Goal: Task Accomplishment & Management: Use online tool/utility

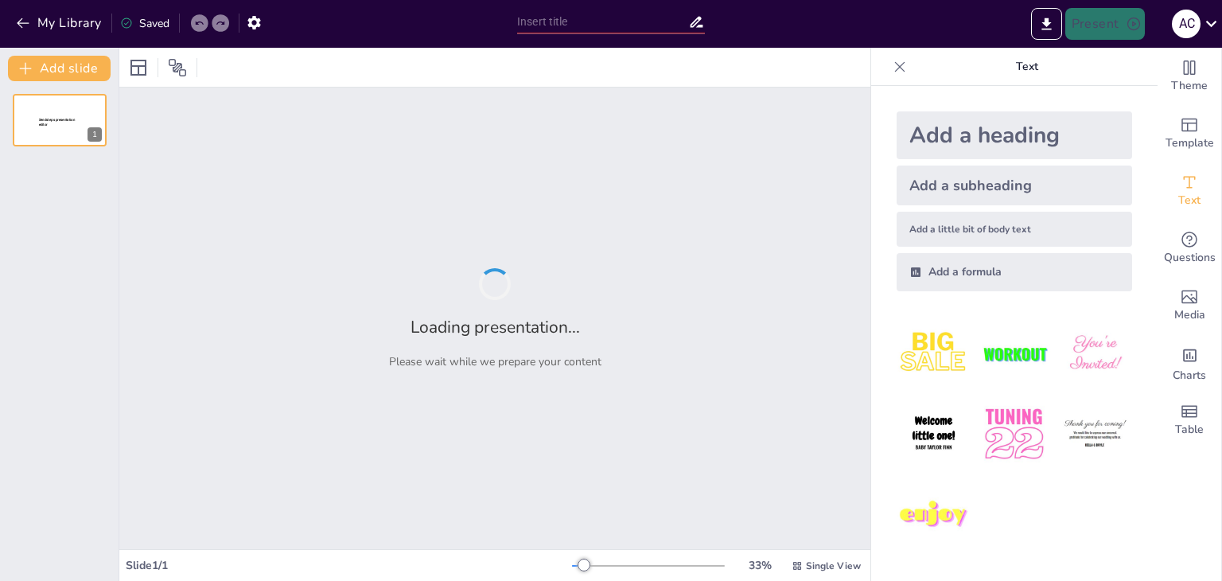
click at [726, 60] on div at bounding box center [494, 67] width 751 height 39
type input "Análisis y Modelado del Sistema de Gestión de Incidencias en [DOMAIN_NAME]"
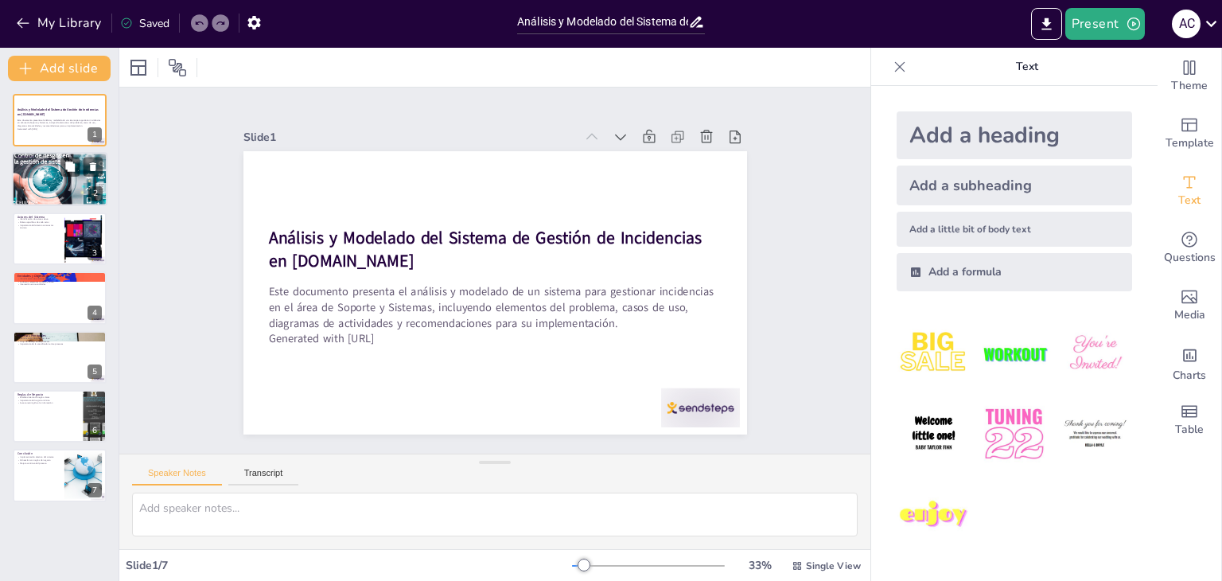
click at [48, 169] on p "Satisfacción del usuario final" at bounding box center [60, 168] width 86 height 3
type textarea "La optimización de la atención de incidencias es crucial para mejorar la satisf…"
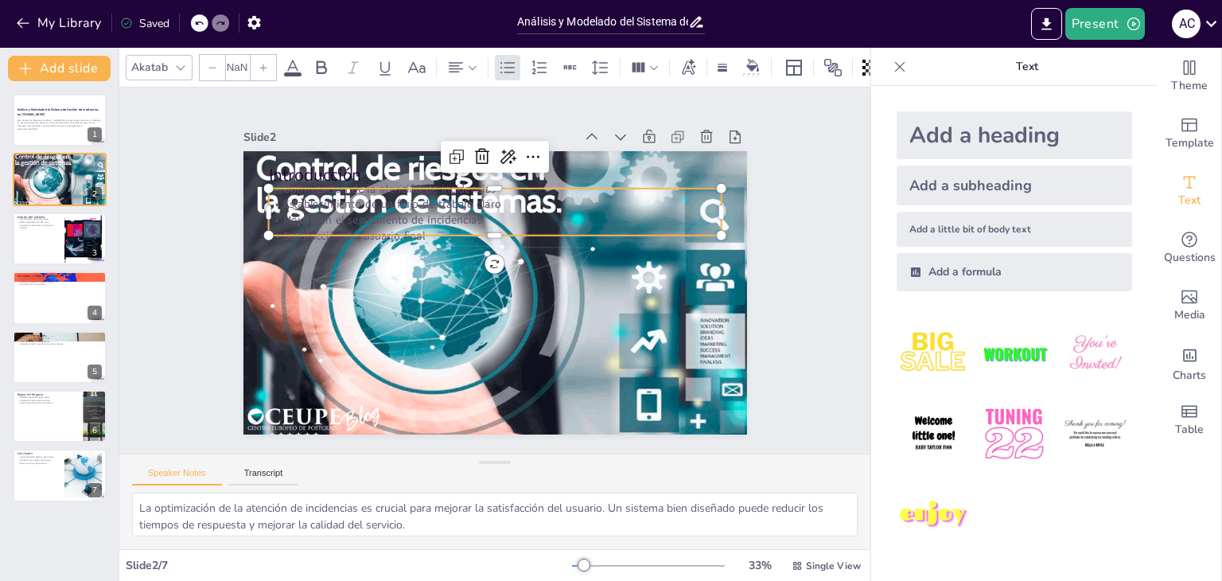
type input "32"
click at [360, 214] on p "Mejora en el seguimiento de incidencias" at bounding box center [494, 220] width 453 height 16
click at [40, 240] on div at bounding box center [59, 239] width 95 height 54
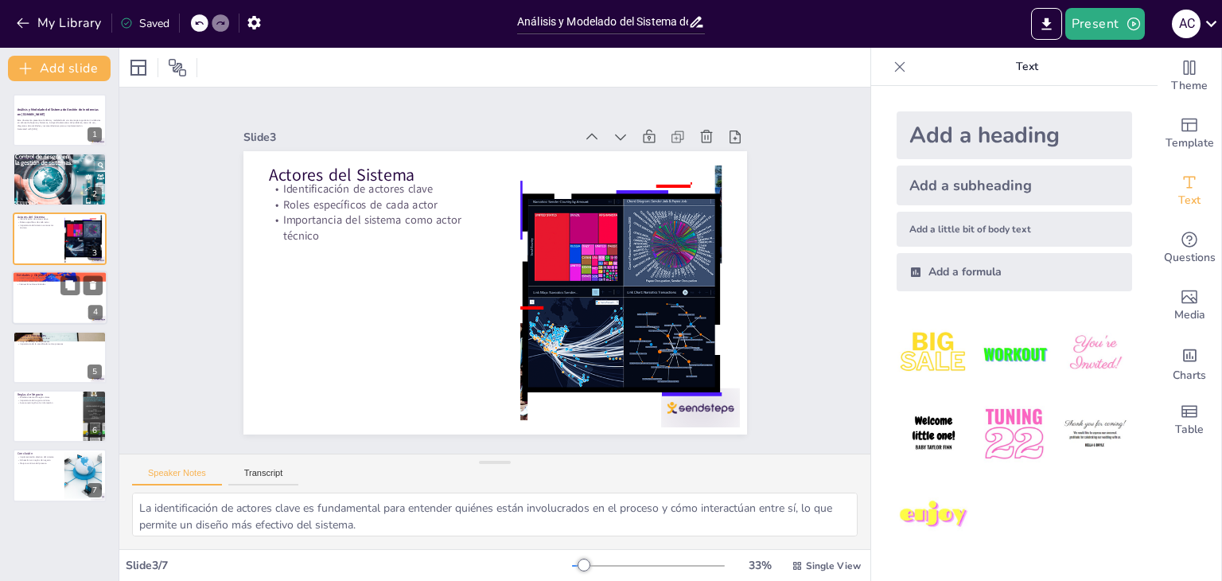
click at [39, 313] on div at bounding box center [59, 297] width 95 height 54
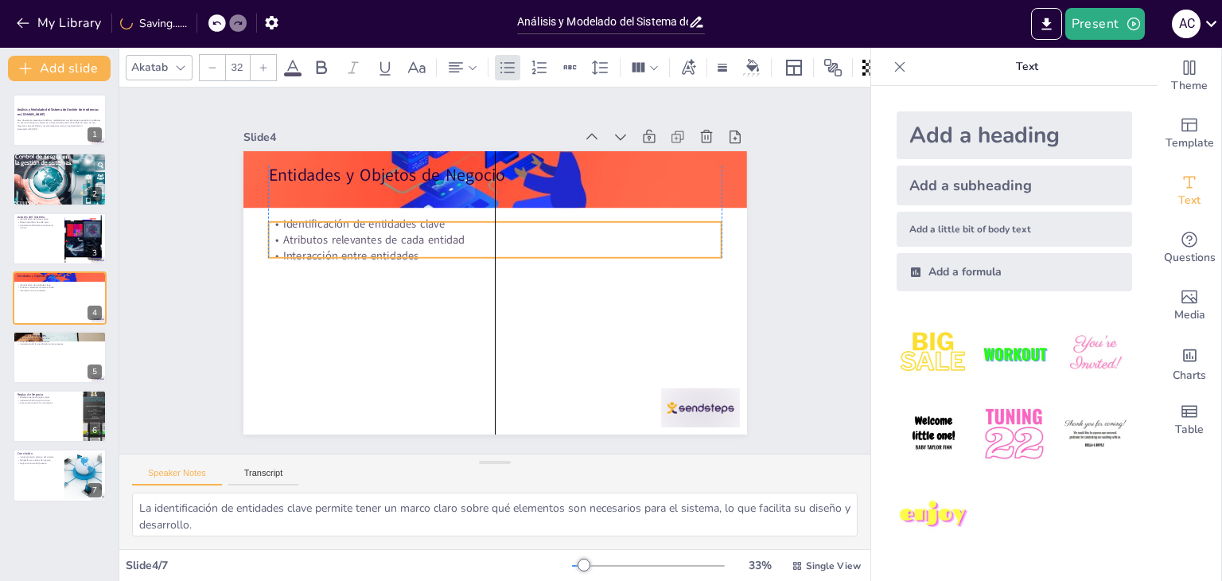
drag, startPoint x: 314, startPoint y: 191, endPoint x: 312, endPoint y: 224, distance: 33.5
click at [312, 224] on p "Identificación de entidades clave" at bounding box center [494, 224] width 453 height 16
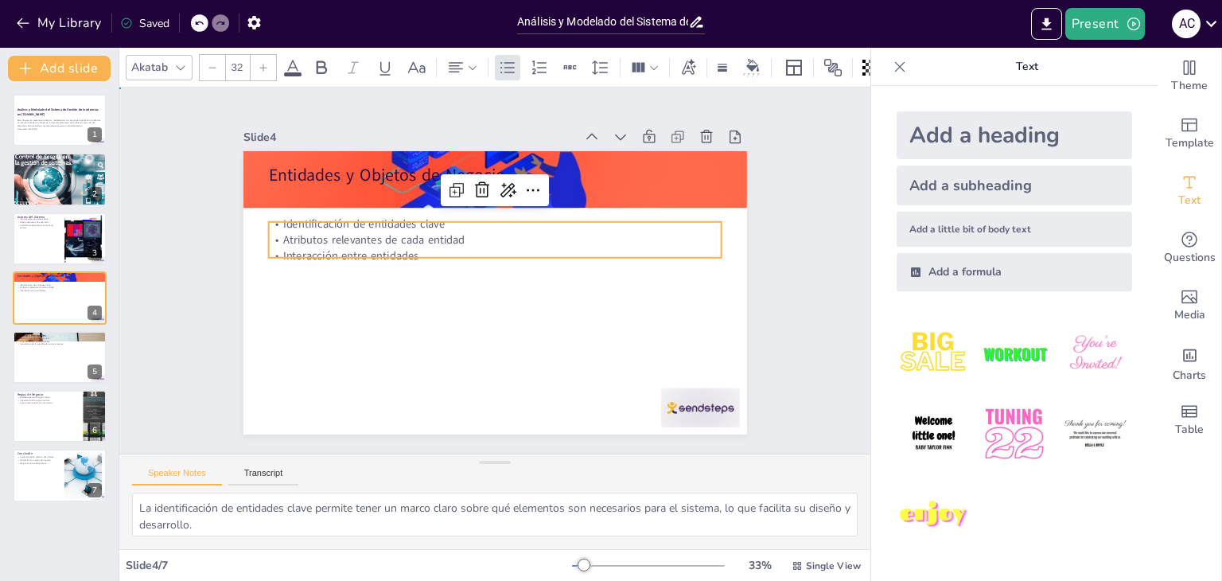
click at [201, 239] on div "Slide 1 Análisis y Modelado del Sistema de Gestión de Incidencias en [DOMAIN_NA…" at bounding box center [495, 271] width 593 height 328
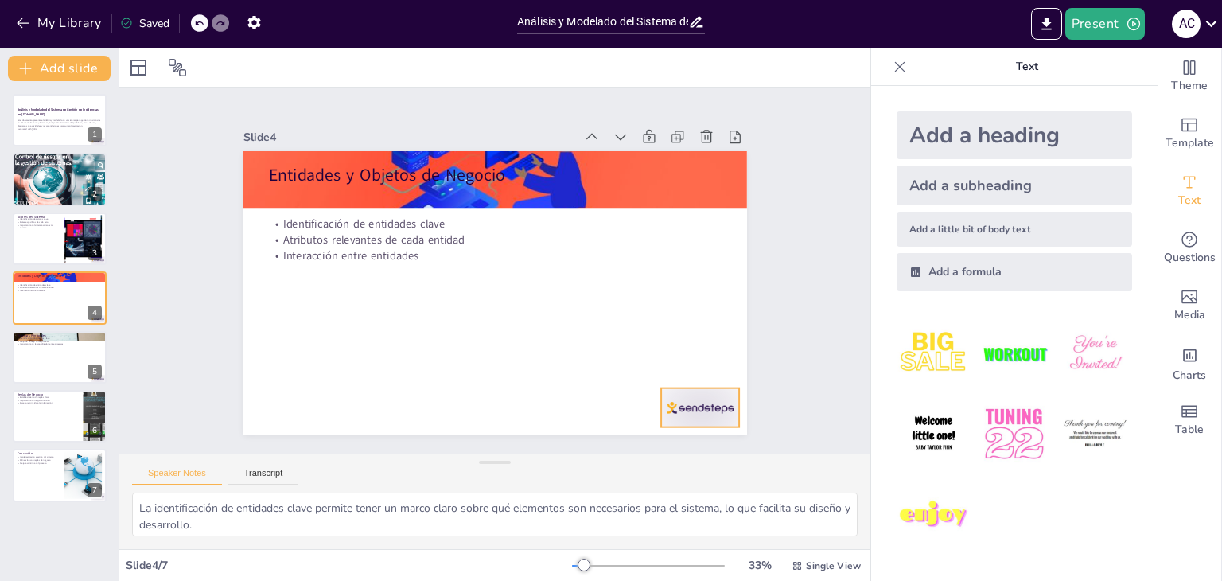
click at [692, 410] on div at bounding box center [700, 407] width 79 height 39
click at [65, 355] on div at bounding box center [59, 357] width 95 height 54
type textarea "Identificar procesos clave es esencial para entender cómo se gestionan las inci…"
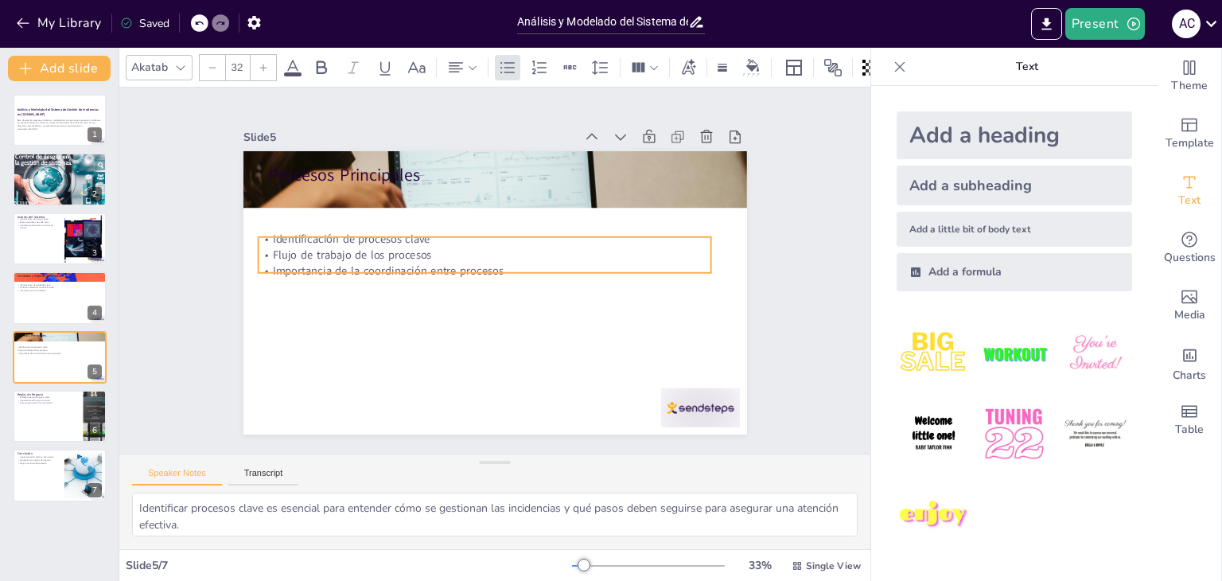
drag, startPoint x: 340, startPoint y: 205, endPoint x: 330, endPoint y: 254, distance: 49.6
click at [330, 254] on p "Flujo de trabajo de los procesos" at bounding box center [484, 255] width 453 height 16
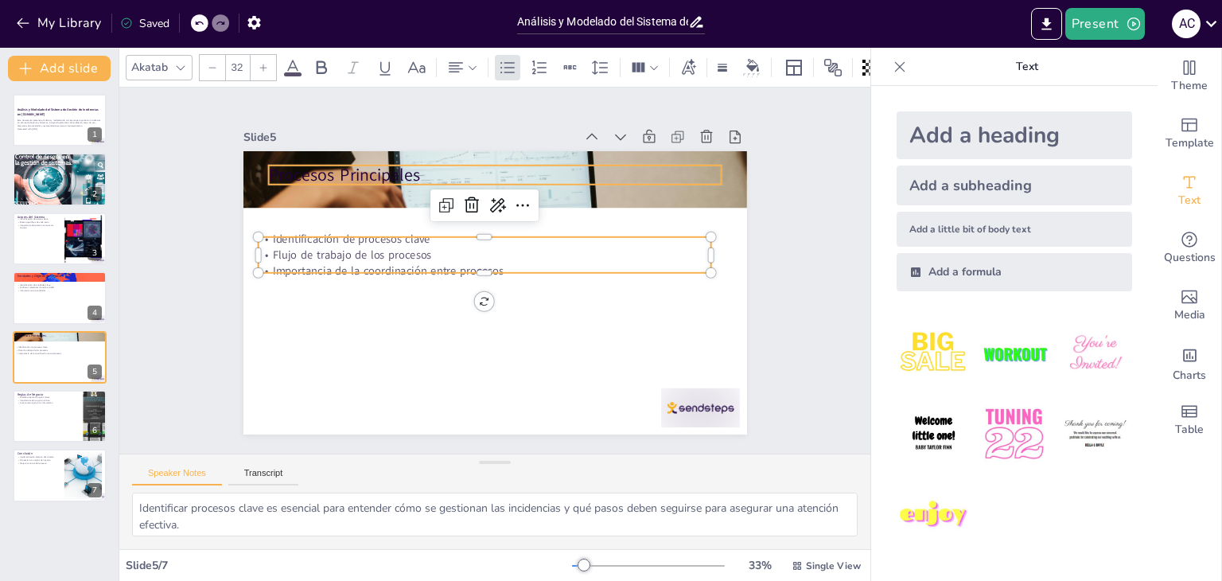
type input "48"
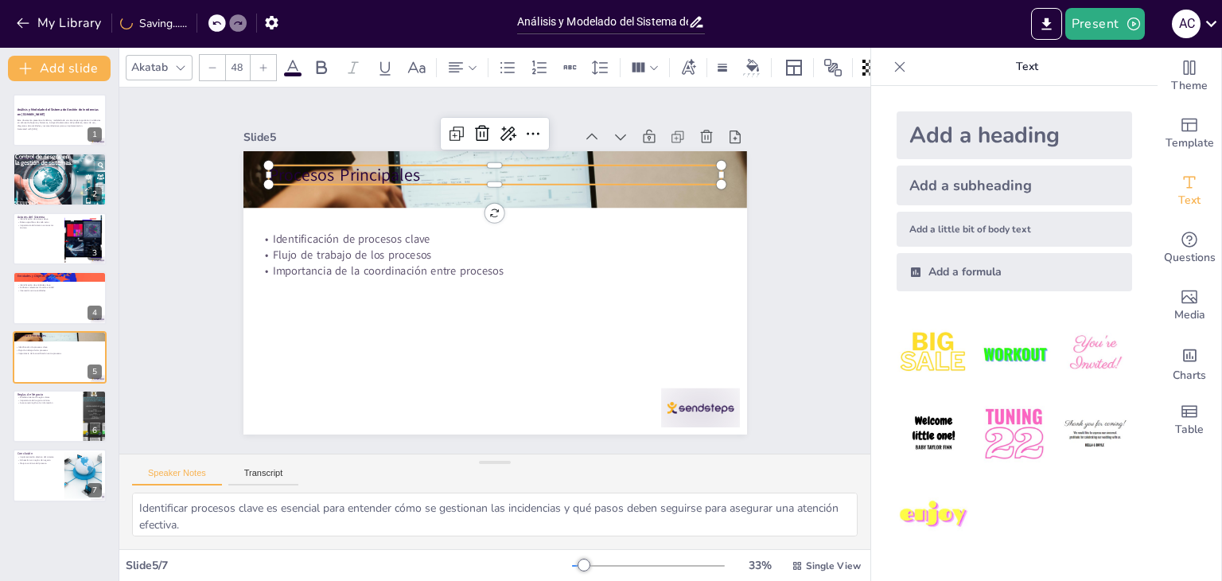
click at [358, 163] on p "Procesos Principales" at bounding box center [494, 175] width 453 height 24
click at [295, 58] on icon at bounding box center [292, 67] width 19 height 19
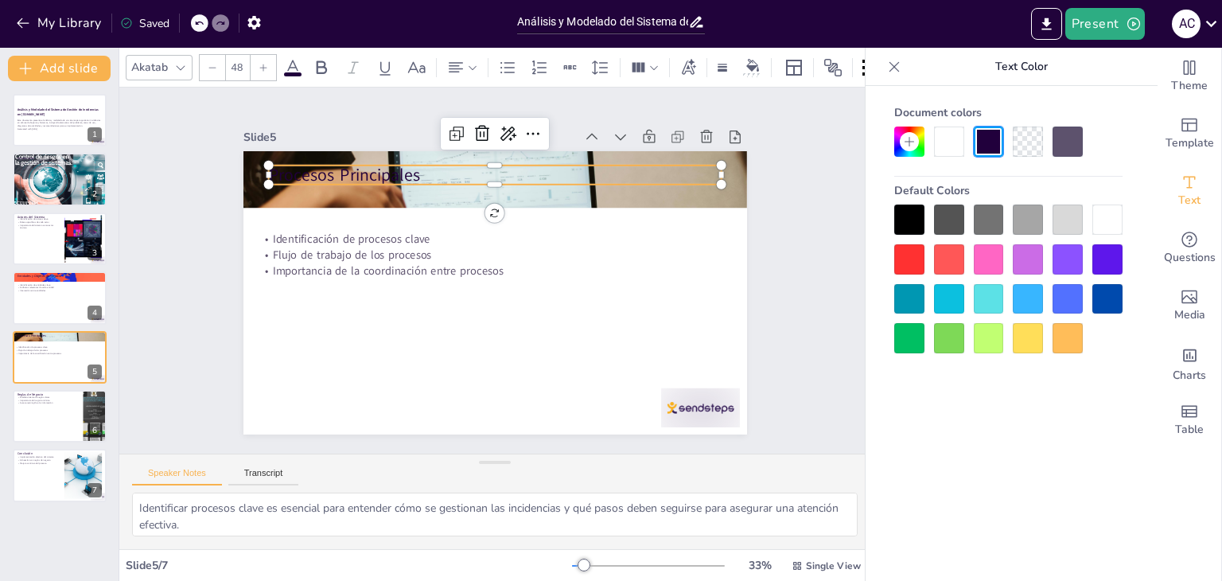
click at [948, 144] on div at bounding box center [949, 141] width 30 height 30
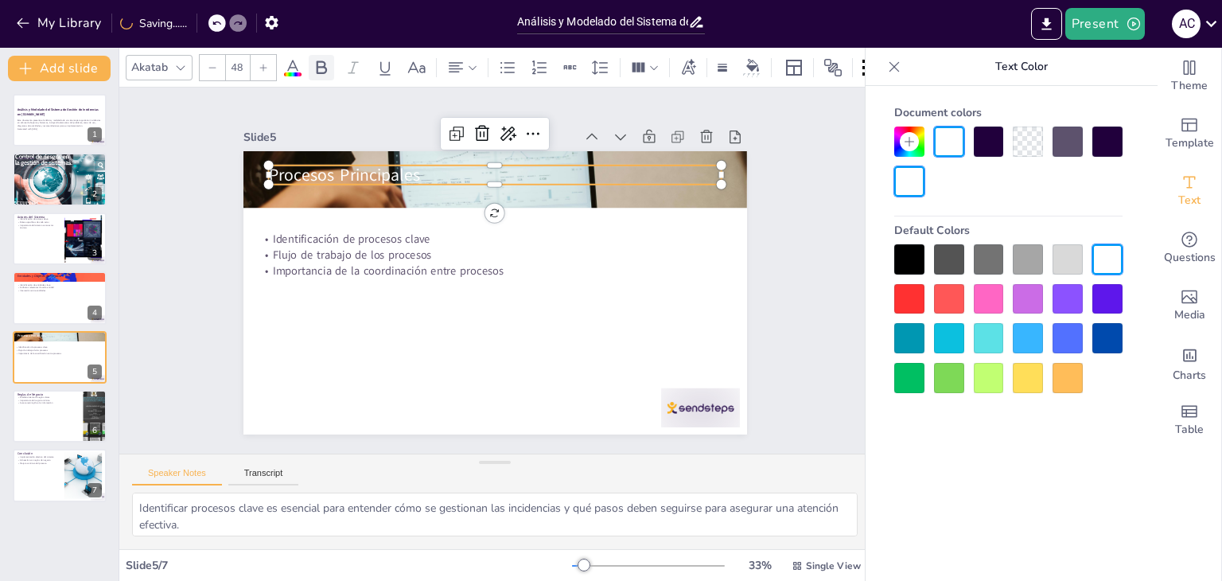
click at [330, 63] on div at bounding box center [321, 67] width 25 height 25
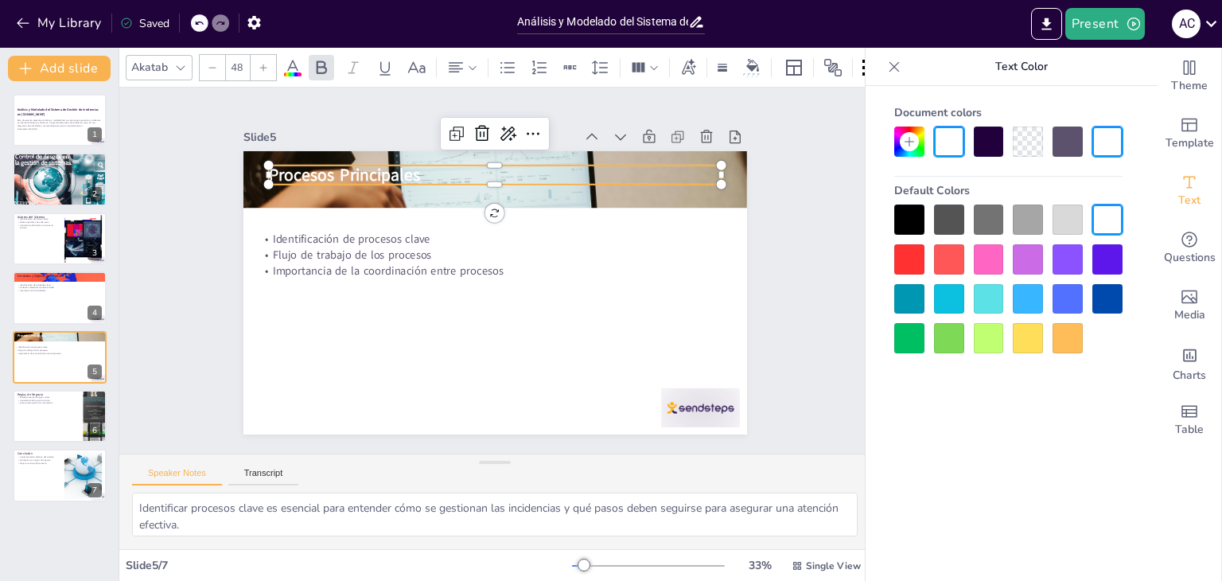
click at [220, 228] on div "Slide 1 Análisis y Modelado del Sistema de Gestión de Incidencias en [DOMAIN_NA…" at bounding box center [495, 271] width 593 height 328
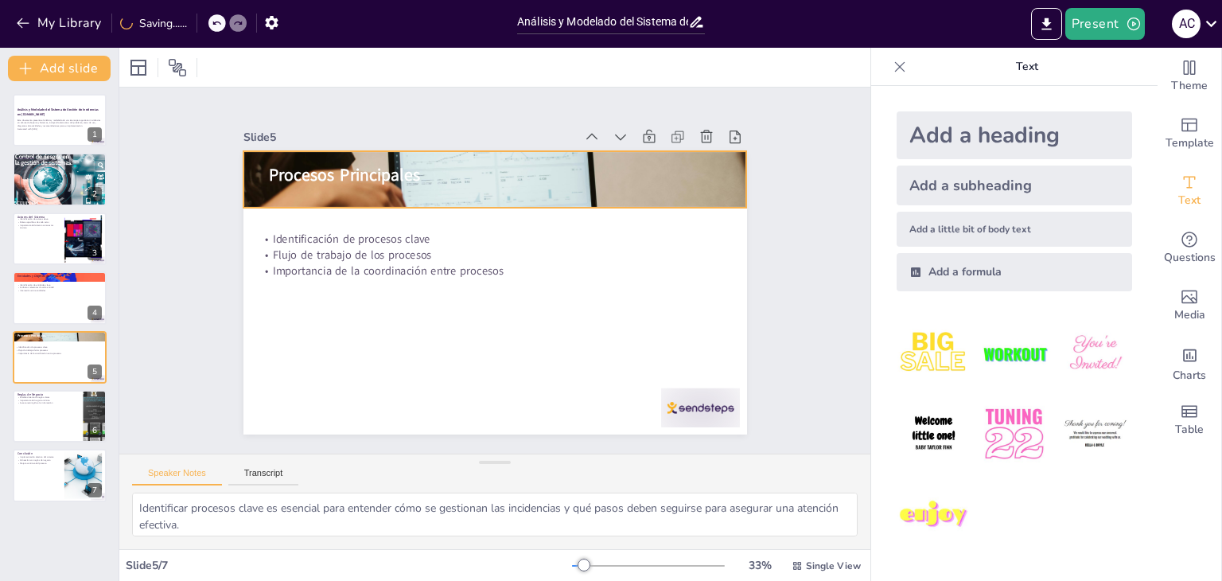
click at [442, 181] on div at bounding box center [494, 180] width 503 height 336
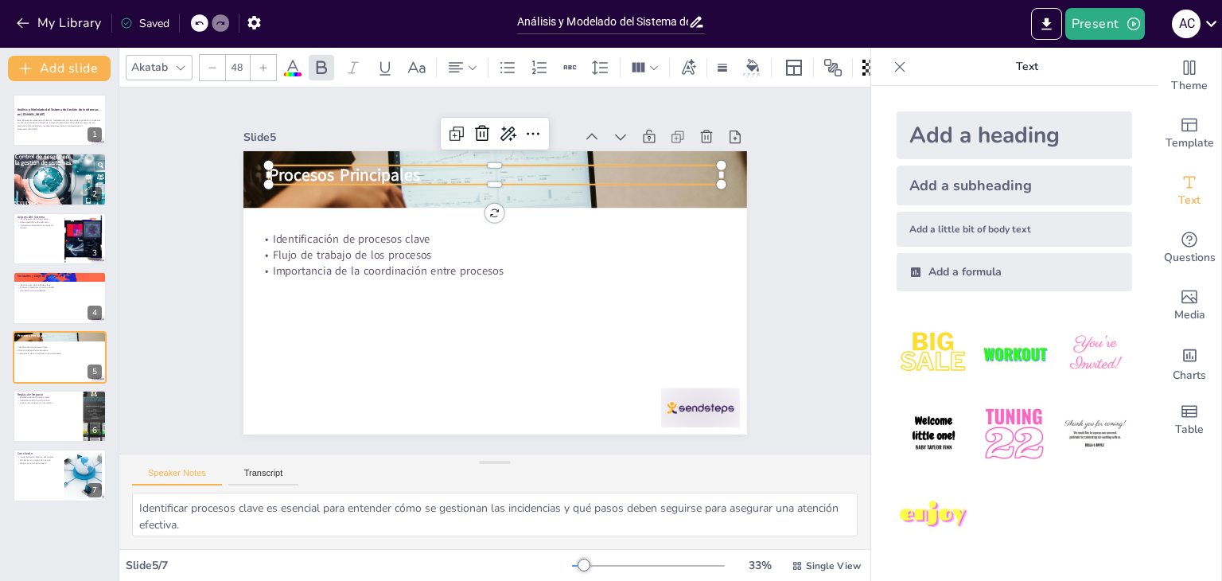
click at [384, 167] on span "Procesos Principales" at bounding box center [343, 174] width 151 height 23
click at [293, 60] on icon at bounding box center [293, 67] width 14 height 15
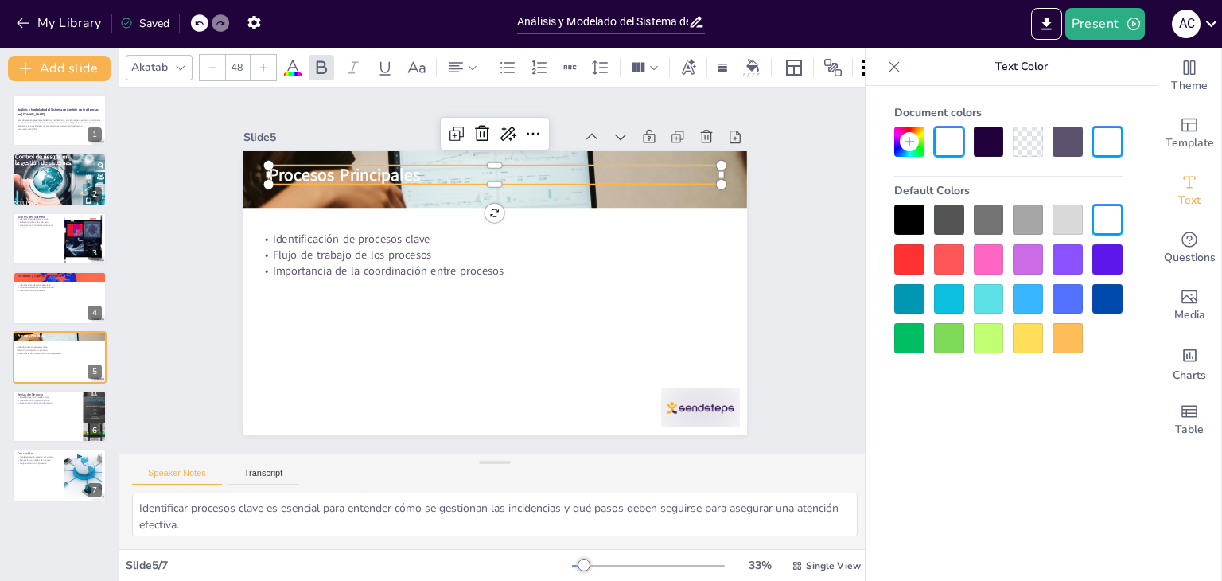
click at [911, 265] on div at bounding box center [909, 259] width 30 height 30
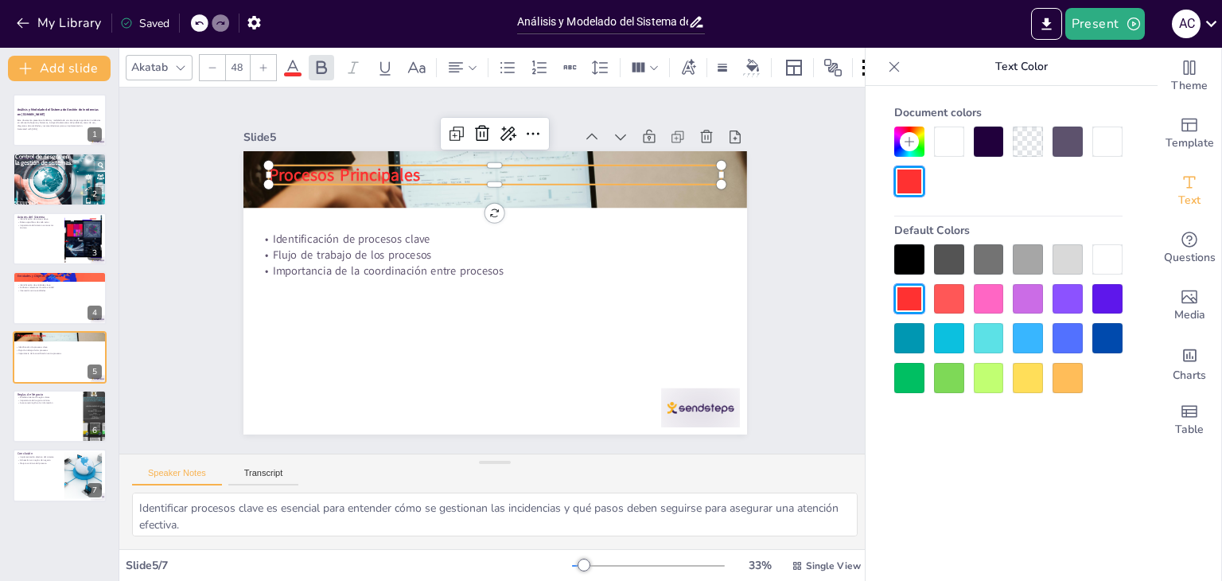
click at [264, 64] on icon at bounding box center [263, 68] width 10 height 10
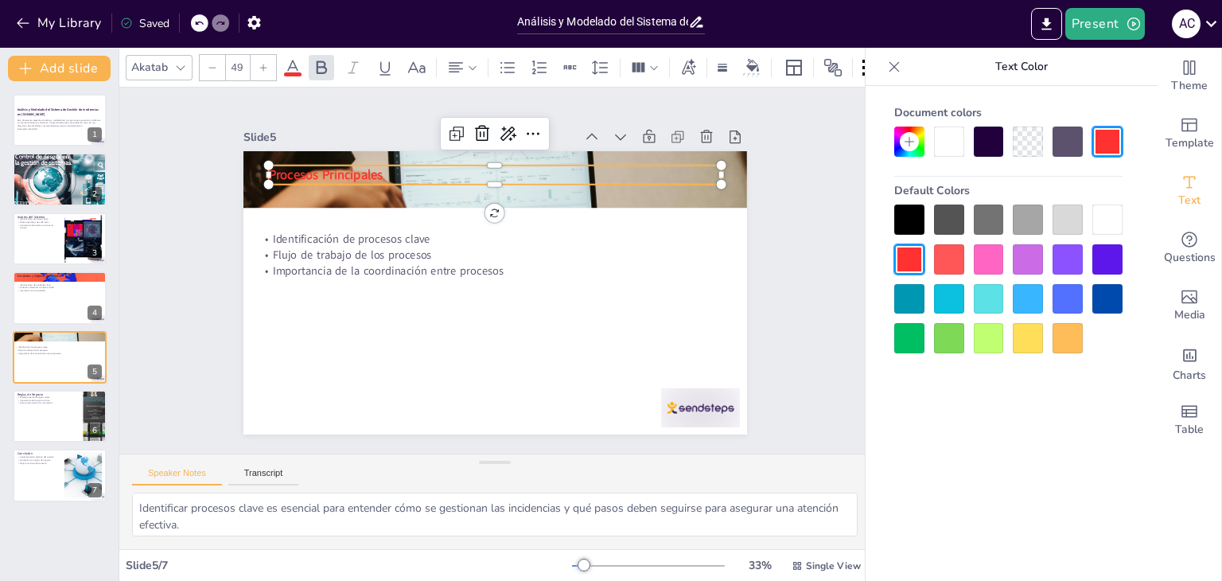
click at [264, 64] on icon at bounding box center [263, 68] width 10 height 10
type input "50"
click at [685, 69] on icon at bounding box center [687, 67] width 17 height 17
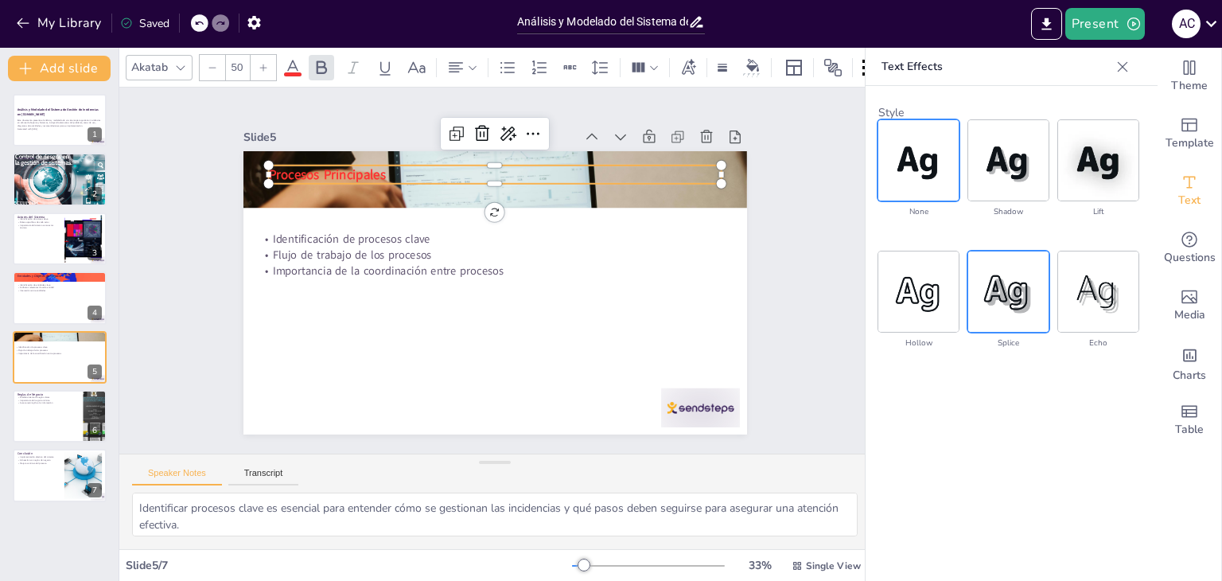
click at [1005, 295] on img at bounding box center [1008, 291] width 80 height 80
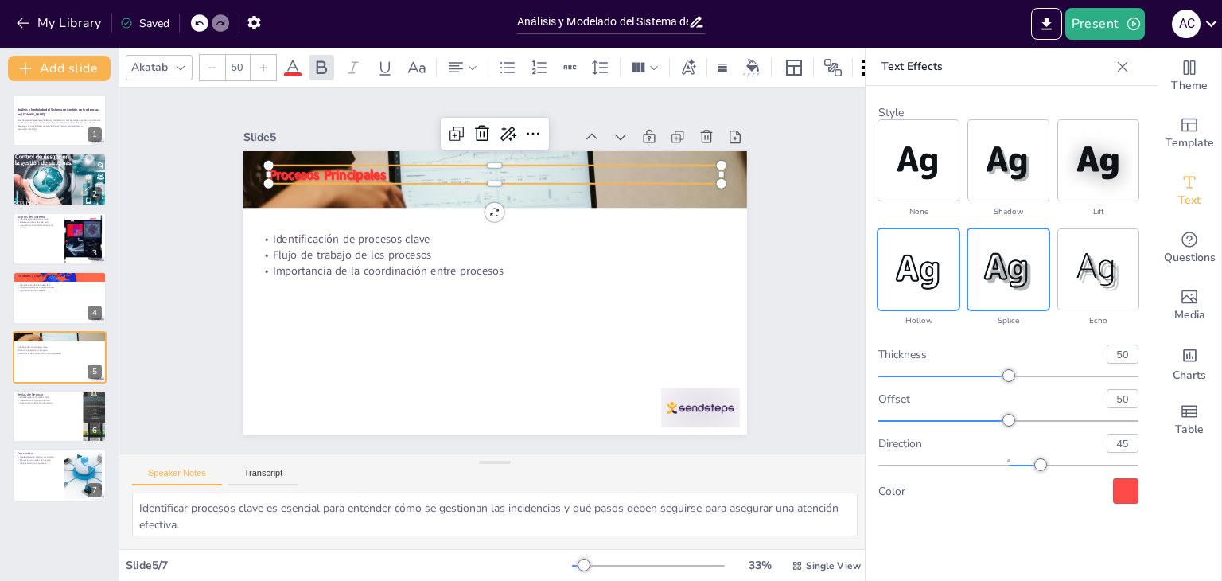
click at [902, 291] on img at bounding box center [918, 269] width 80 height 80
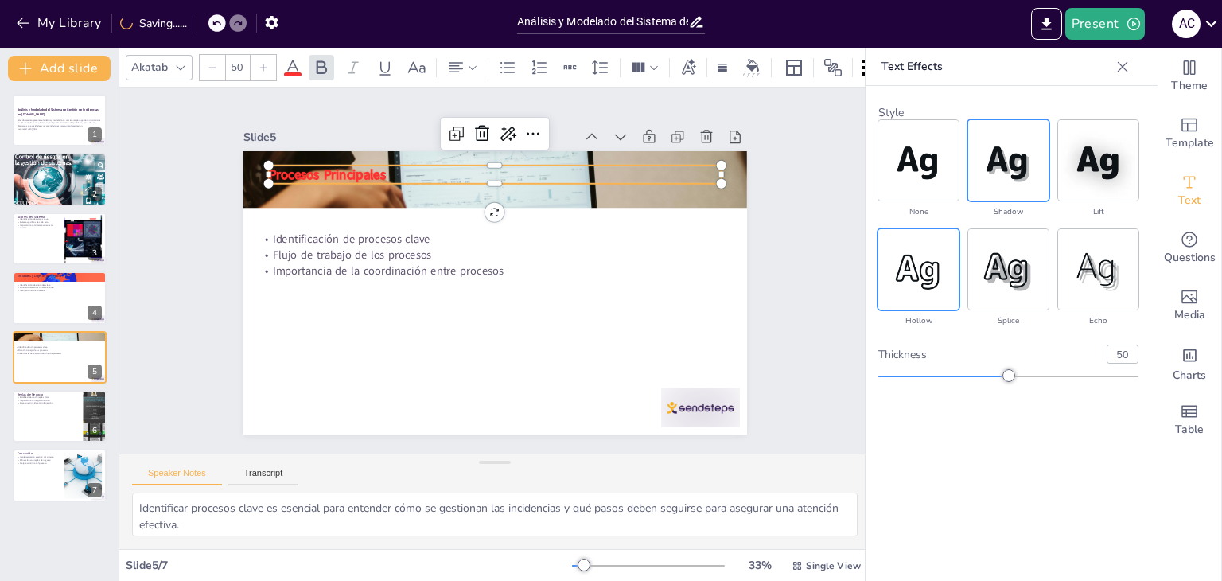
click at [1008, 170] on img at bounding box center [1008, 160] width 80 height 80
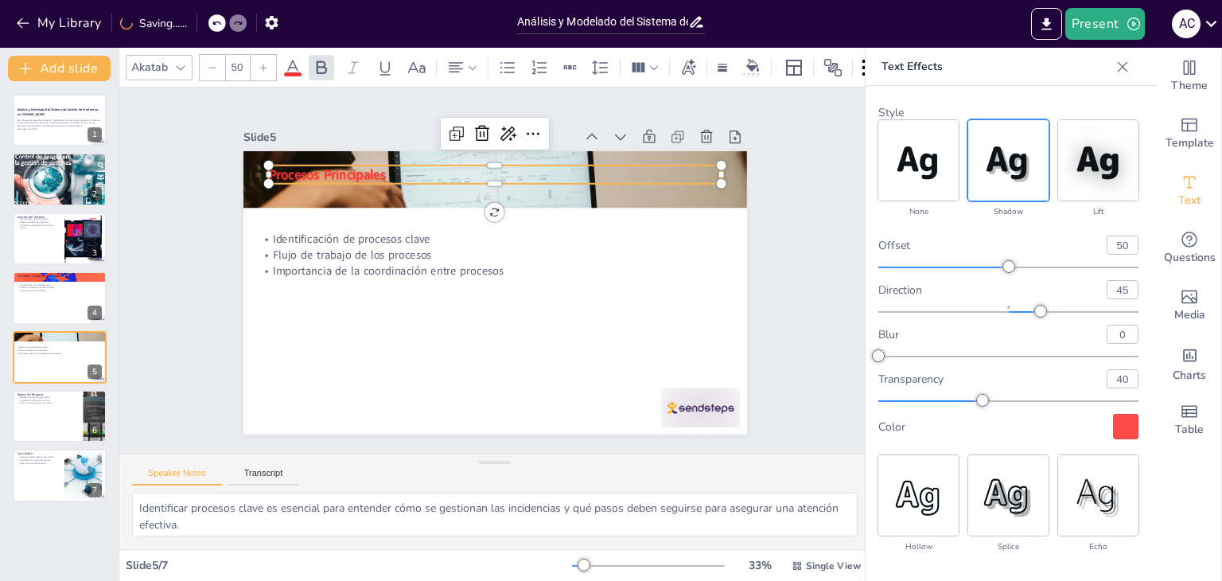
click at [287, 72] on span at bounding box center [292, 74] width 17 height 4
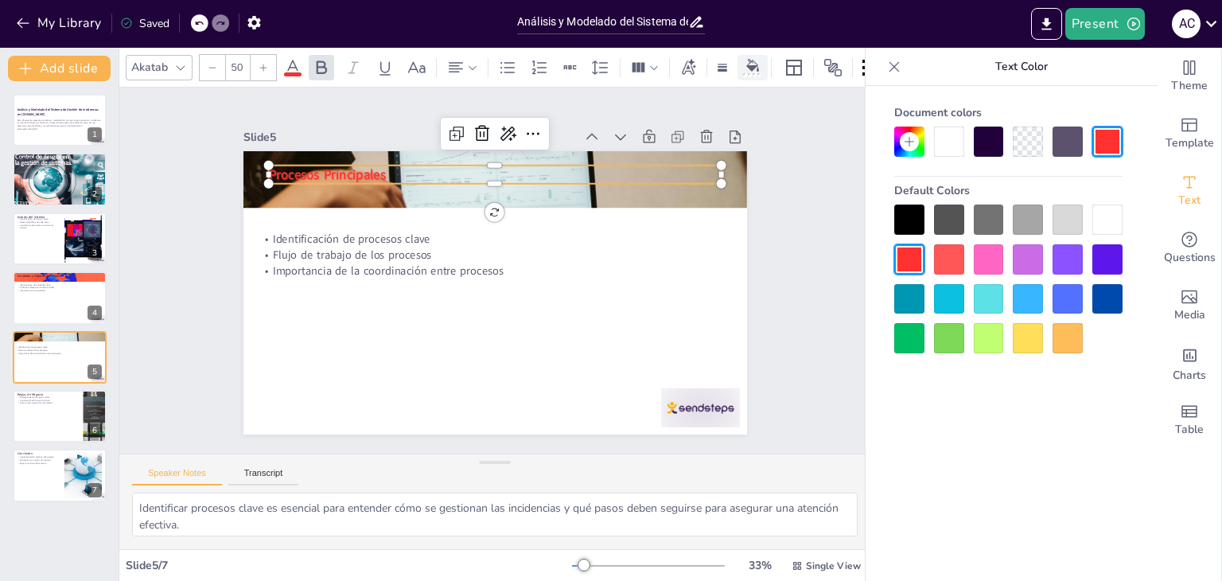
click at [752, 60] on icon at bounding box center [752, 65] width 13 height 13
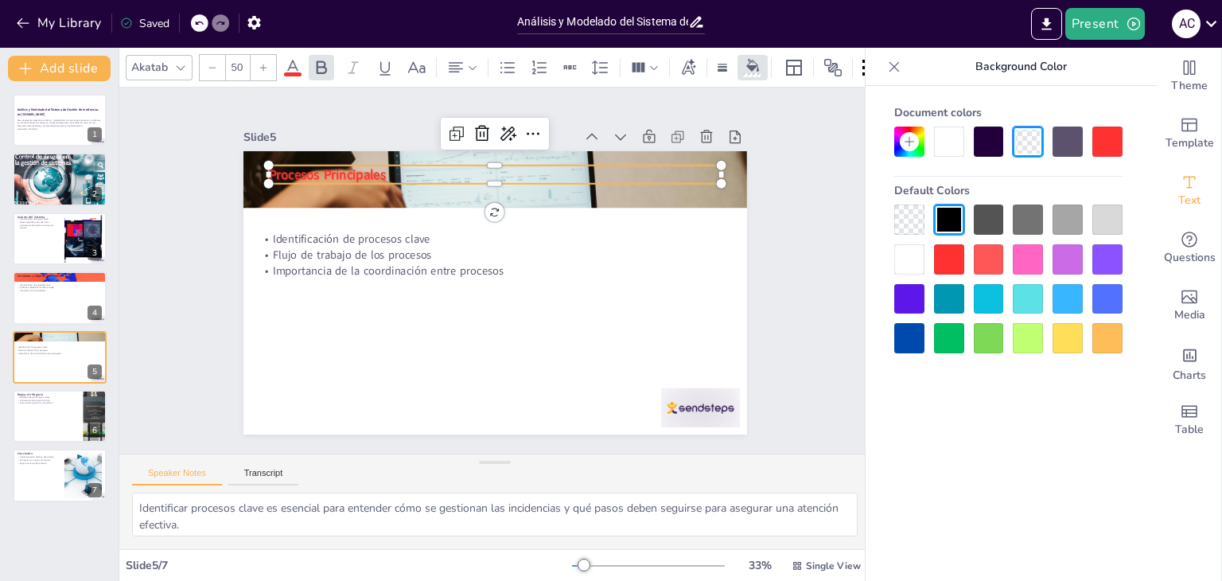
click at [916, 306] on div at bounding box center [909, 299] width 30 height 30
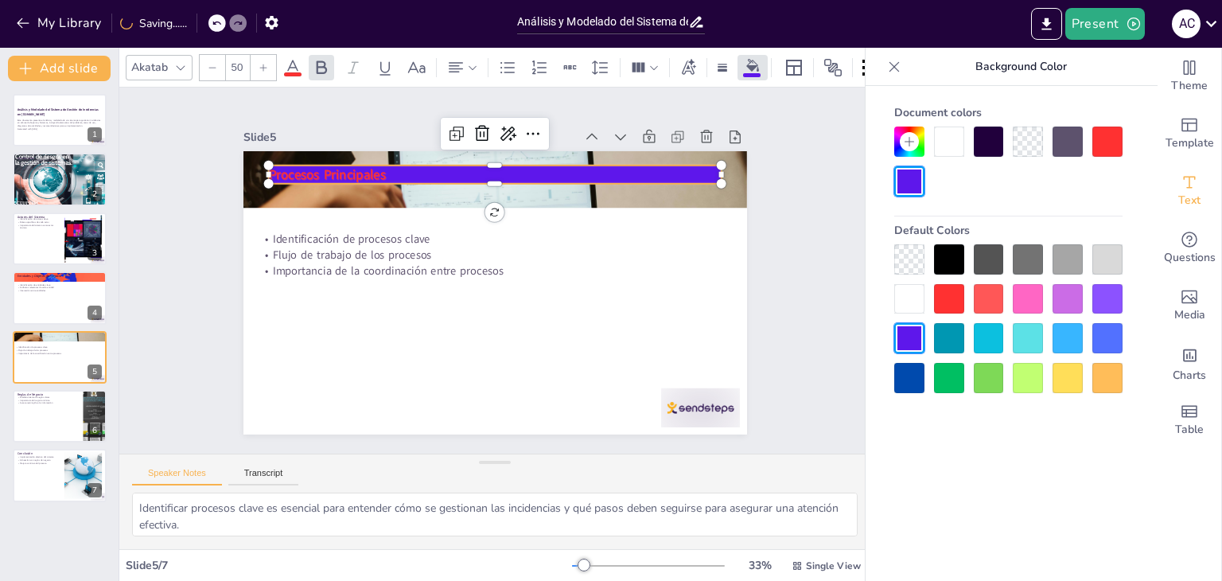
click at [296, 64] on icon at bounding box center [293, 67] width 14 height 15
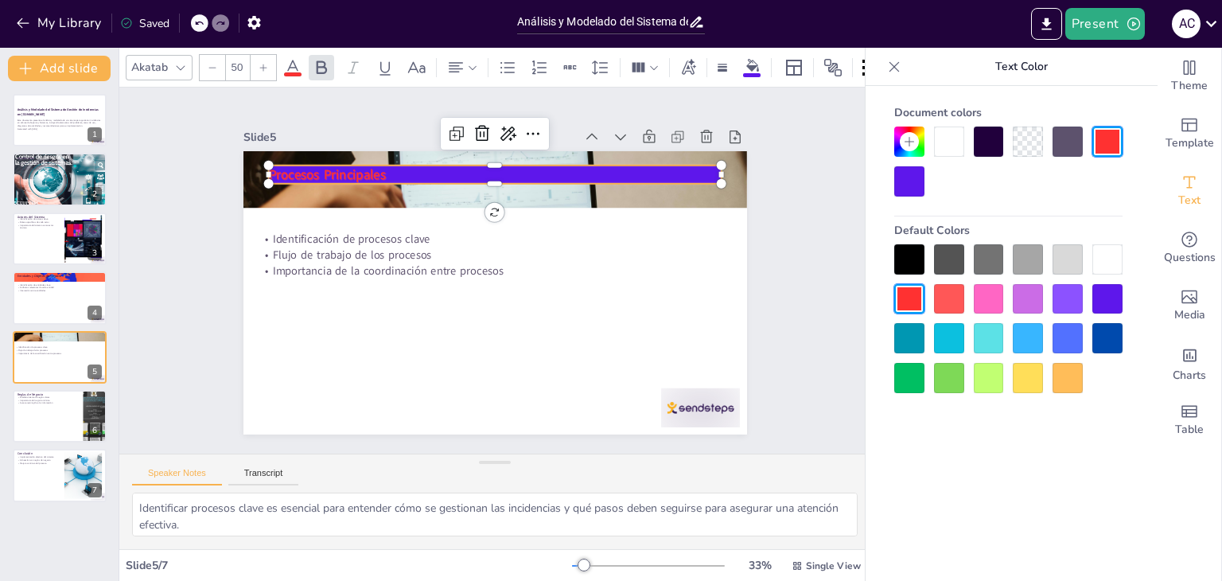
click at [945, 142] on div at bounding box center [949, 141] width 30 height 30
click at [954, 143] on div at bounding box center [949, 141] width 30 height 30
click at [360, 173] on span "Procesos Principales" at bounding box center [326, 173] width 117 height 17
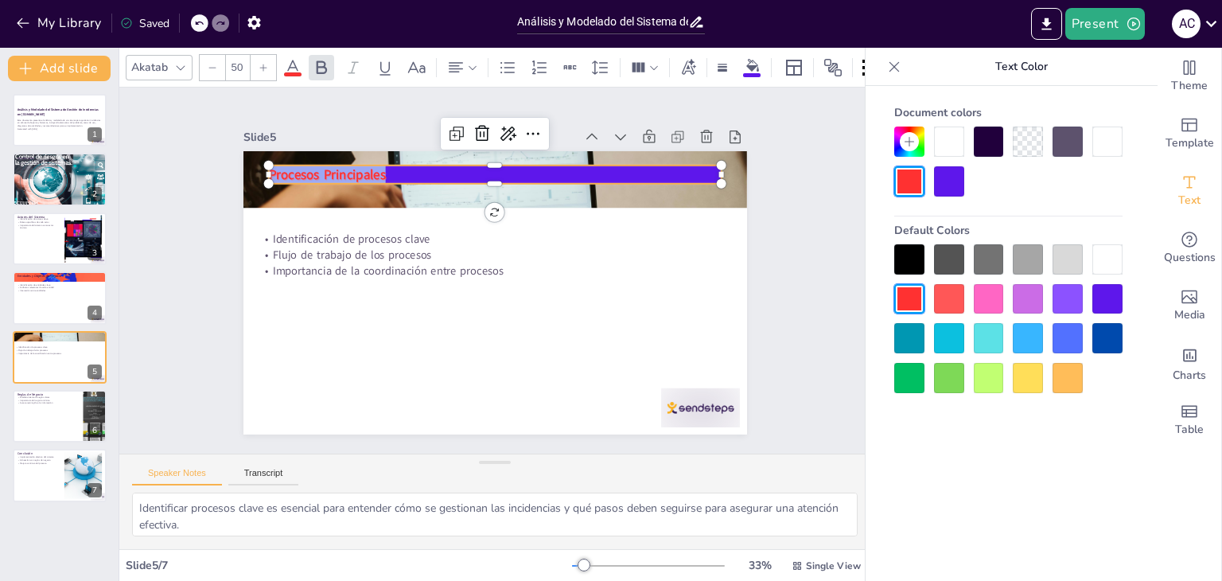
click at [957, 145] on div at bounding box center [949, 141] width 30 height 30
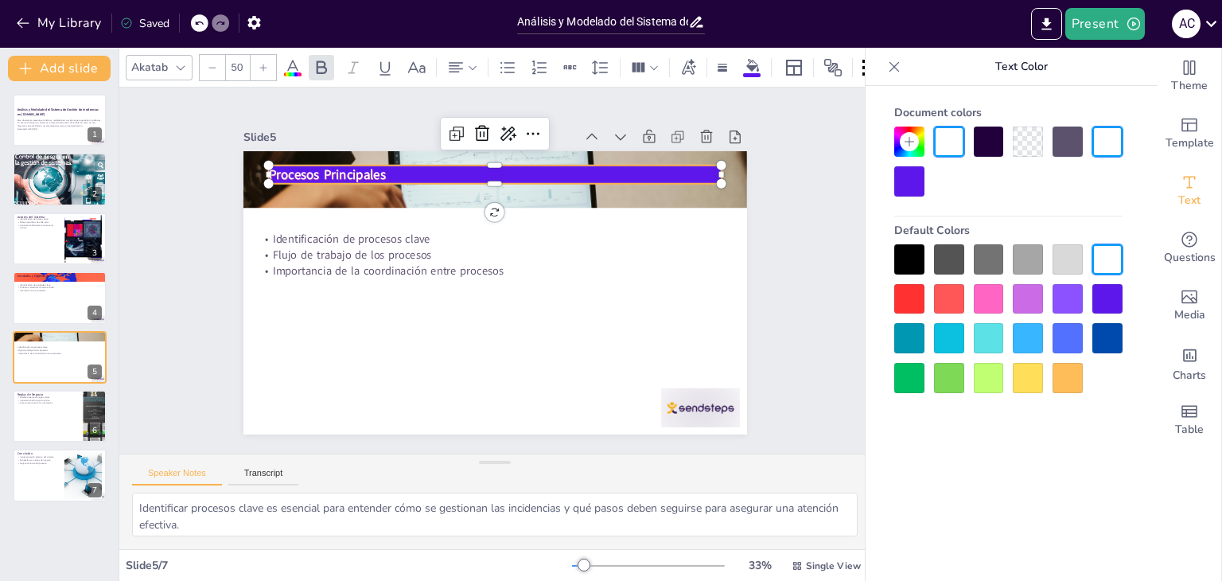
click at [286, 61] on icon at bounding box center [292, 67] width 19 height 19
click at [250, 112] on div "Slide 1 Análisis y Modelado del Sistema de Gestión de Incidencias en [DOMAIN_NA…" at bounding box center [494, 271] width 503 height 328
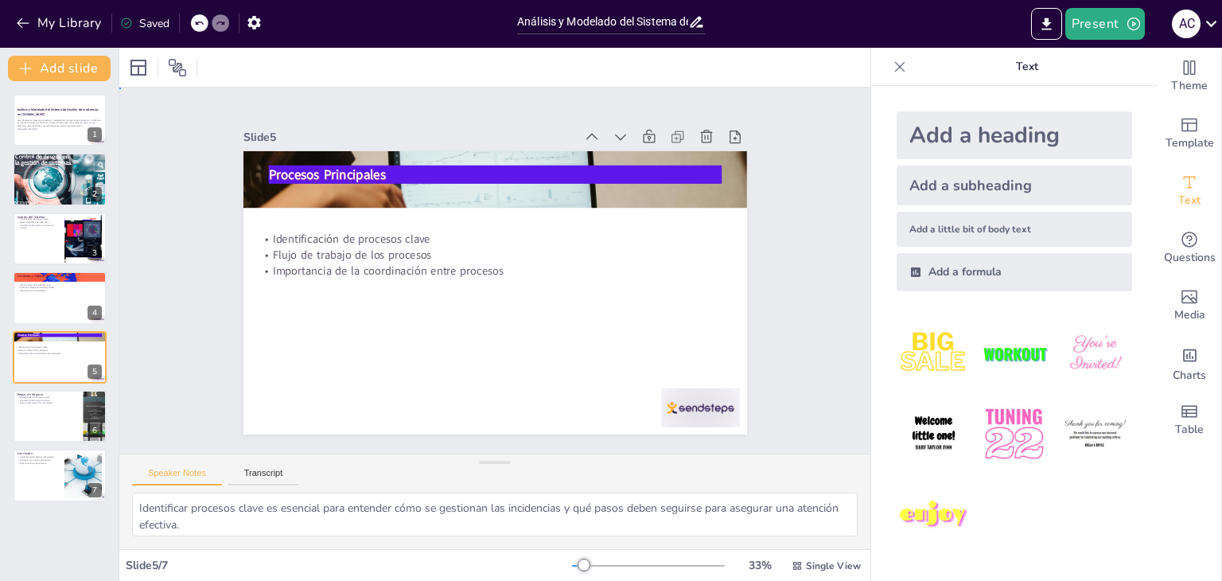
click at [140, 209] on div "Slide 1 Análisis y Modelado del Sistema de Gestión de Incidencias en [DOMAIN_NA…" at bounding box center [494, 270] width 751 height 366
click at [70, 414] on div at bounding box center [59, 416] width 95 height 54
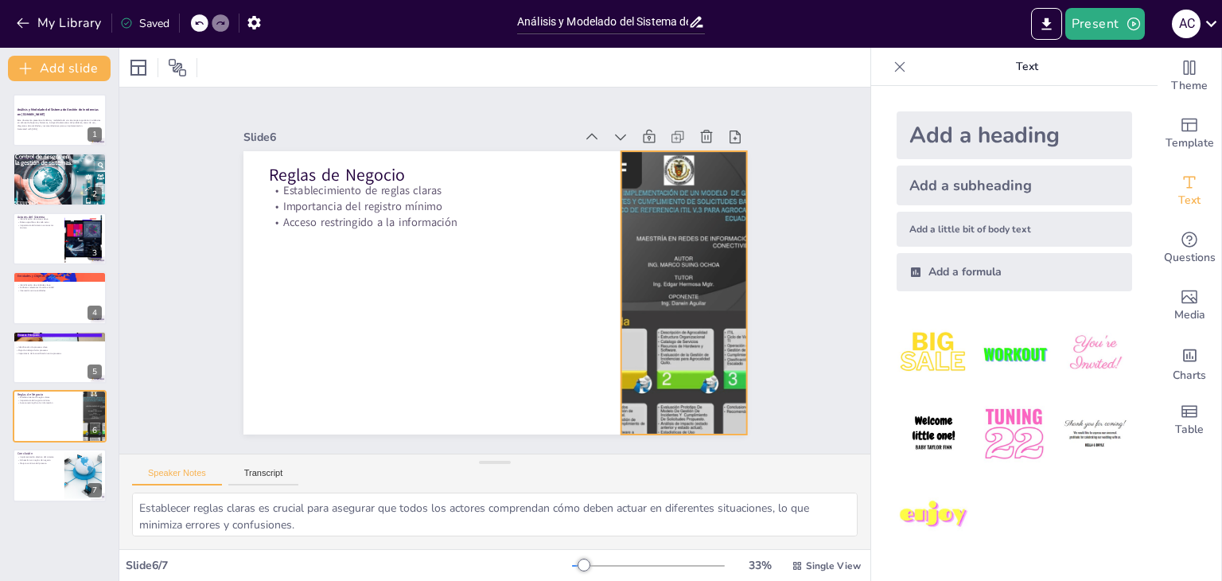
click at [687, 237] on div at bounding box center [683, 292] width 213 height 283
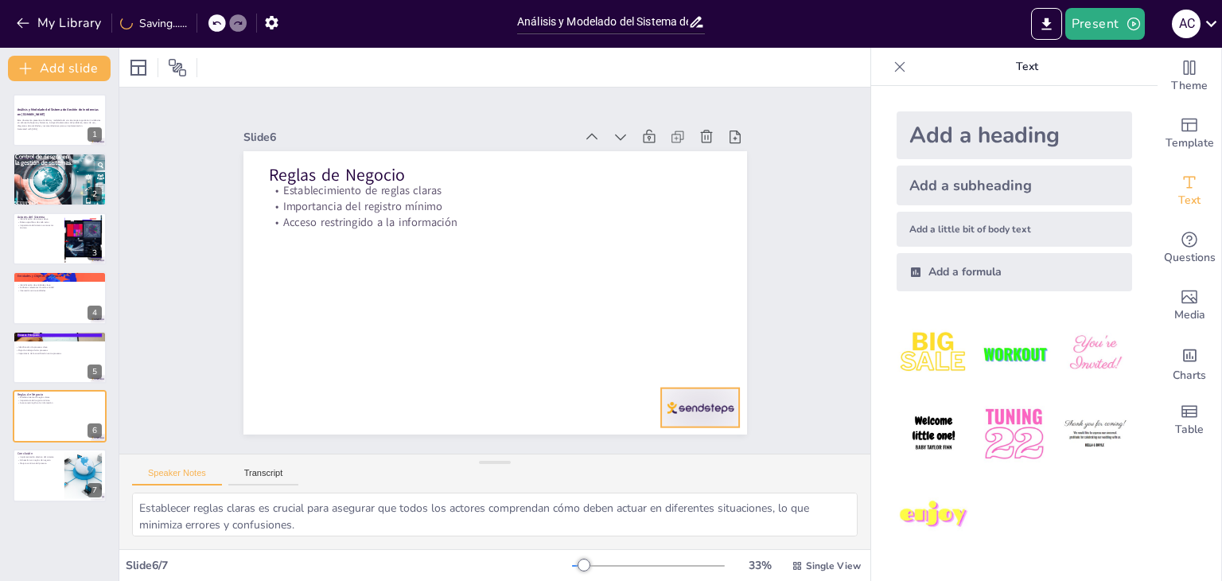
click at [676, 397] on div at bounding box center [700, 407] width 79 height 39
click at [43, 483] on div at bounding box center [59, 476] width 95 height 54
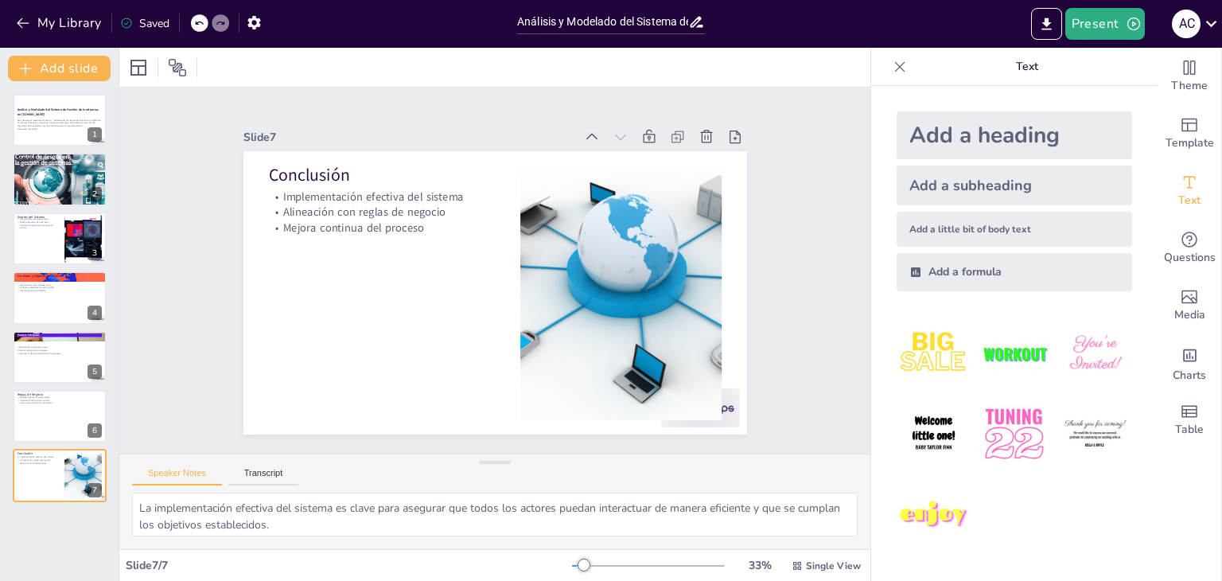
click at [43, 383] on div "Procesos Principales Identificación de procesos clave Flujo de trabajo de los p…" at bounding box center [60, 357] width 94 height 52
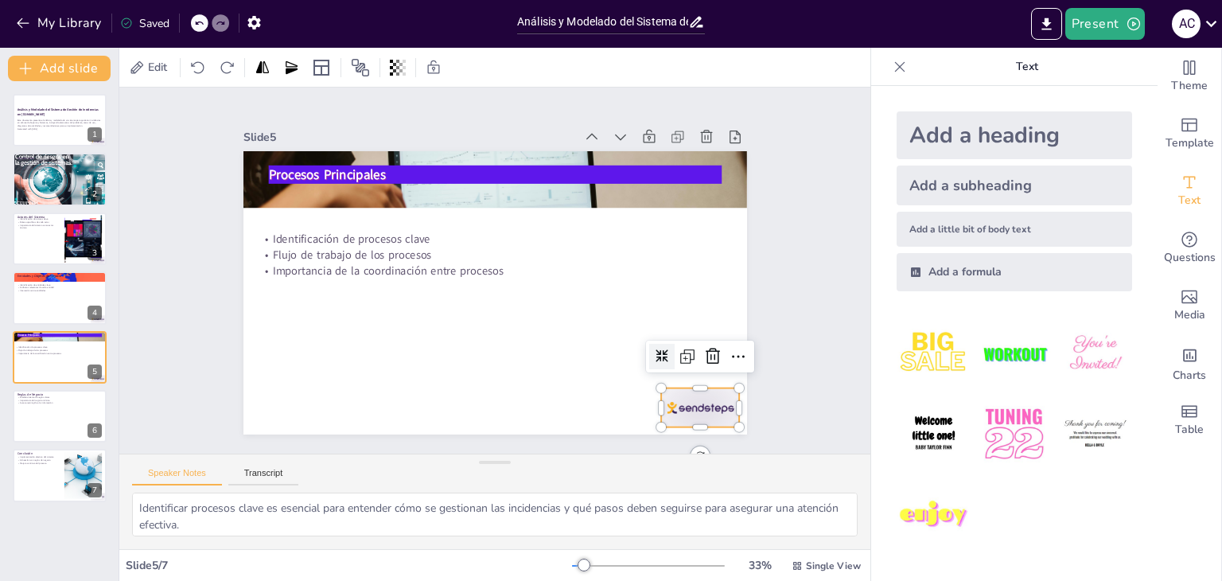
click at [713, 394] on div at bounding box center [700, 407] width 79 height 39
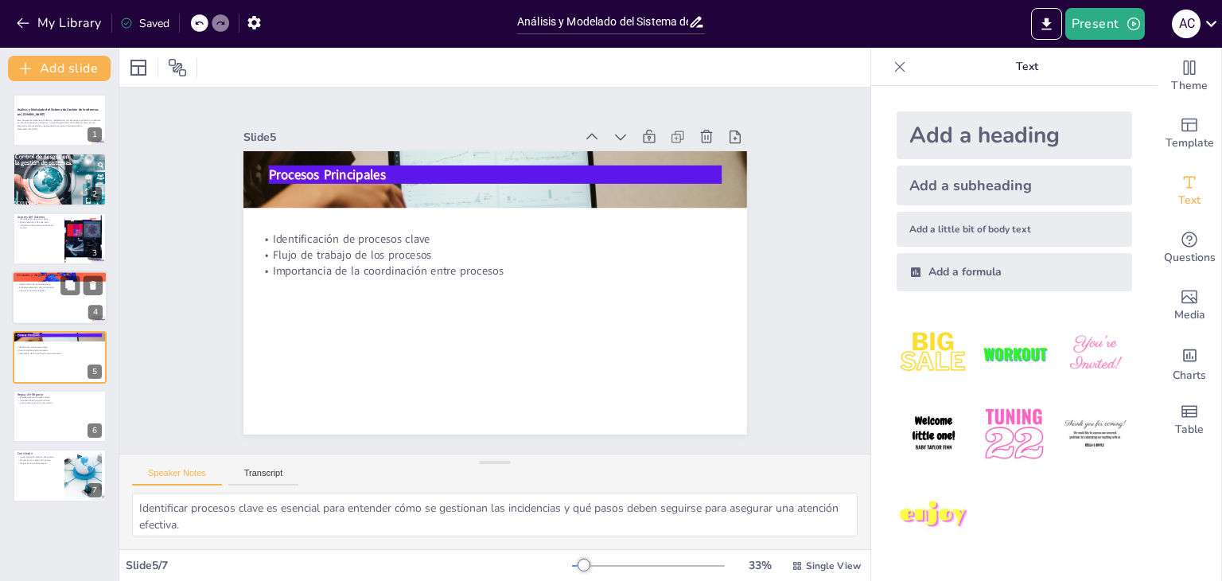
click at [42, 303] on div at bounding box center [59, 297] width 95 height 54
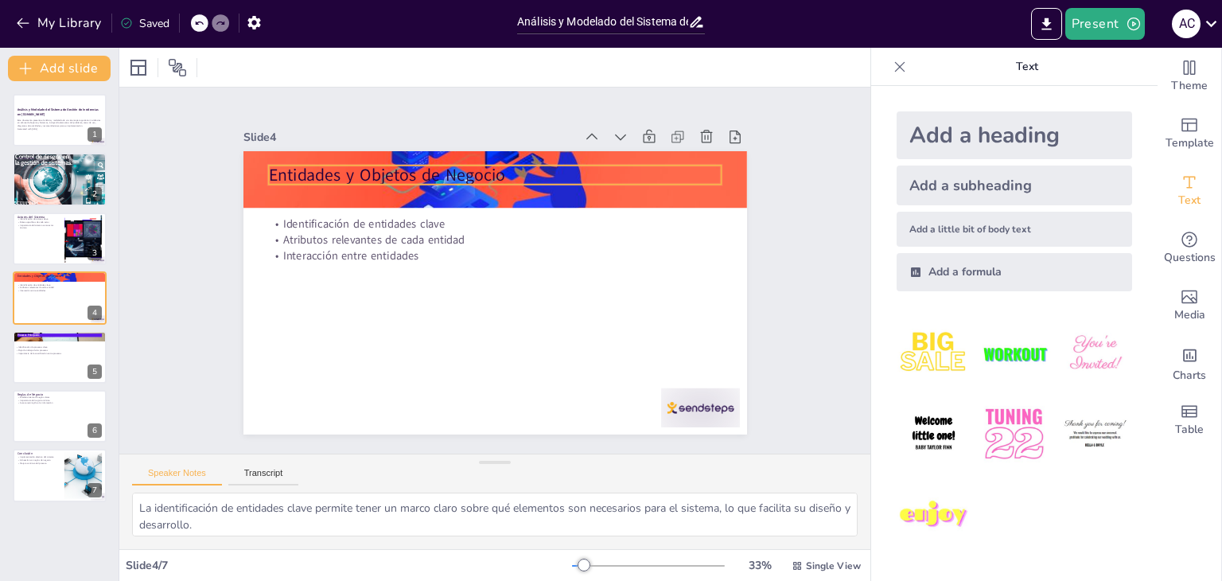
click at [346, 175] on p "Entidades y Objetos de Negocio" at bounding box center [504, 175] width 453 height 71
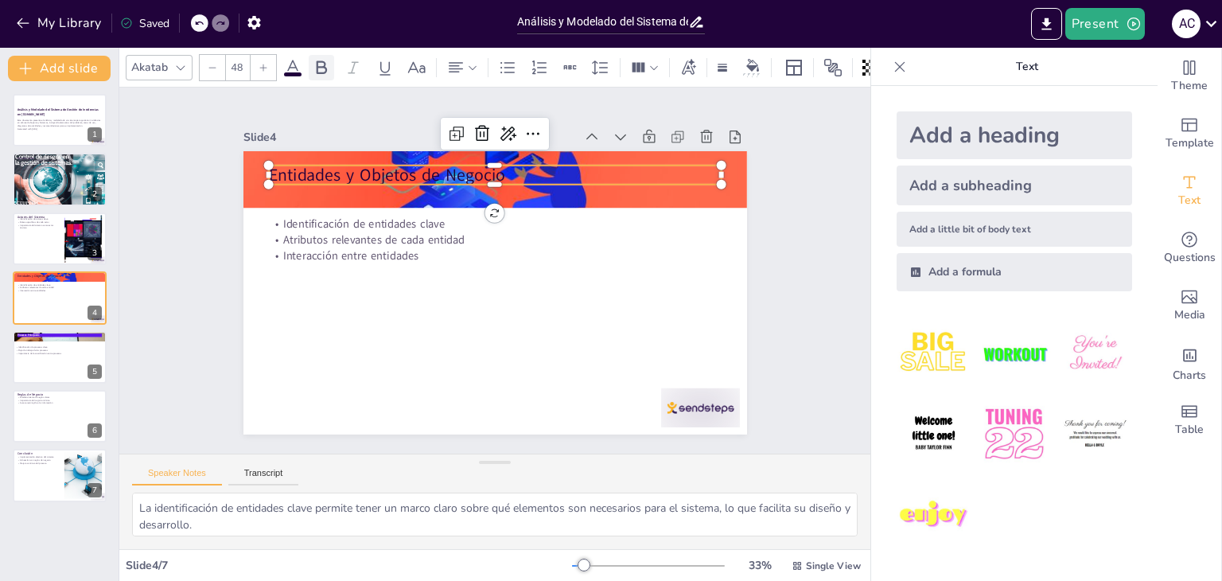
click at [314, 68] on icon at bounding box center [321, 67] width 19 height 19
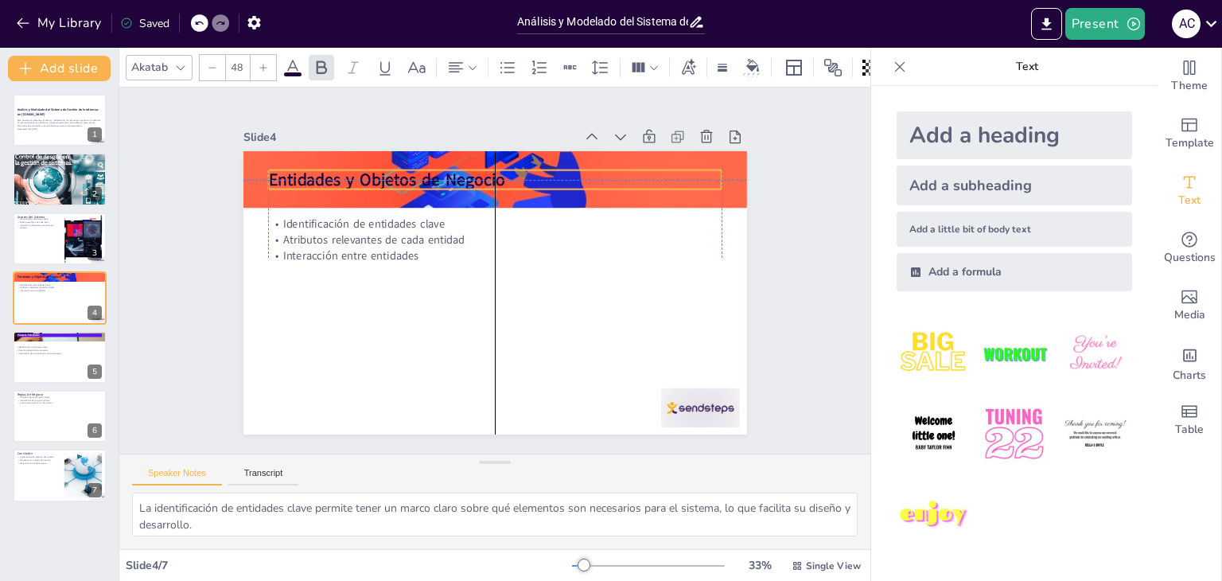
click at [346, 173] on strong "Entidades y Objetos de Negocio" at bounding box center [386, 179] width 236 height 23
click at [746, 61] on icon at bounding box center [752, 65] width 13 height 13
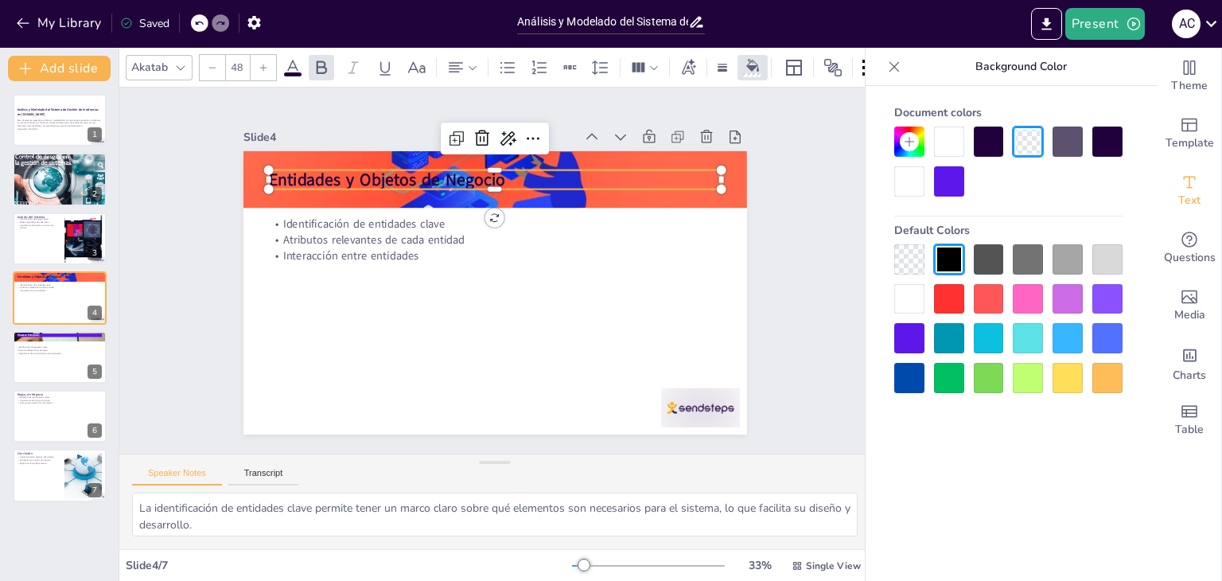
click at [914, 188] on div at bounding box center [909, 181] width 30 height 30
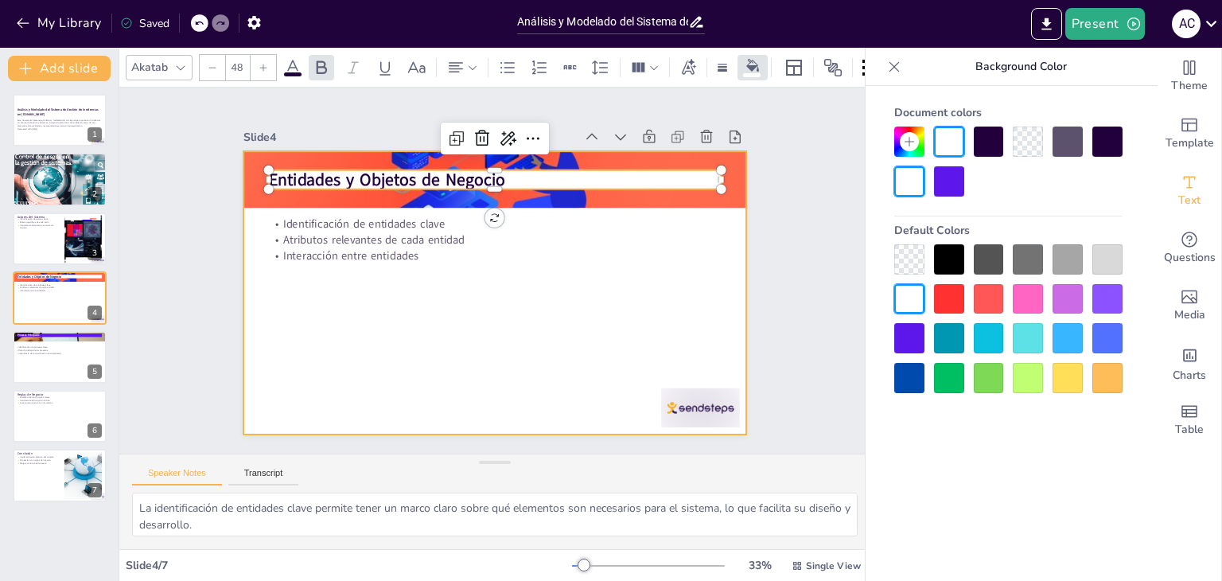
click at [130, 332] on div "Slide 1 Análisis y Modelado del Sistema de Gestión de Incidencias en [DOMAIN_NA…" at bounding box center [494, 270] width 751 height 366
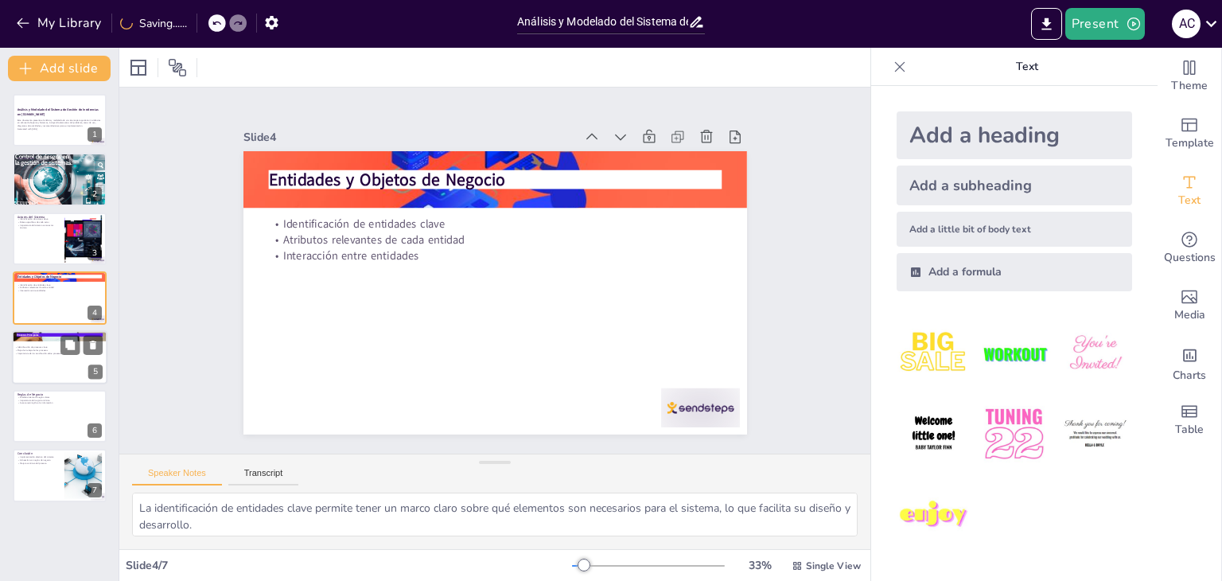
click at [31, 367] on div at bounding box center [59, 357] width 95 height 54
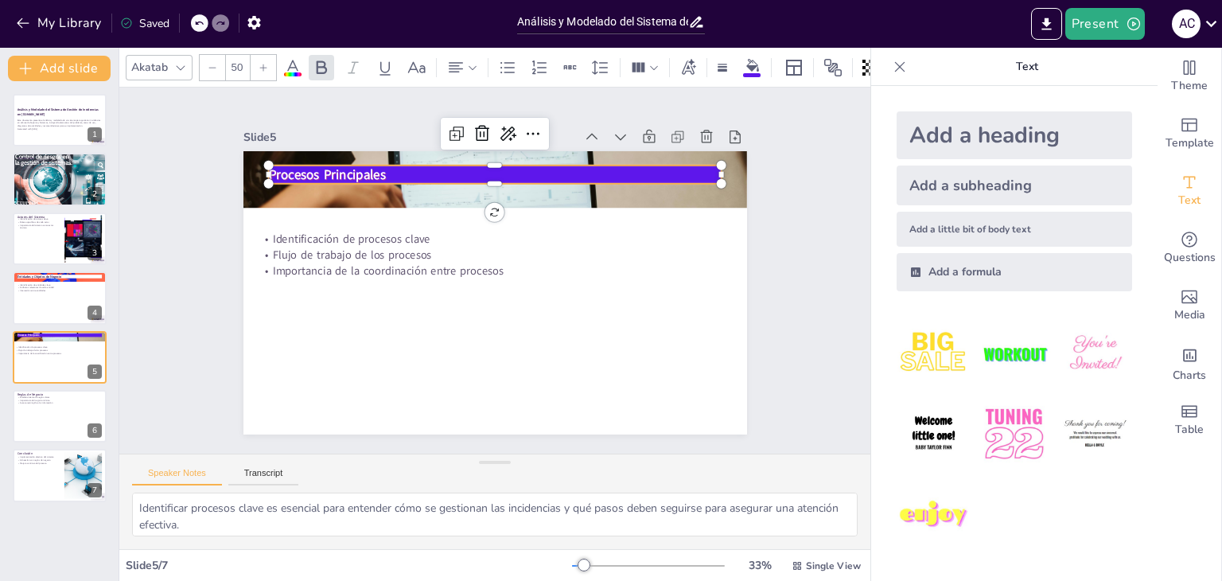
click at [421, 171] on p "Procesos Principales" at bounding box center [504, 175] width 453 height 66
click at [296, 62] on icon at bounding box center [293, 67] width 14 height 15
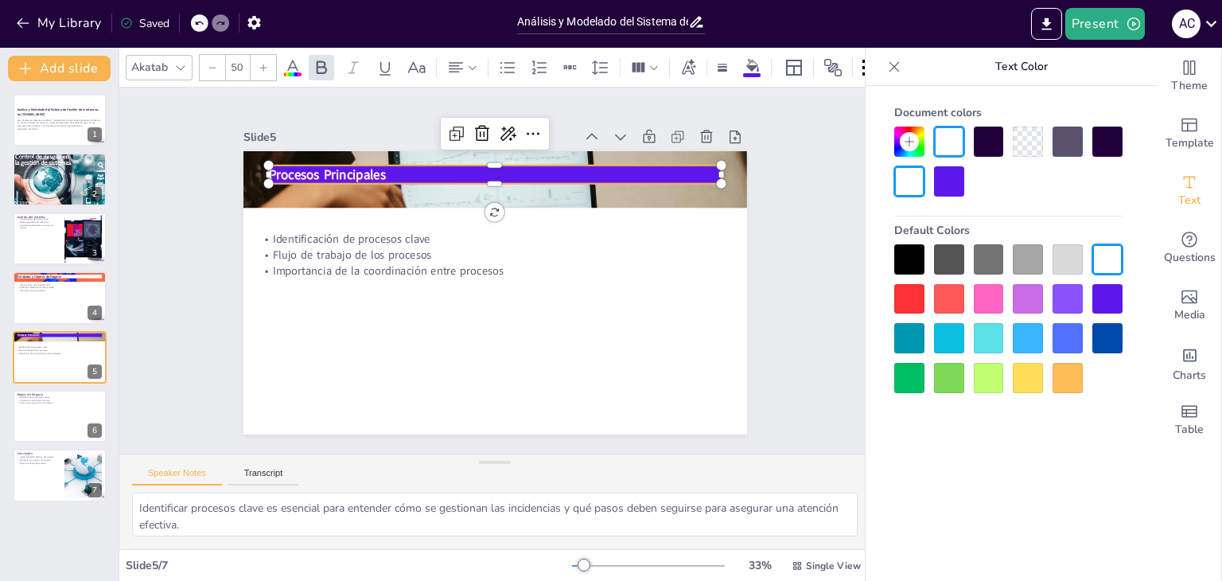
click at [908, 293] on div at bounding box center [909, 299] width 30 height 30
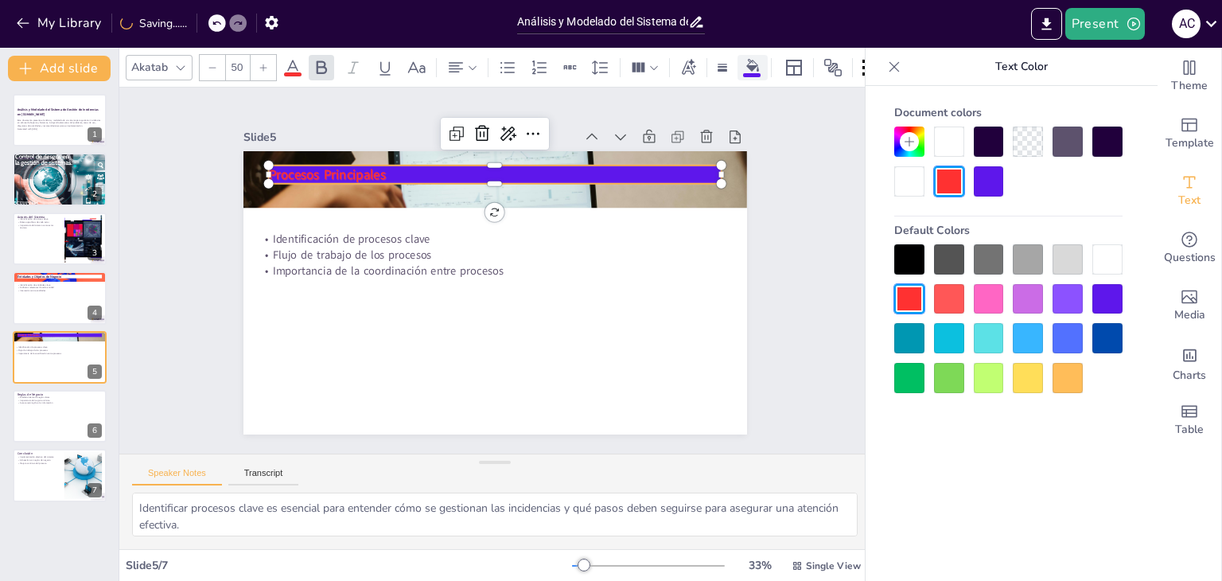
click at [754, 64] on icon at bounding box center [752, 65] width 13 height 13
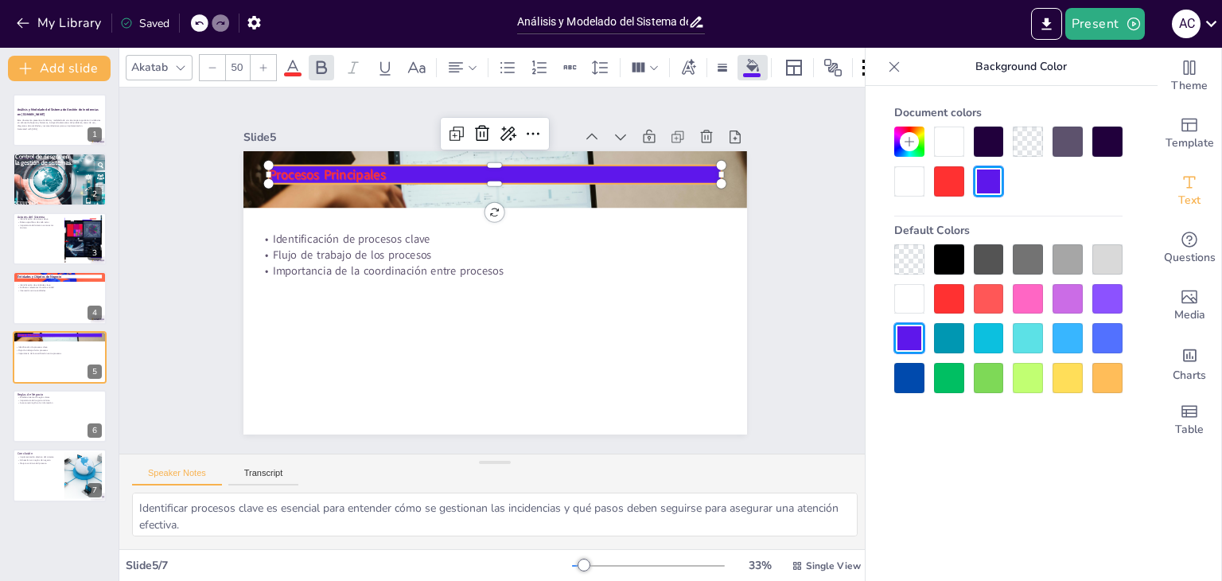
click at [945, 147] on div at bounding box center [949, 141] width 30 height 30
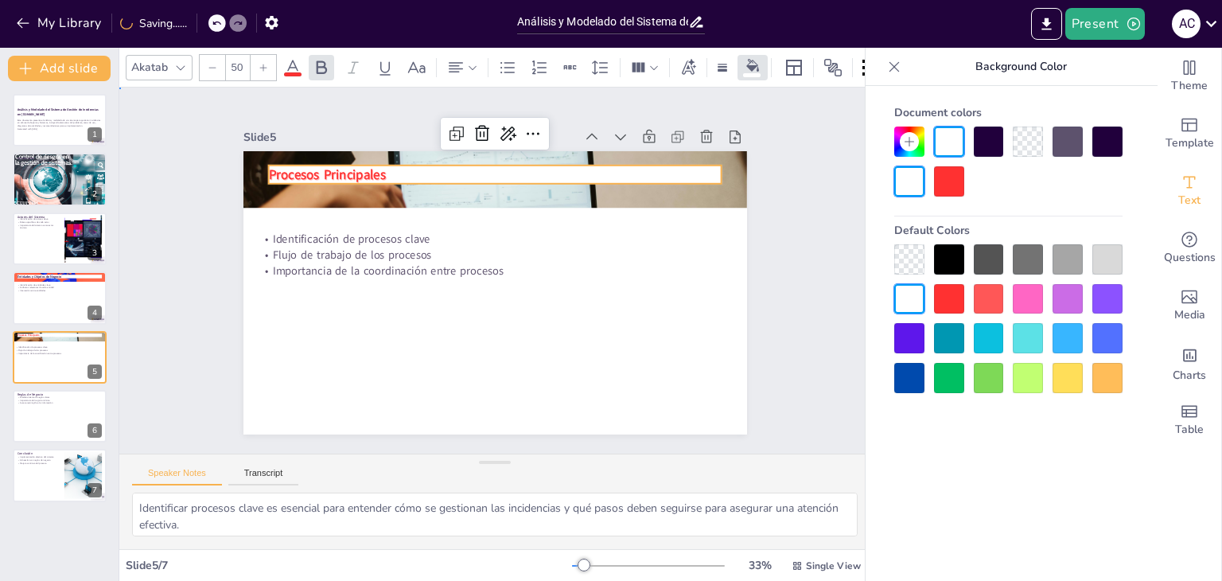
click at [199, 204] on div "Slide 1 Análisis y Modelado del Sistema de Gestión de Incidencias en [DOMAIN_NA…" at bounding box center [495, 271] width 593 height 328
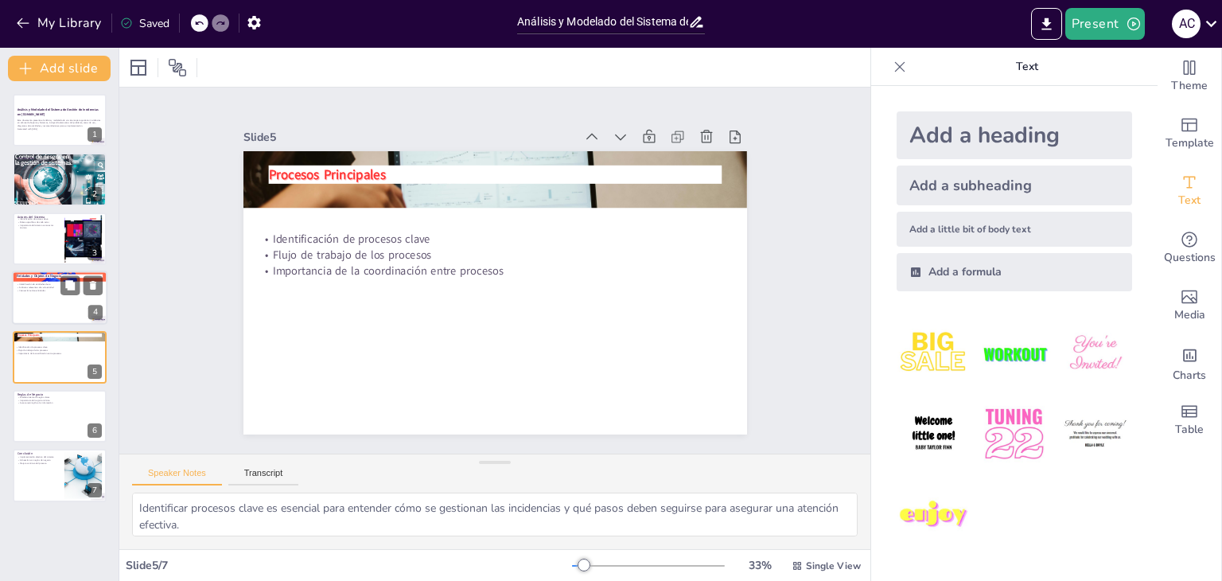
click at [45, 297] on div at bounding box center [59, 297] width 95 height 54
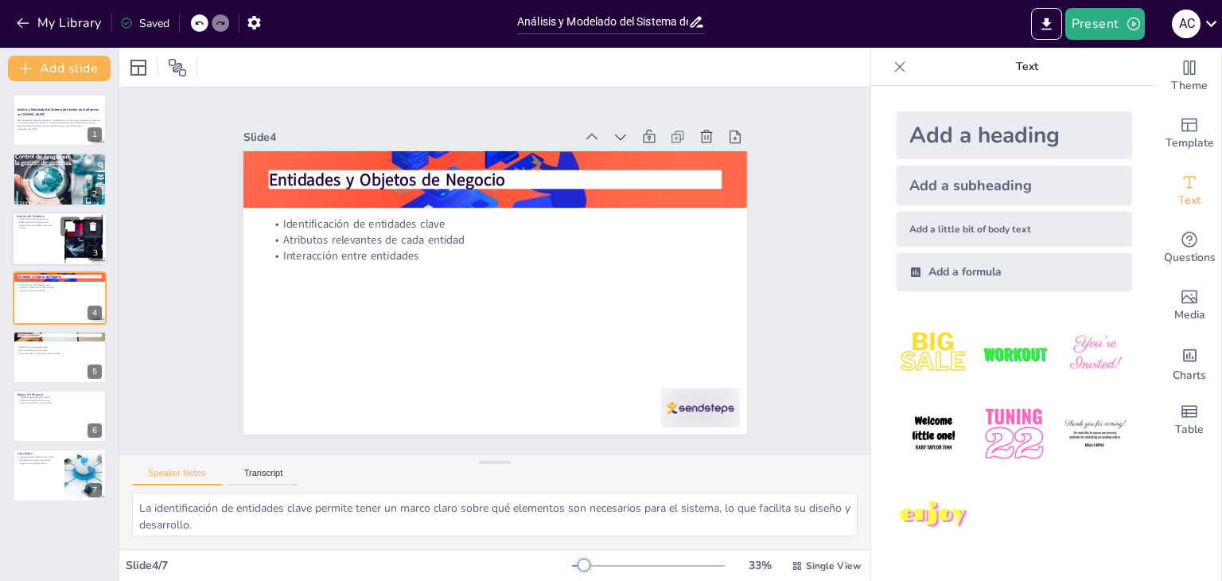
click at [37, 227] on p "Importancia del sistema como actor técnico" at bounding box center [38, 226] width 43 height 6
type textarea "La identificación de actores clave es fundamental para entender quiénes están i…"
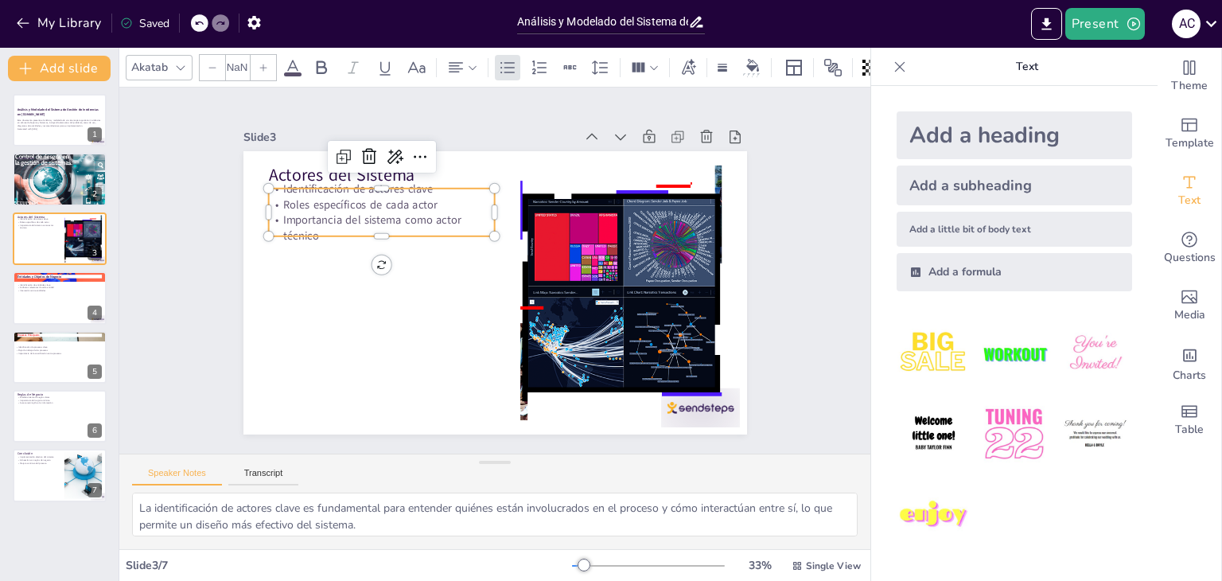
type input "32"
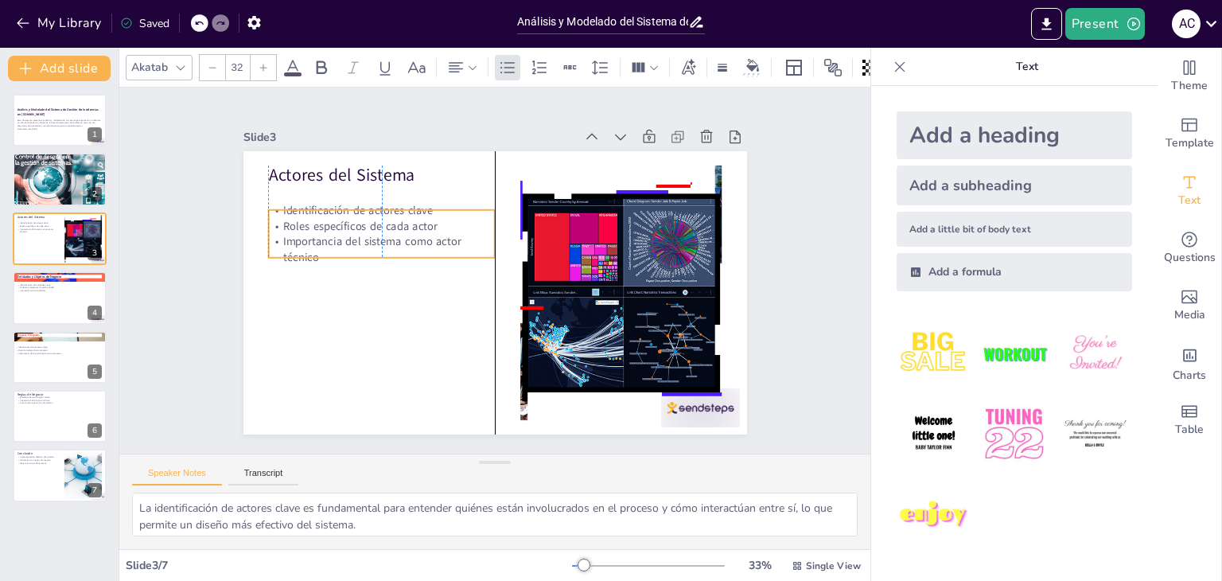
drag, startPoint x: 300, startPoint y: 189, endPoint x: 298, endPoint y: 211, distance: 21.5
click at [298, 211] on div "Identificación de actores clave Roles específicos de cada actor Importancia del…" at bounding box center [381, 233] width 227 height 63
click at [163, 213] on div "Slide 1 Análisis y Modelado del Sistema de Gestión de Incidencias en [DOMAIN_NA…" at bounding box center [494, 270] width 751 height 366
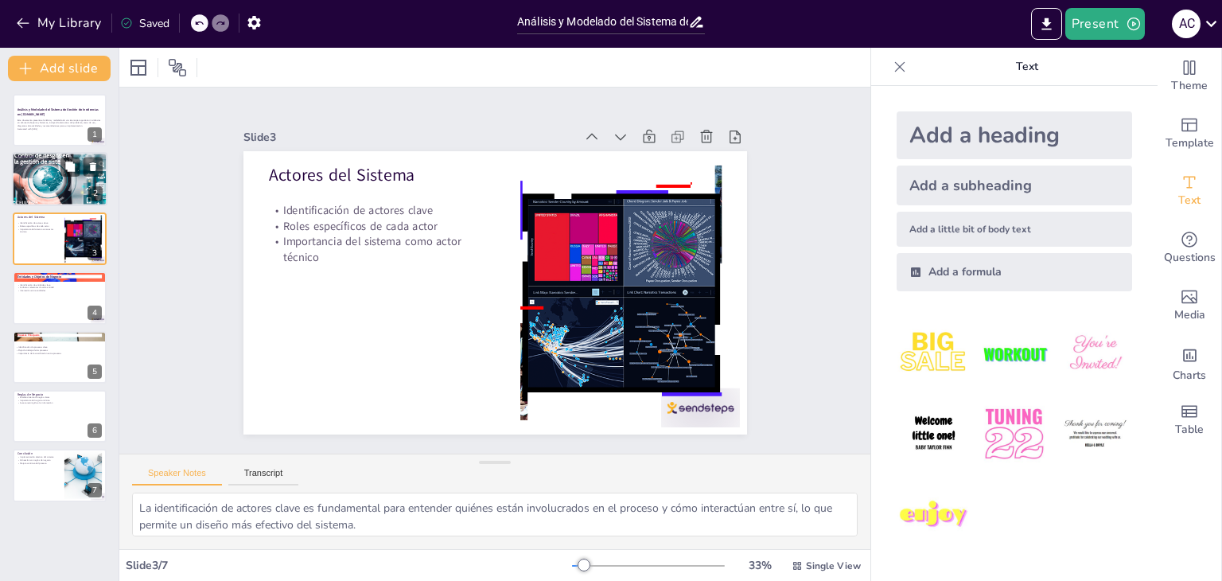
click at [29, 176] on div at bounding box center [59, 178] width 95 height 57
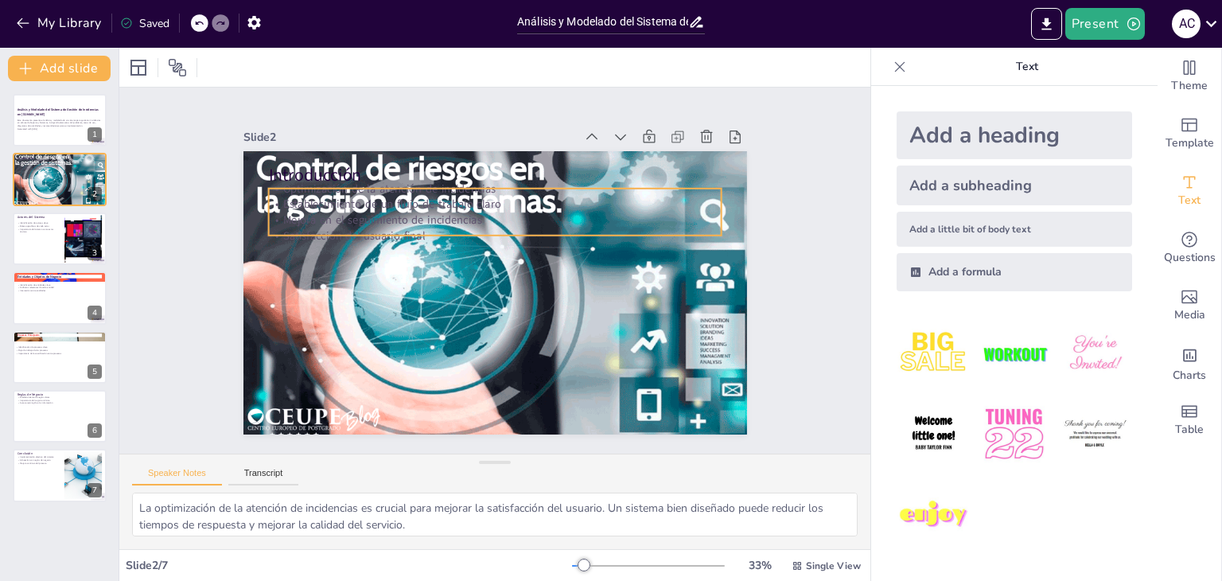
click at [376, 235] on div "Introducción Optimización de la atención de incidencias Establecimiento de un f…" at bounding box center [494, 292] width 503 height 283
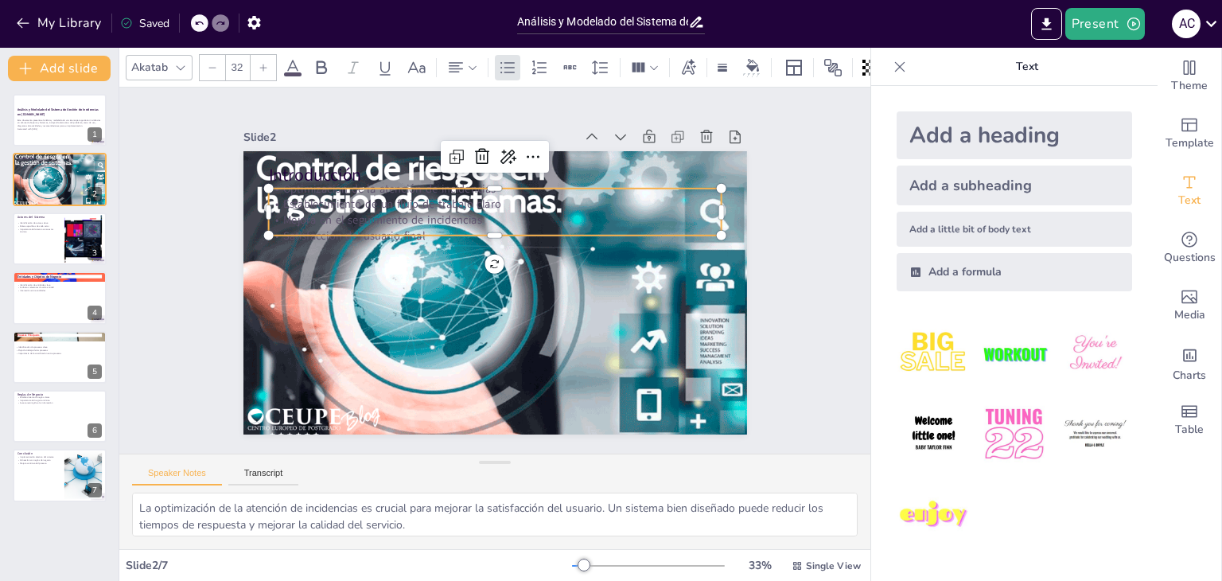
click at [389, 225] on p "Satisfacción del usuario final" at bounding box center [498, 235] width 453 height 63
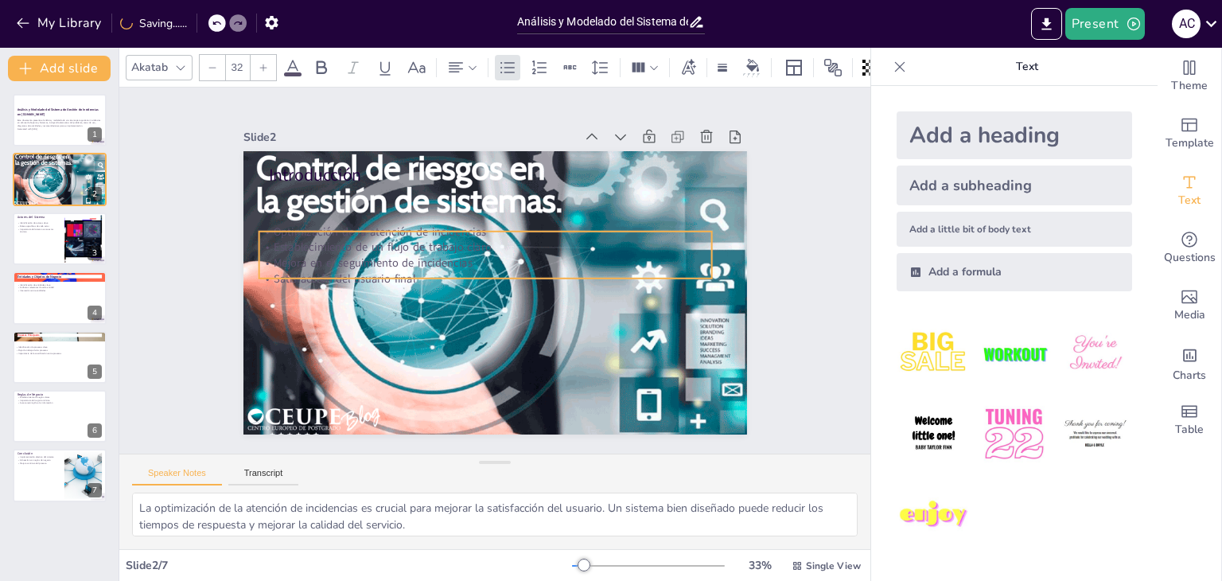
drag, startPoint x: 541, startPoint y: 221, endPoint x: 531, endPoint y: 264, distance: 44.0
click at [531, 264] on p "Satisfacción del usuario final" at bounding box center [484, 277] width 453 height 63
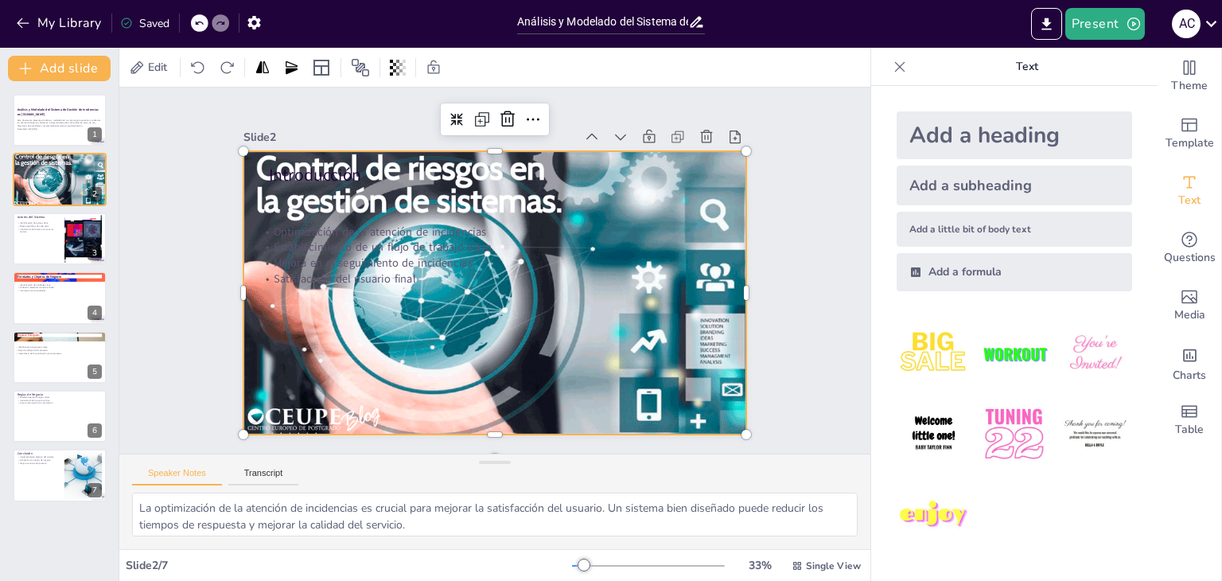
click at [296, 403] on div at bounding box center [494, 293] width 503 height 302
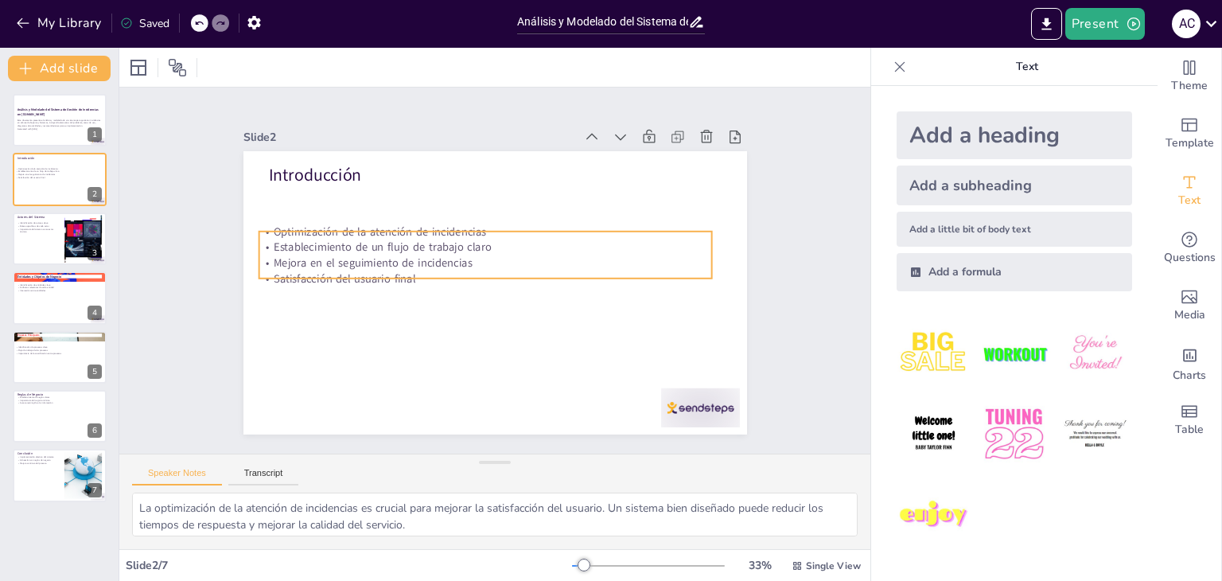
click at [340, 259] on p "Mejora en el seguimiento de incidencias" at bounding box center [484, 263] width 453 height 16
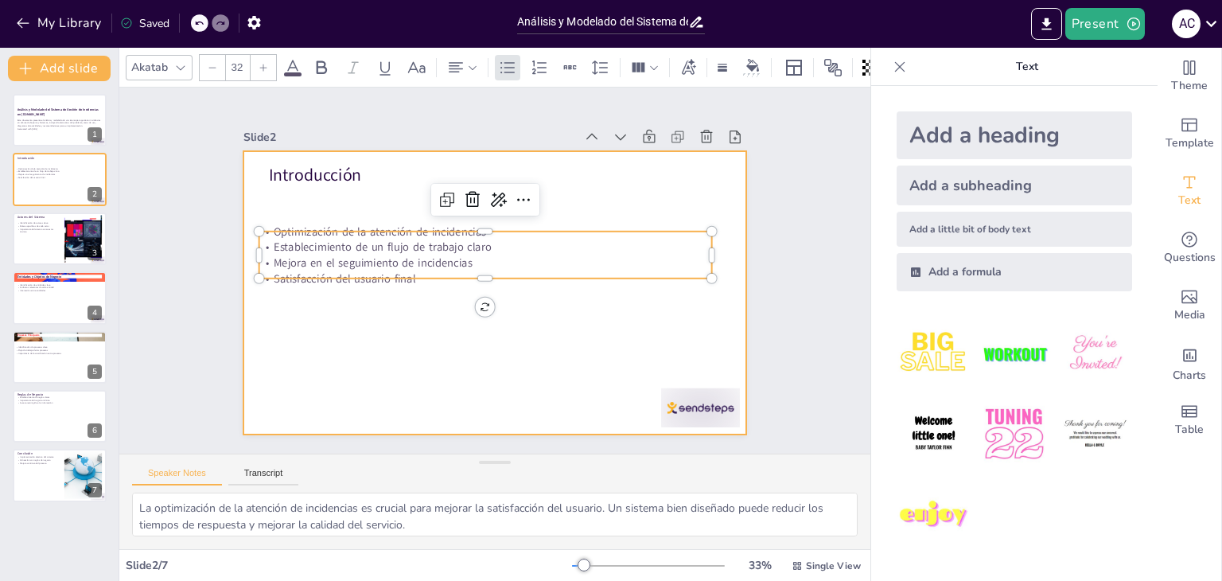
click at [693, 374] on div at bounding box center [494, 292] width 503 height 283
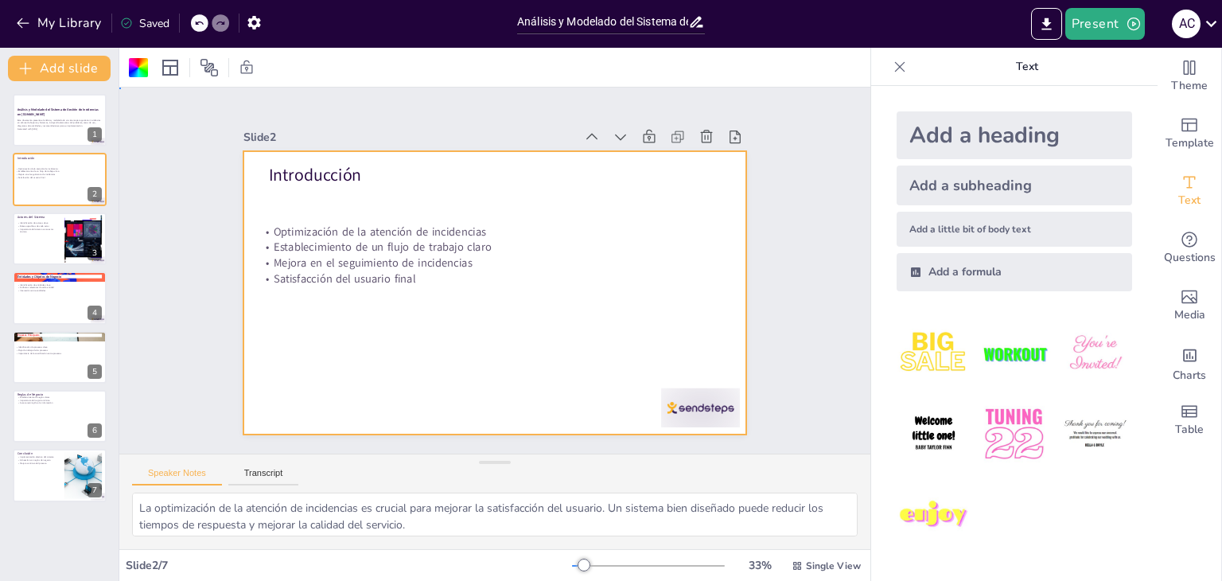
click at [693, 380] on div at bounding box center [494, 292] width 503 height 283
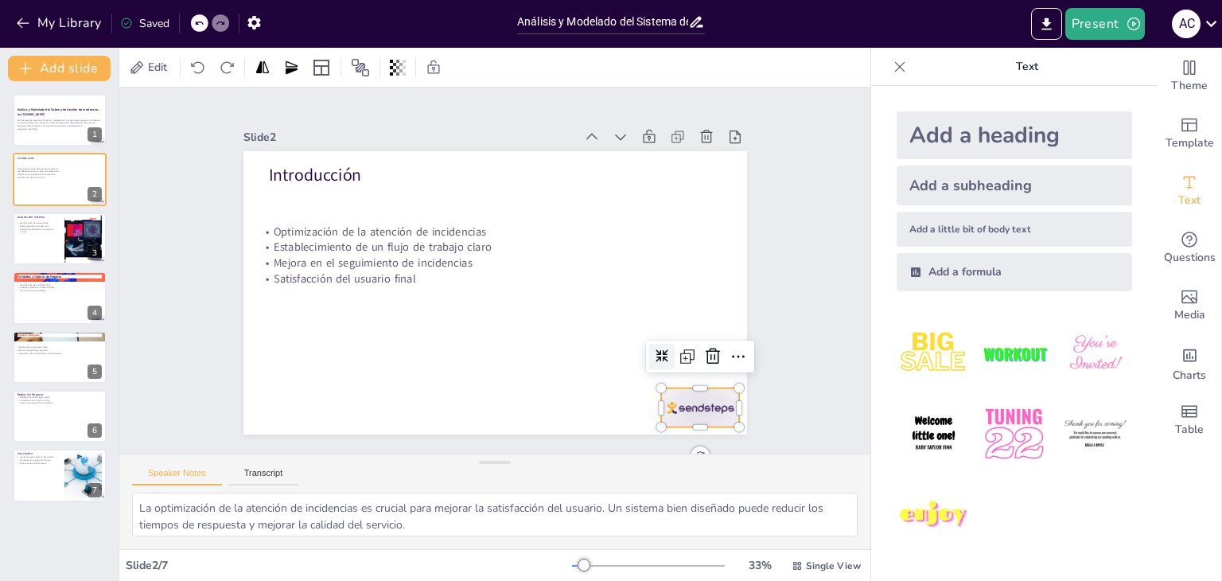
click at [694, 390] on div at bounding box center [700, 407] width 79 height 39
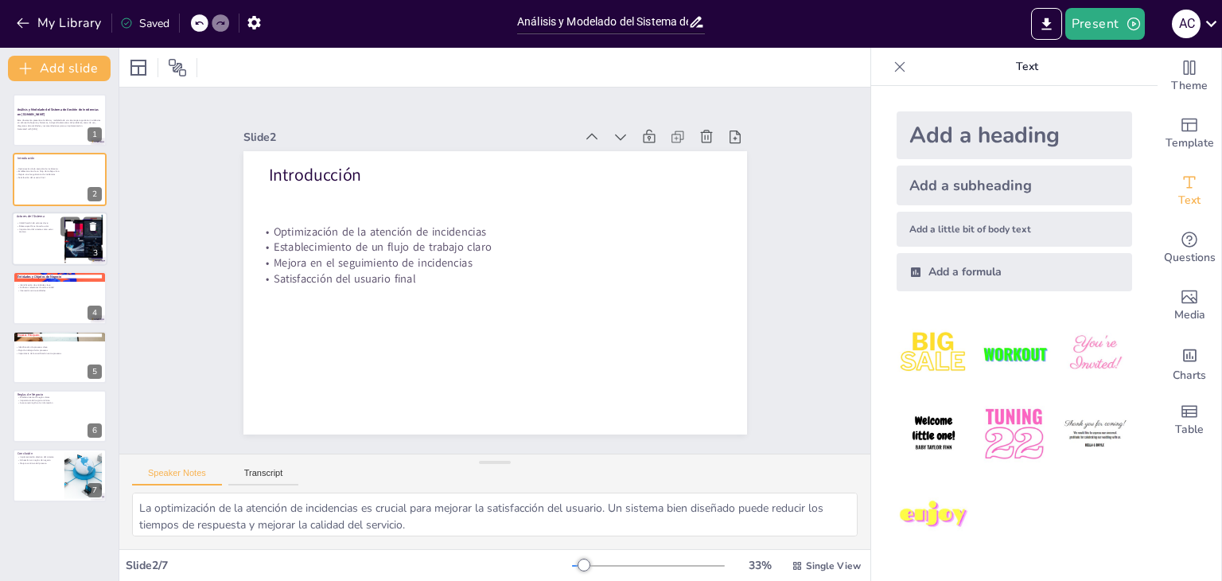
click at [36, 230] on p "Importancia del sistema como actor técnico" at bounding box center [38, 230] width 43 height 6
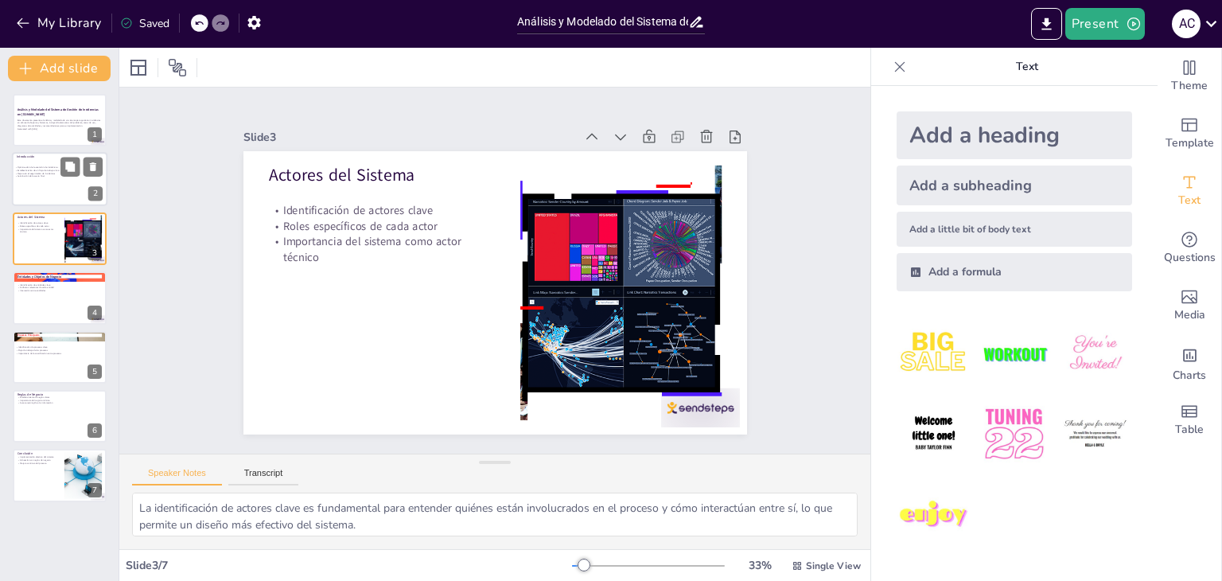
click at [42, 192] on div at bounding box center [59, 180] width 95 height 54
type textarea "La optimización de la atención de incidencias es crucial para mejorar la satisf…"
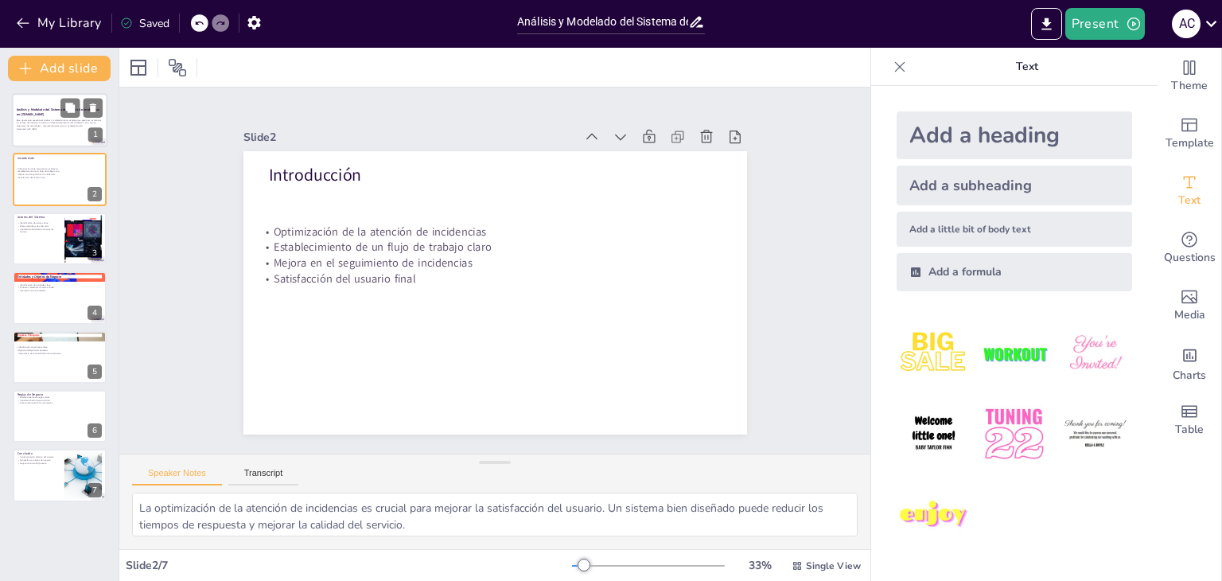
click at [53, 128] on p "Generated with [URL]" at bounding box center [60, 128] width 86 height 3
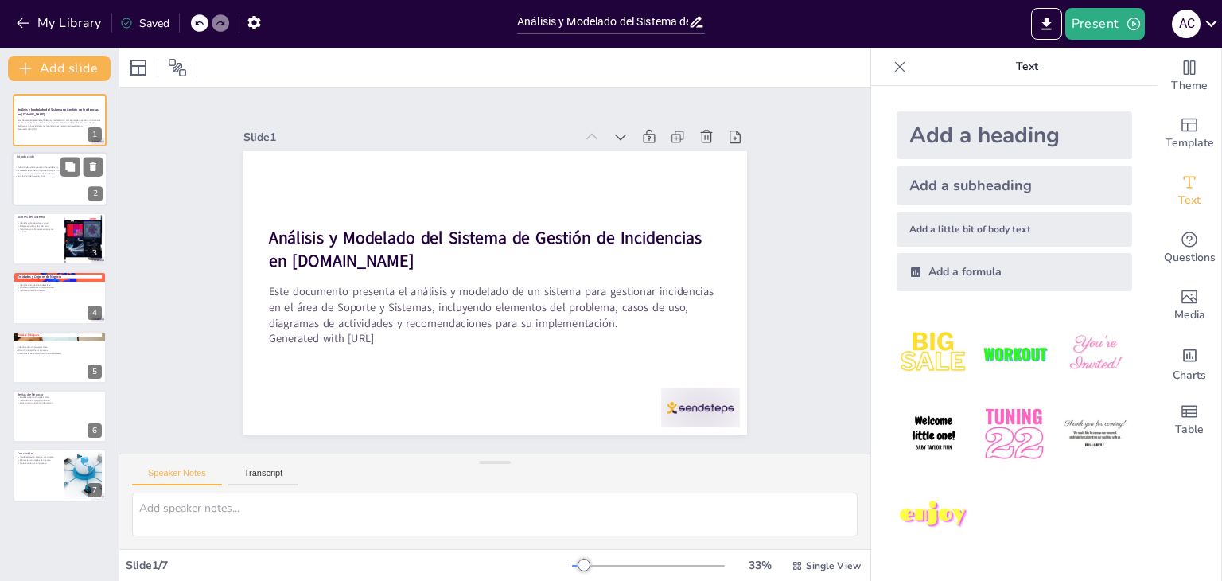
click at [40, 176] on p "Satisfacción del usuario final" at bounding box center [58, 176] width 86 height 3
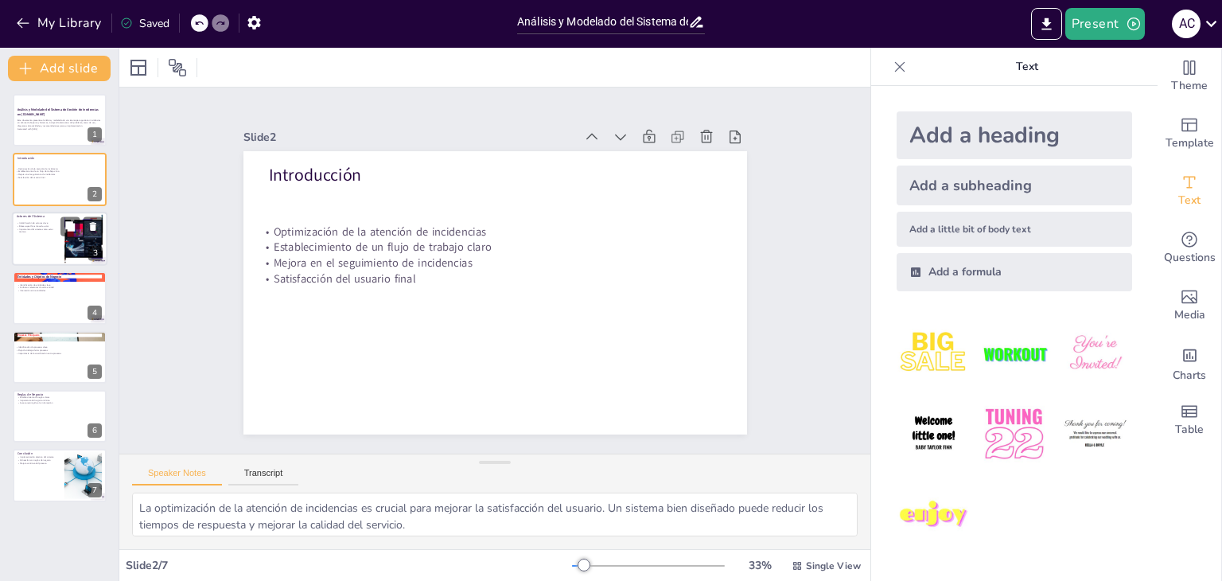
click at [32, 246] on div at bounding box center [59, 239] width 95 height 54
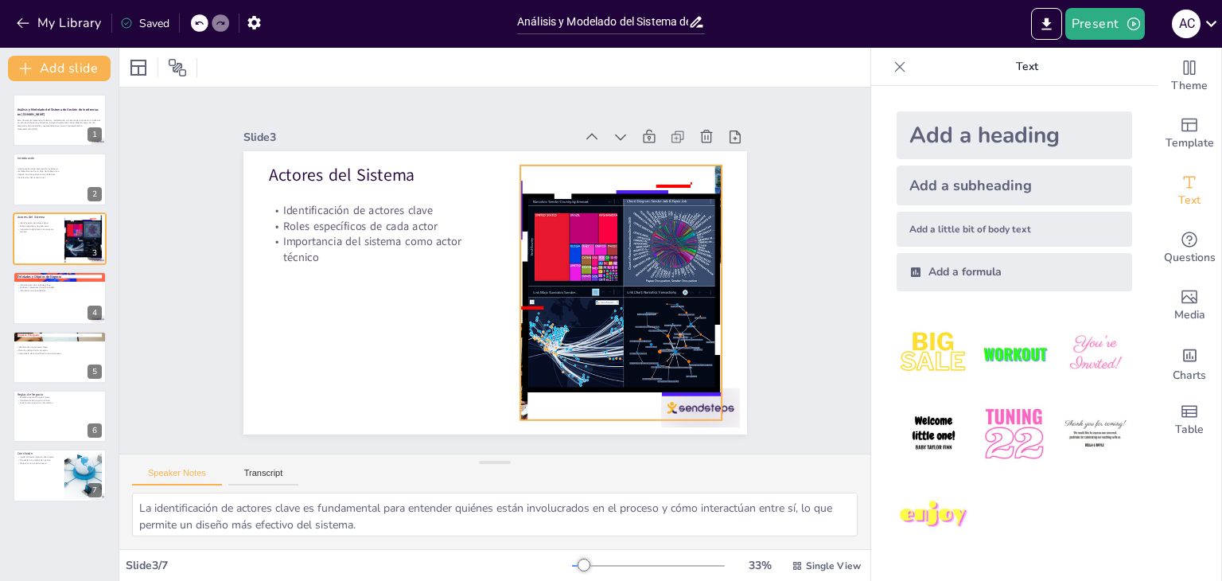
click at [595, 288] on div at bounding box center [620, 292] width 383 height 255
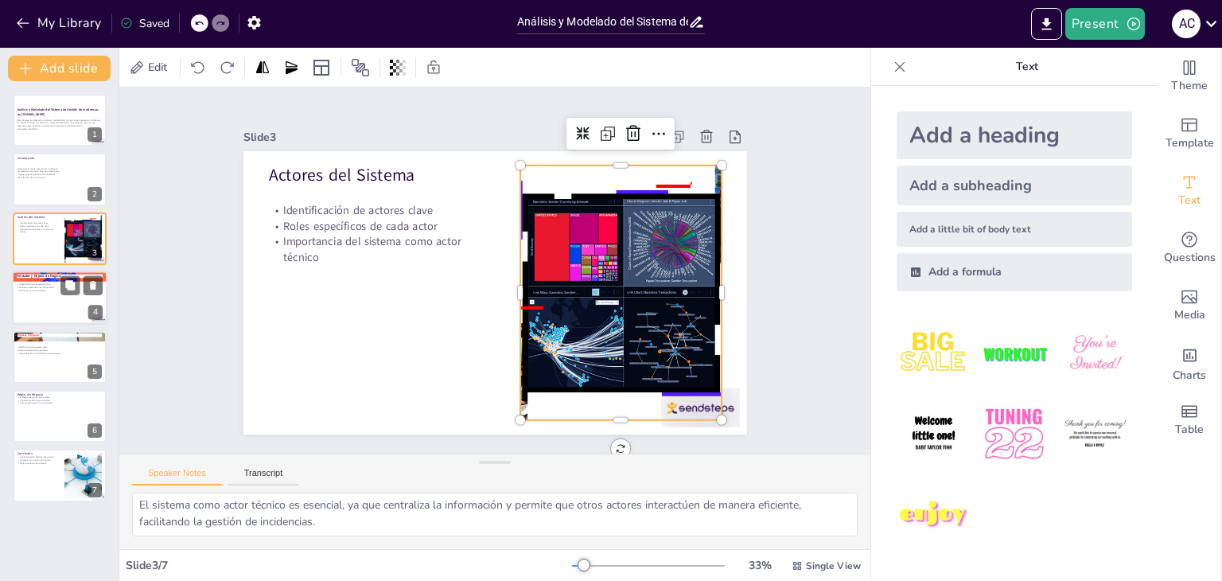
click at [26, 306] on div at bounding box center [59, 297] width 95 height 54
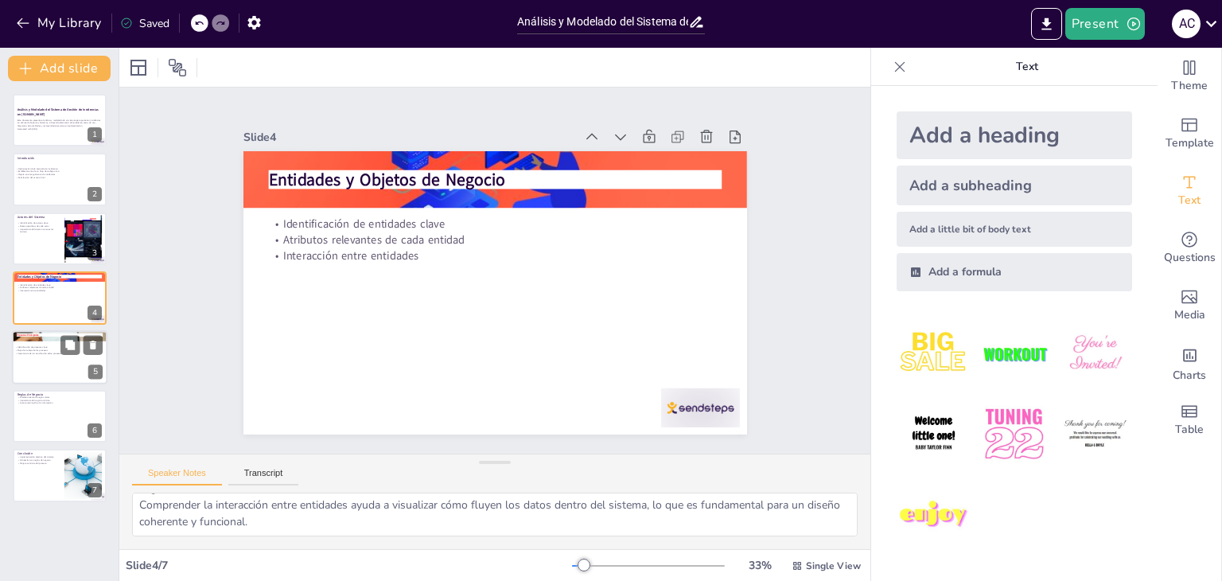
click at [35, 363] on div at bounding box center [59, 357] width 95 height 54
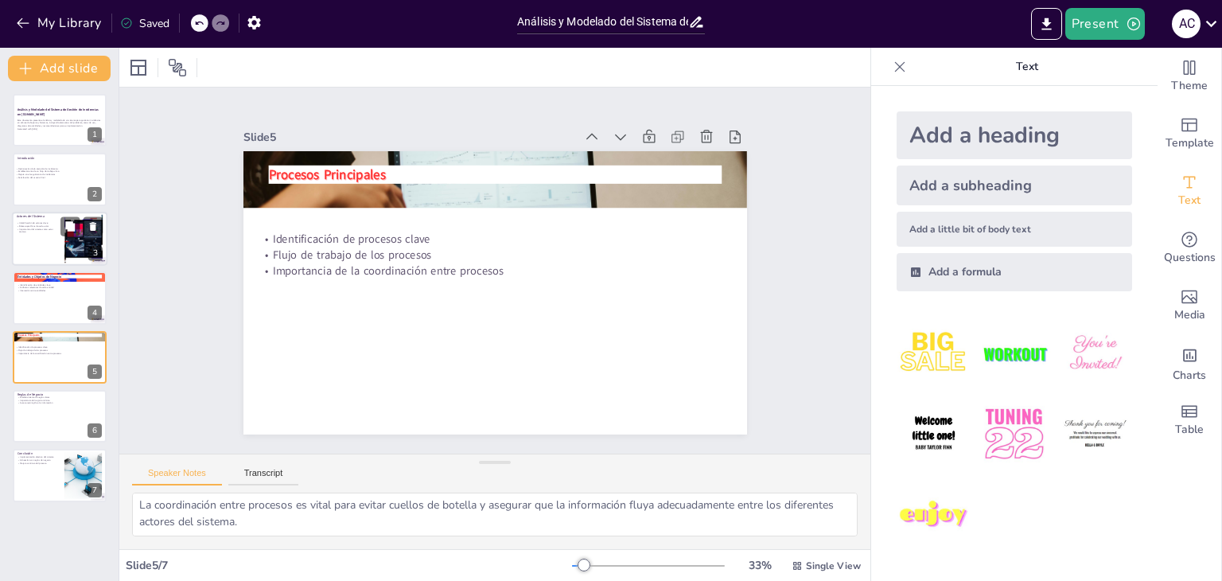
click at [42, 249] on div at bounding box center [59, 239] width 95 height 54
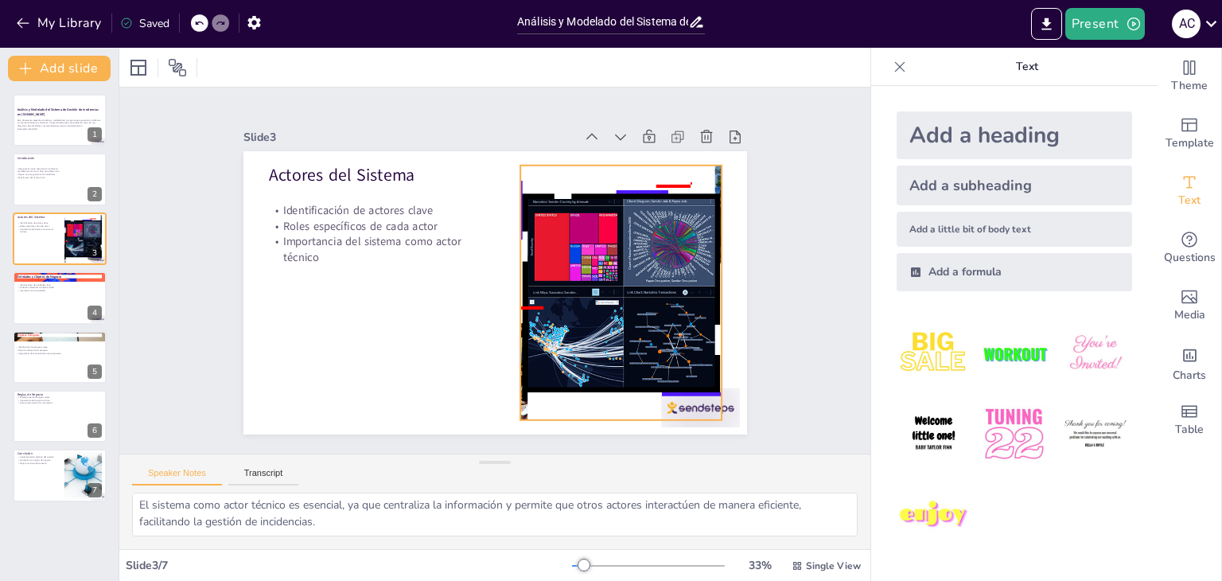
click at [569, 287] on div at bounding box center [620, 292] width 383 height 255
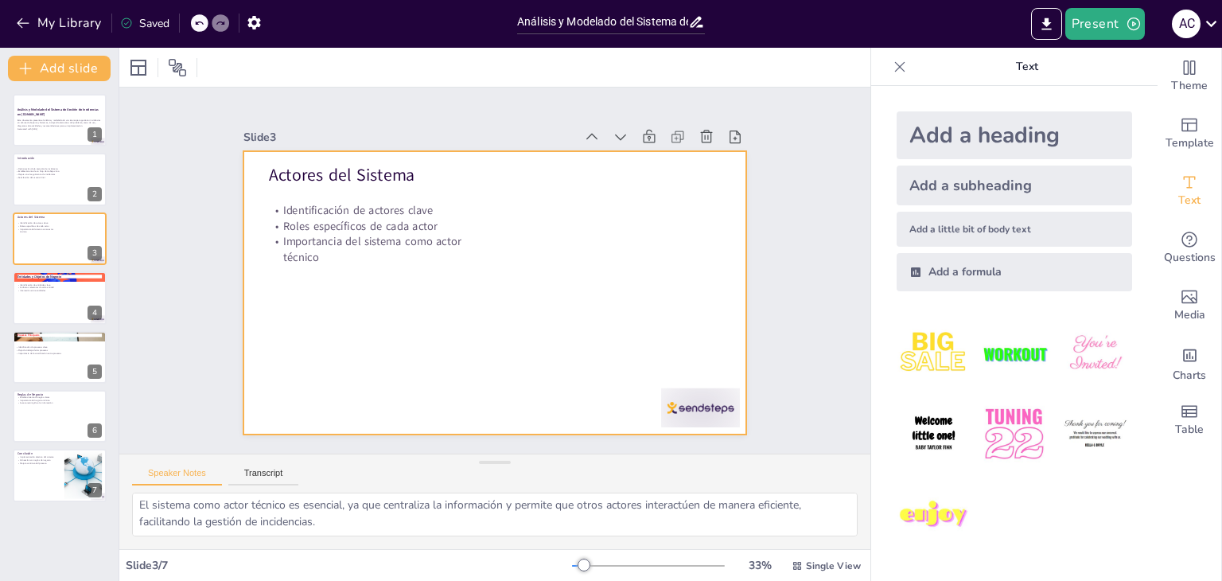
click at [541, 253] on div at bounding box center [494, 292] width 503 height 283
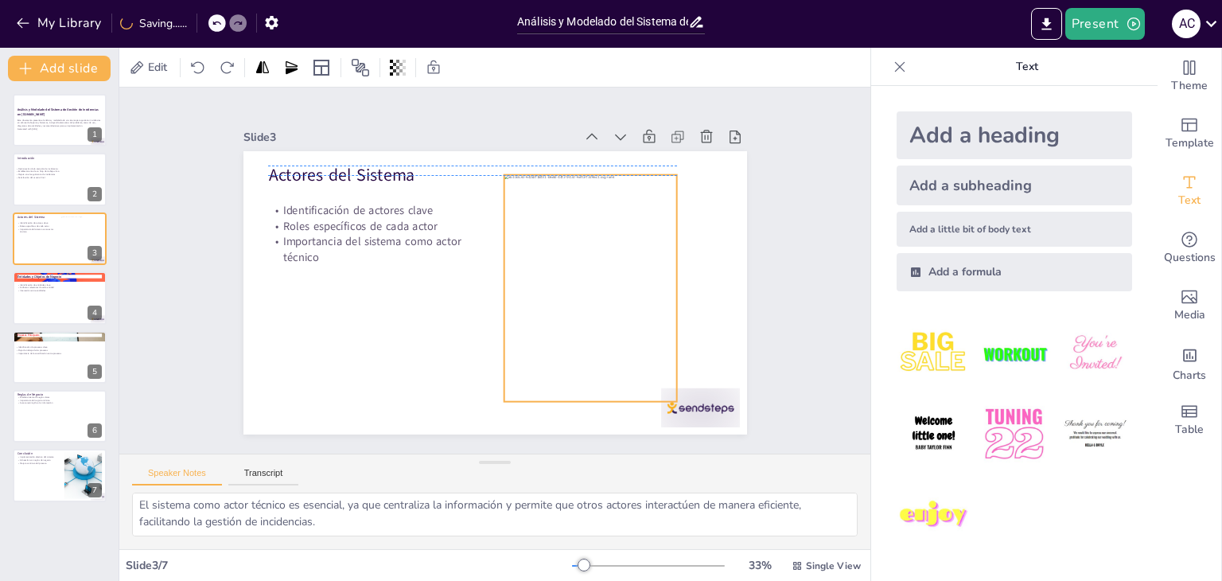
drag, startPoint x: 493, startPoint y: 256, endPoint x: 589, endPoint y: 248, distance: 95.8
click at [589, 248] on div at bounding box center [589, 288] width 173 height 227
click at [690, 392] on div at bounding box center [700, 407] width 79 height 39
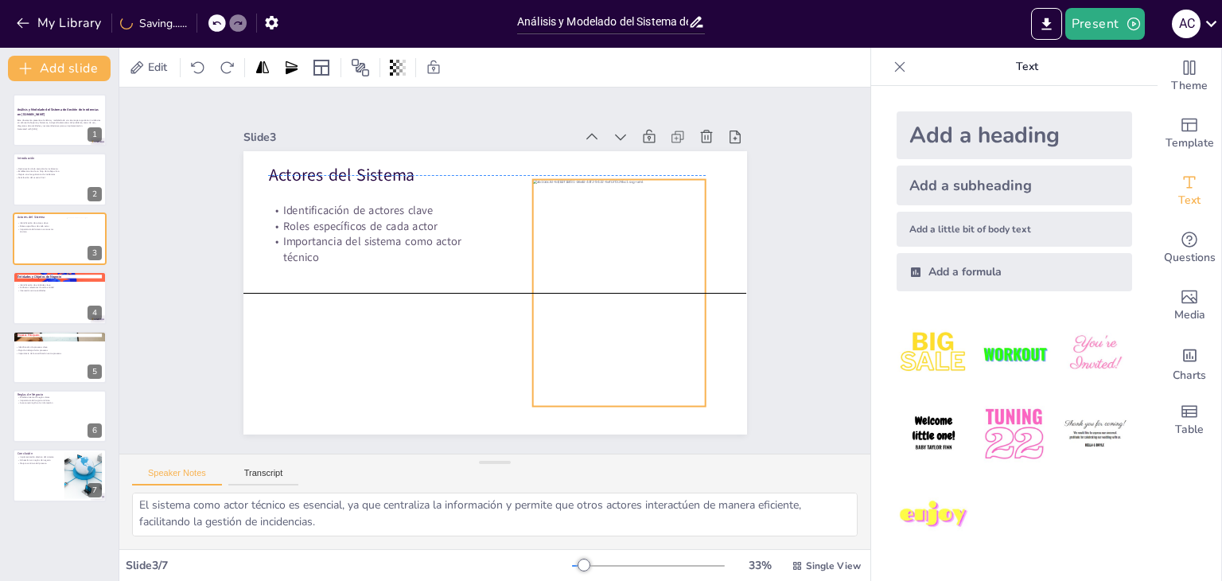
drag, startPoint x: 589, startPoint y: 309, endPoint x: 618, endPoint y: 310, distance: 28.7
click at [618, 310] on div at bounding box center [618, 293] width 173 height 227
click at [781, 291] on div "Slide 1 Análisis y Modelado del Sistema de Gestión de Incidencias en [DOMAIN_NA…" at bounding box center [494, 270] width 751 height 366
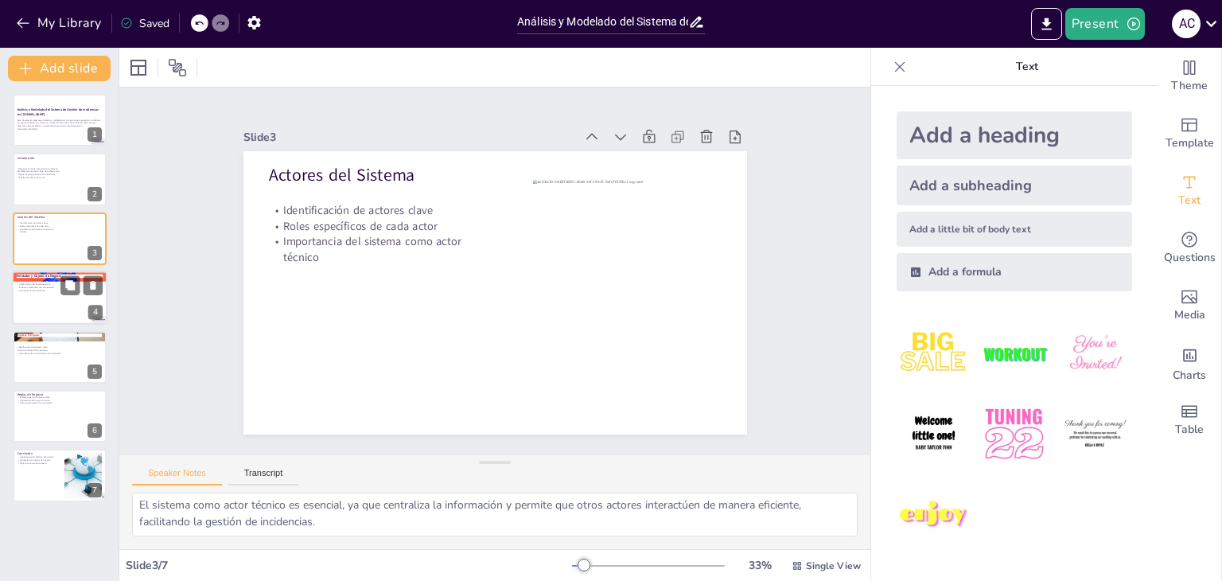
click at [64, 306] on div at bounding box center [59, 297] width 95 height 54
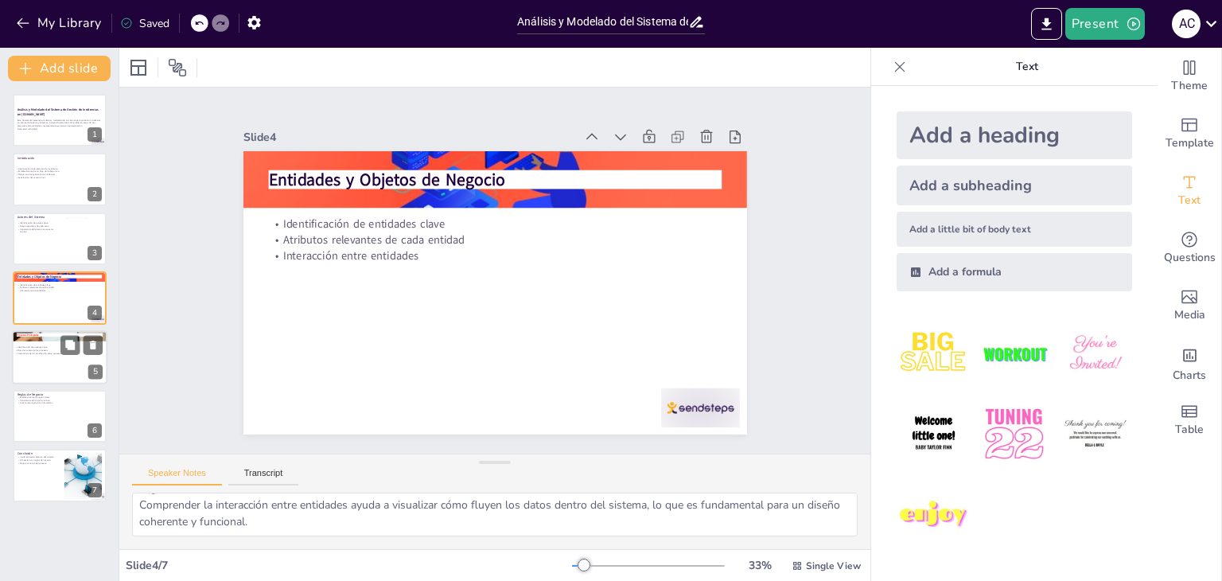
click at [51, 352] on p "Importancia de la coordinación entre procesos" at bounding box center [57, 353] width 86 height 3
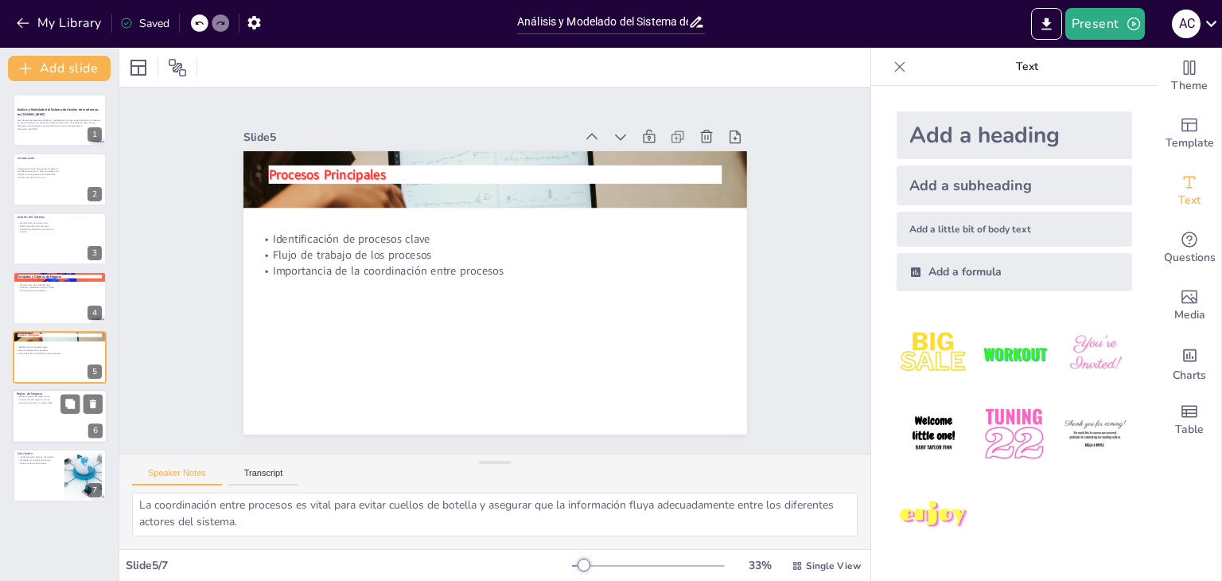
click at [16, 424] on div at bounding box center [59, 416] width 95 height 54
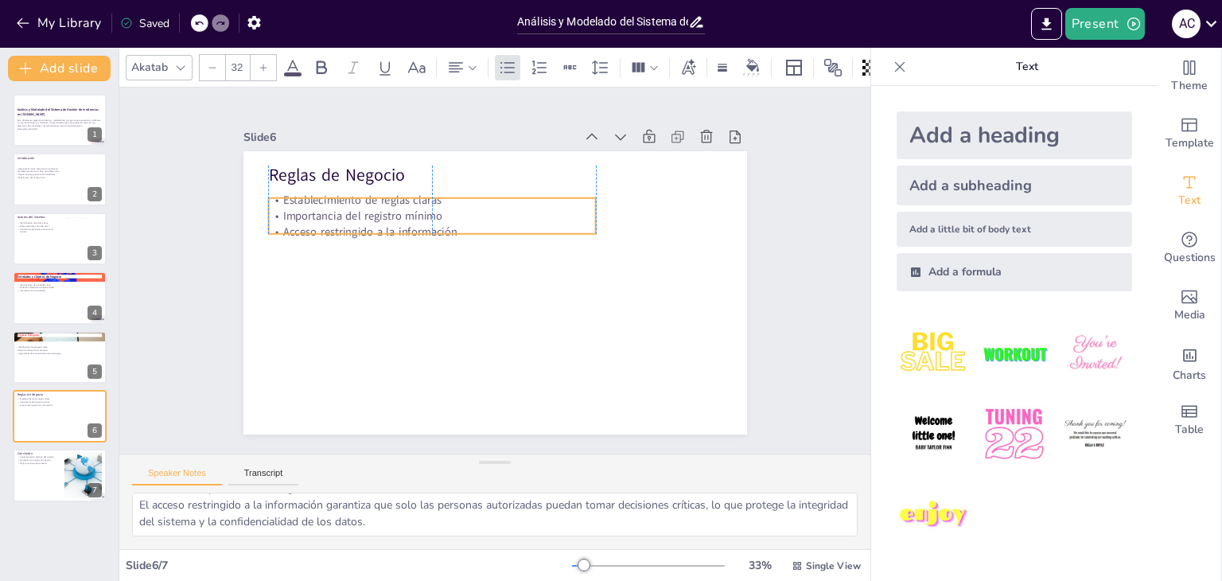
drag, startPoint x: 330, startPoint y: 216, endPoint x: 327, endPoint y: 226, distance: 10.1
click at [327, 226] on p "Acceso restringido a la información" at bounding box center [431, 231] width 327 height 16
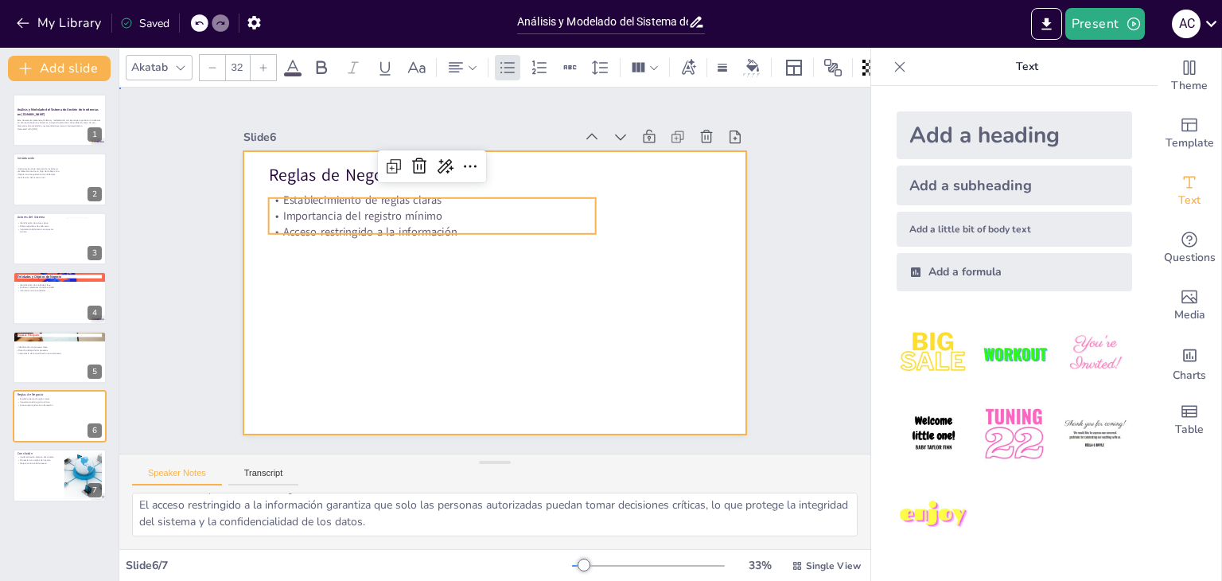
click at [378, 290] on div at bounding box center [494, 292] width 503 height 283
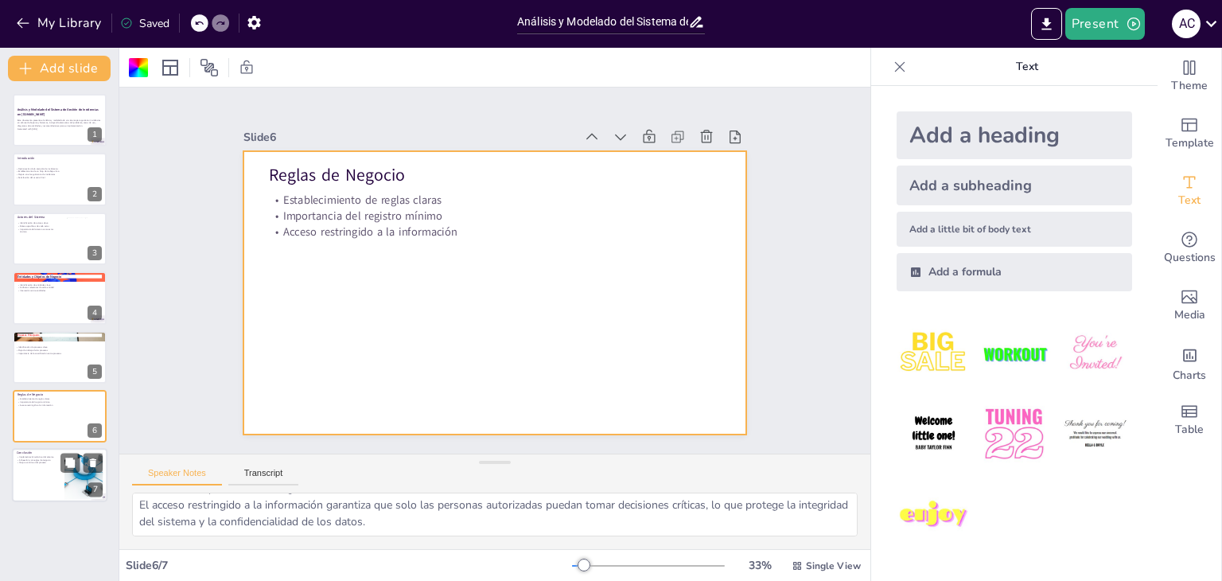
click at [39, 475] on div at bounding box center [59, 476] width 95 height 54
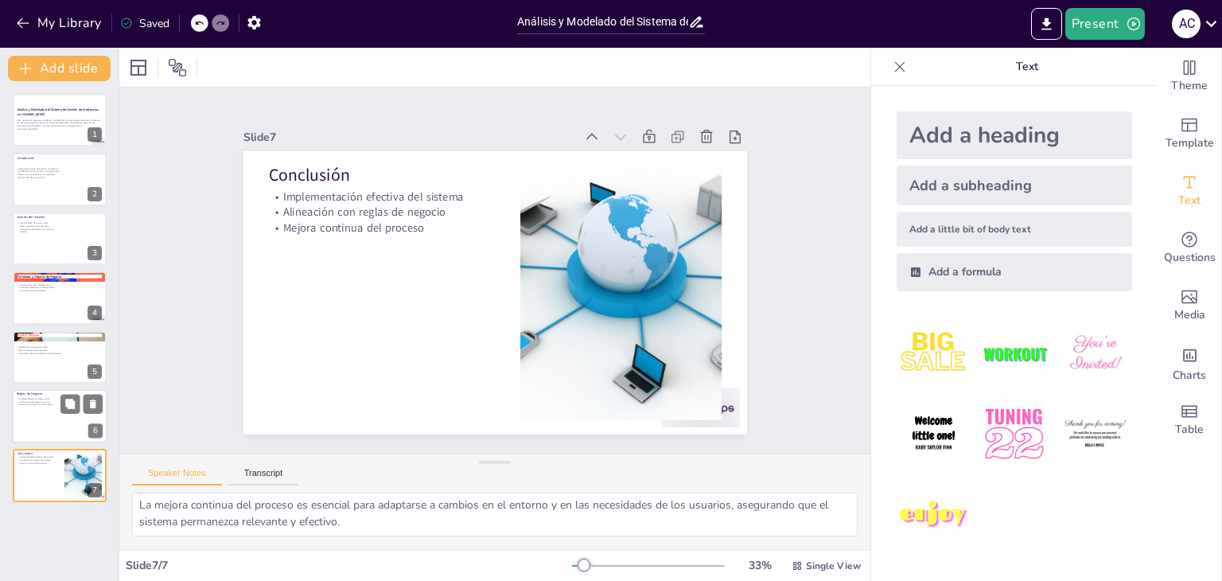
click at [29, 406] on div at bounding box center [59, 416] width 95 height 54
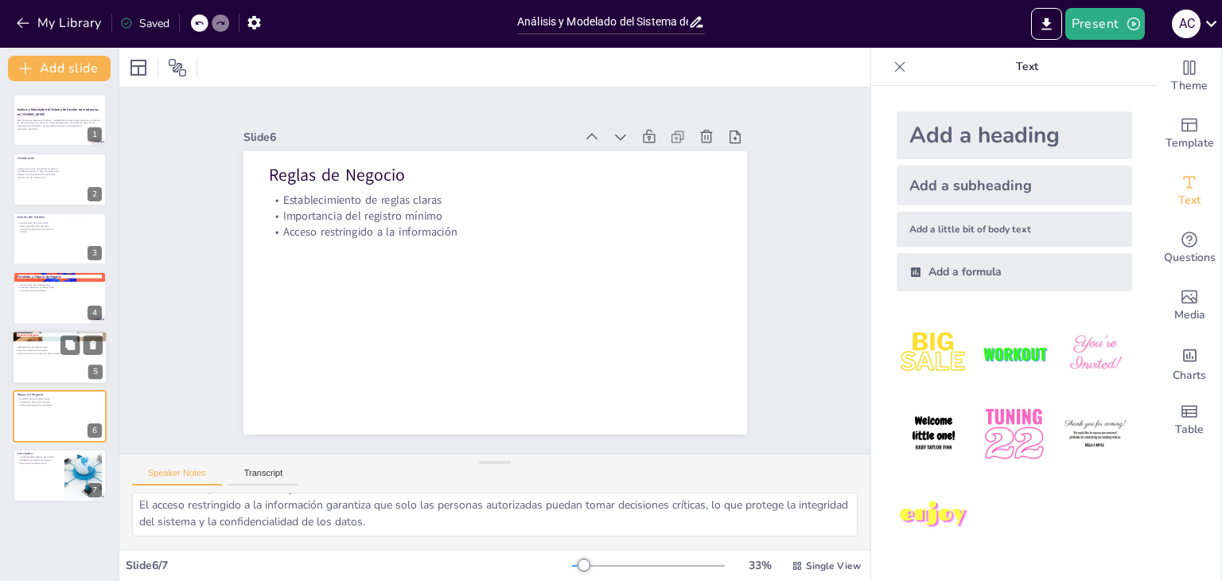
click at [30, 352] on p "Importancia de la coordinación entre procesos" at bounding box center [57, 353] width 86 height 3
type textarea "Identificar procesos clave es esencial para entender cómo se gestionan las inci…"
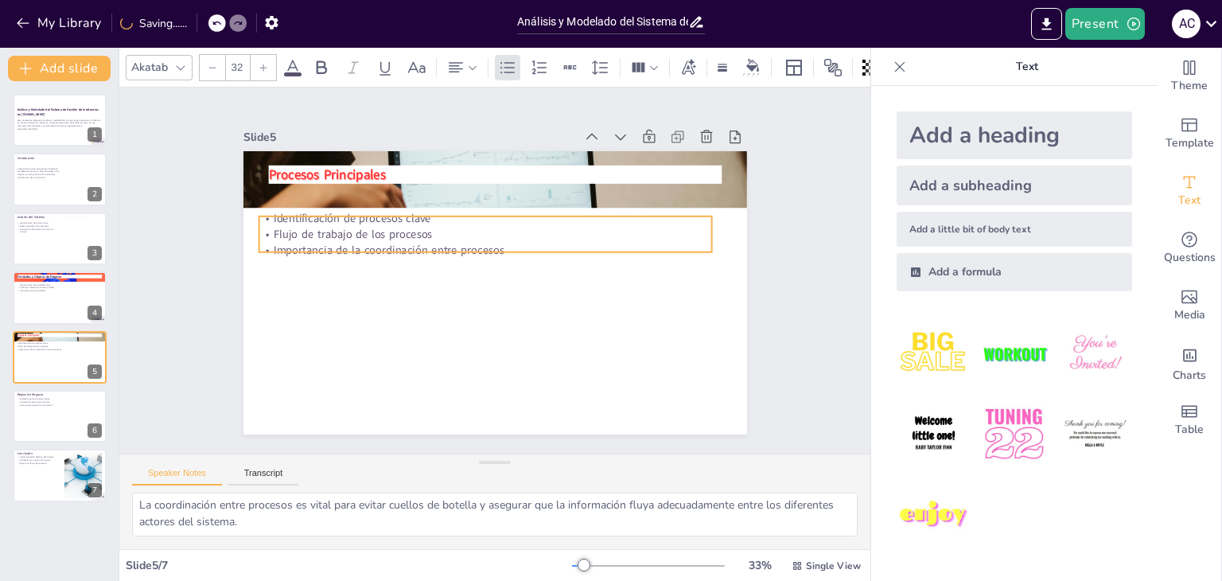
drag, startPoint x: 391, startPoint y: 259, endPoint x: 392, endPoint y: 239, distance: 20.7
click at [392, 242] on p "Importancia de la coordinación entre procesos" at bounding box center [484, 250] width 453 height 16
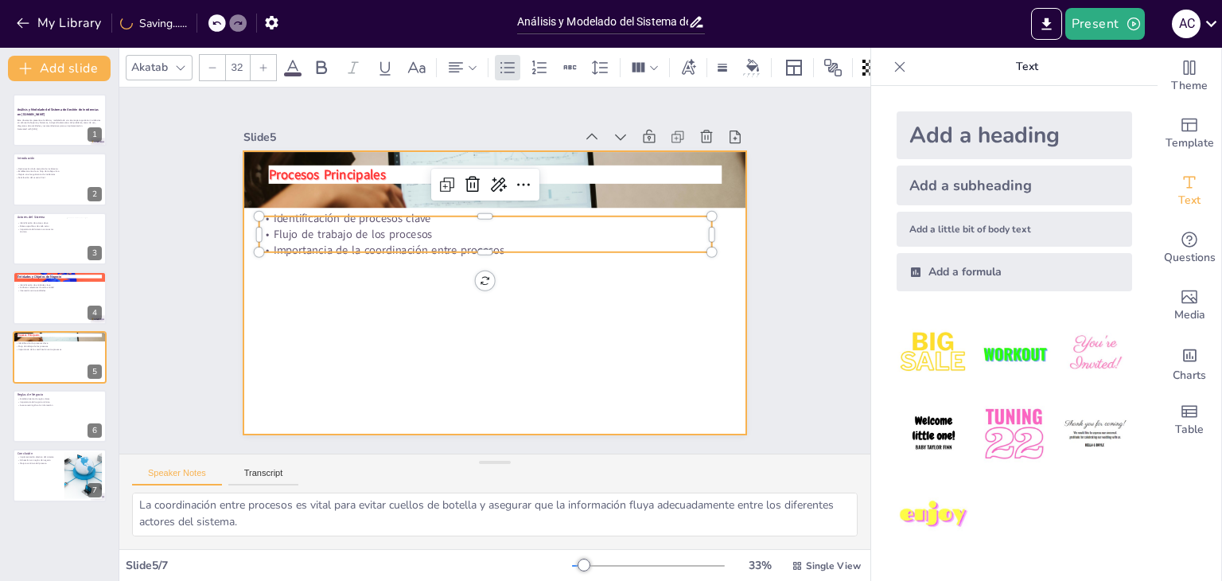
click at [394, 320] on div at bounding box center [494, 292] width 503 height 283
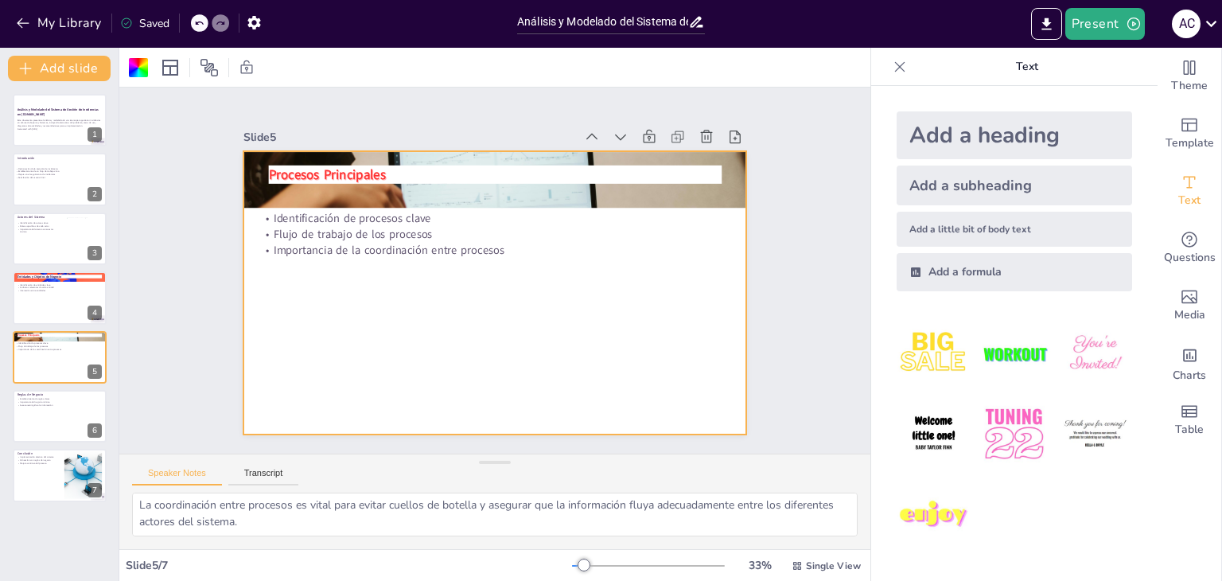
click at [379, 317] on div at bounding box center [494, 292] width 503 height 283
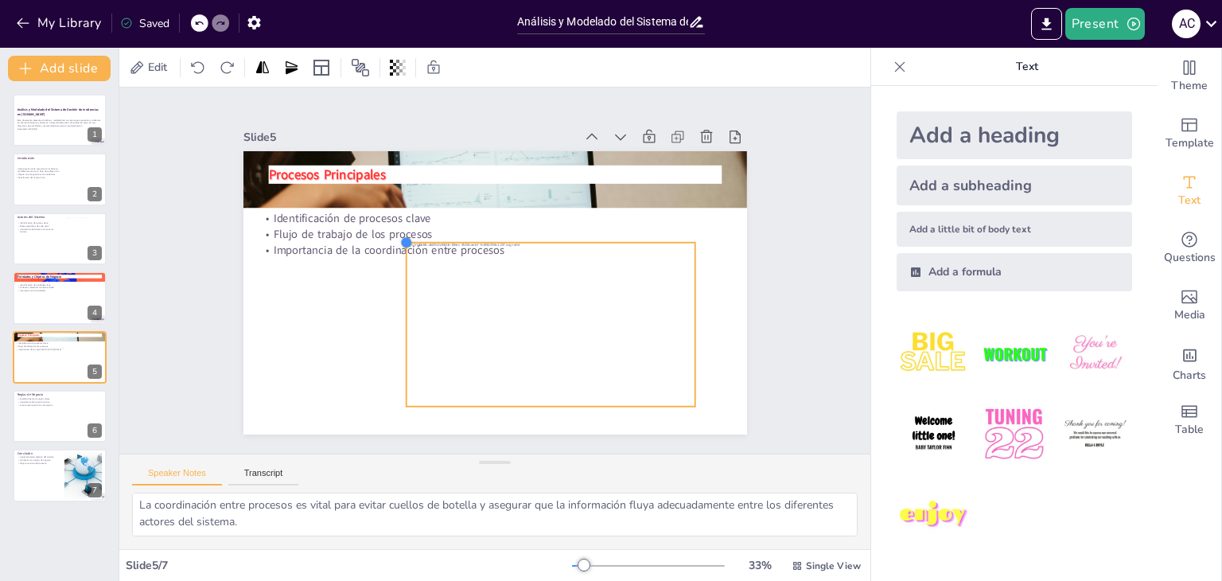
drag, startPoint x: 285, startPoint y: 170, endPoint x: 396, endPoint y: 261, distance: 143.6
click at [396, 261] on div "Procesos Principales Identificación de procesos clave Flujo de trabajo de los p…" at bounding box center [494, 292] width 503 height 283
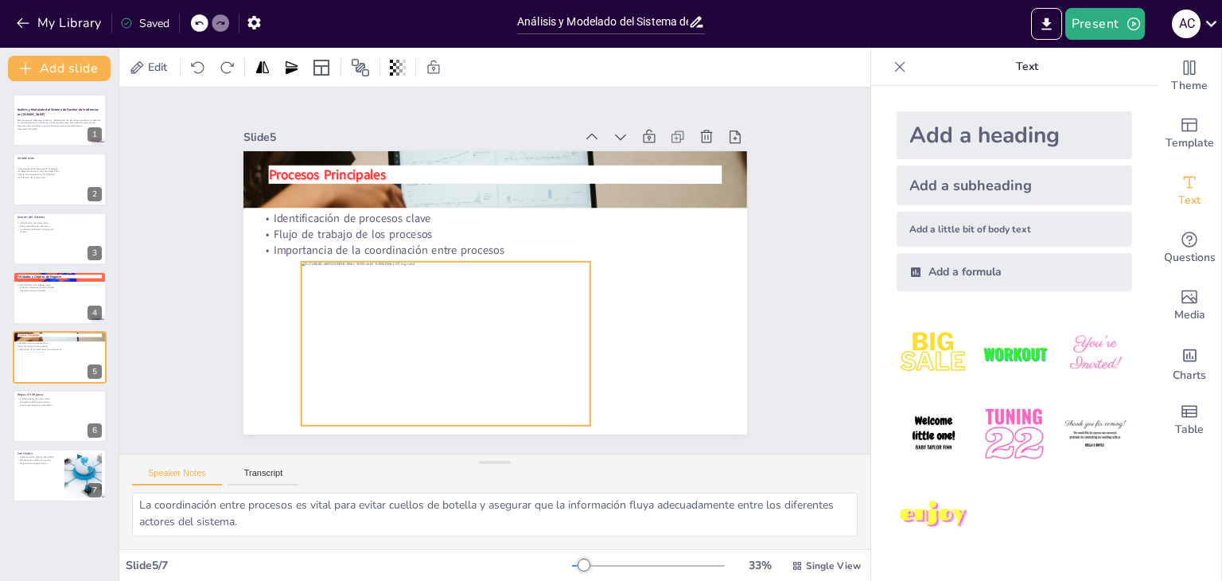
drag, startPoint x: 457, startPoint y: 291, endPoint x: 356, endPoint y: 301, distance: 102.3
click at [356, 301] on div at bounding box center [445, 344] width 289 height 164
click at [786, 309] on div "Slide 1 Análisis y Modelado del Sistema de Gestión de Incidencias en [DOMAIN_NA…" at bounding box center [494, 270] width 751 height 366
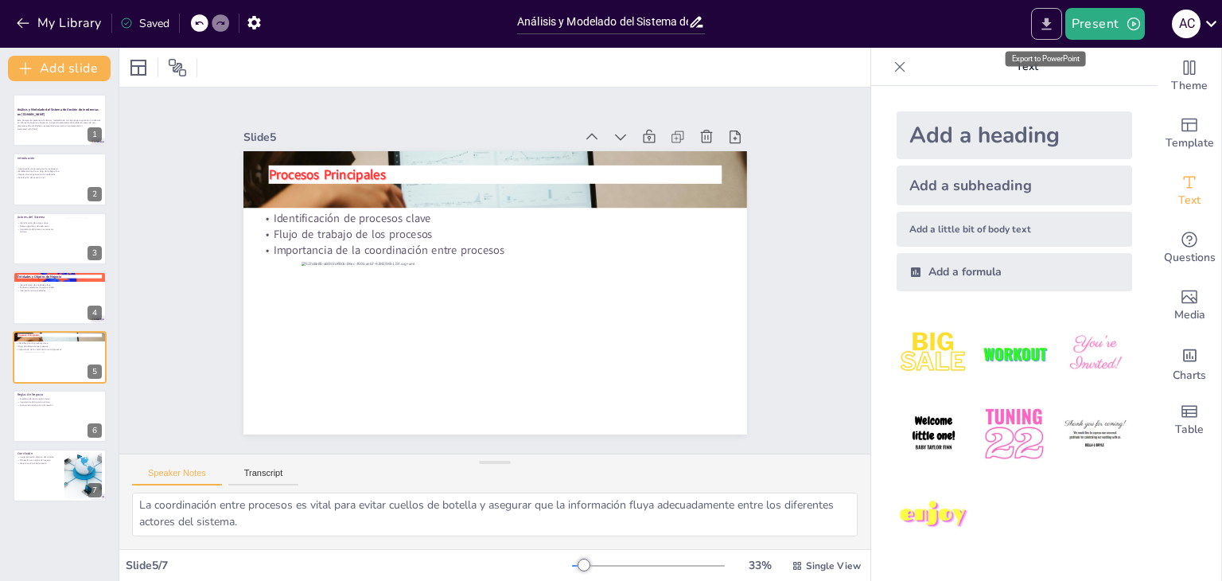
click at [1047, 18] on icon "Export to PowerPoint" at bounding box center [1046, 23] width 10 height 12
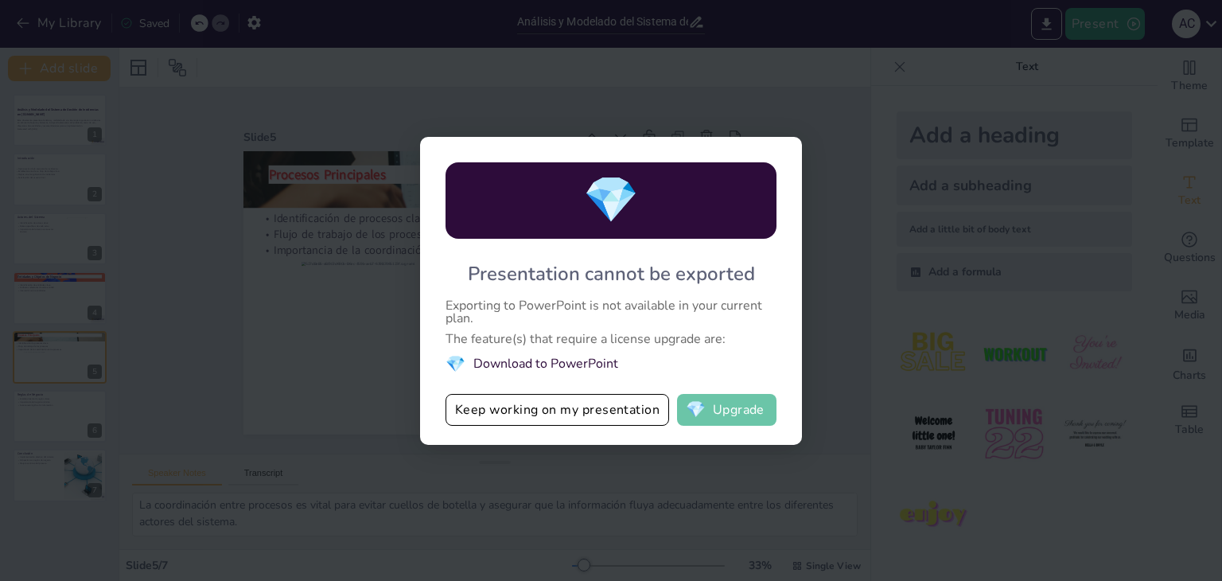
click at [722, 419] on button "💎 Upgrade" at bounding box center [726, 410] width 99 height 32
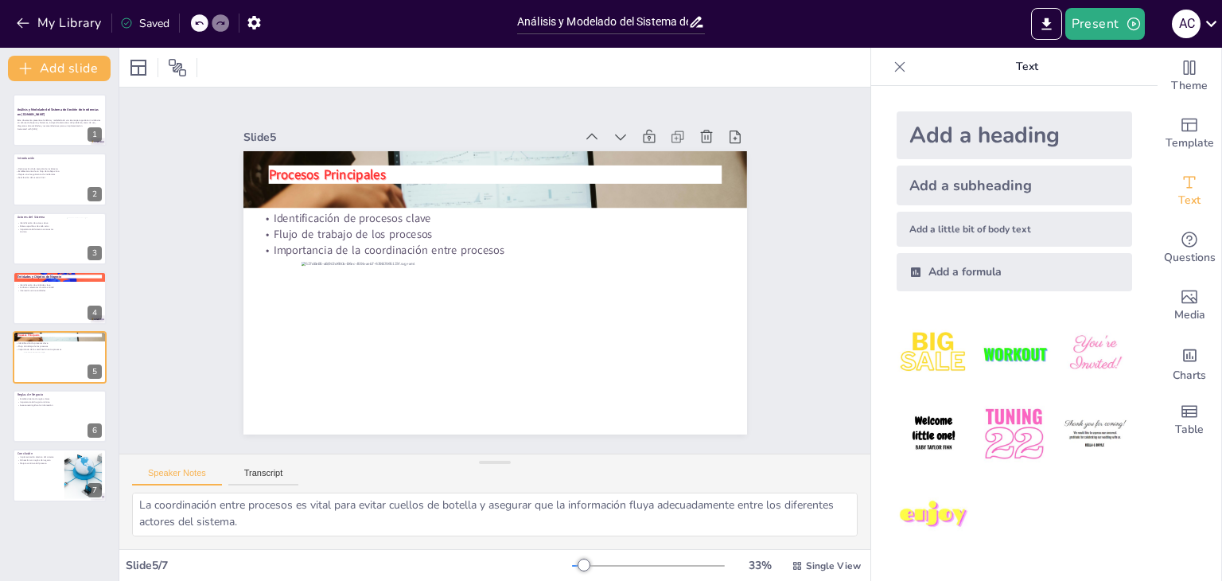
click at [786, 208] on div "Slide 1 Análisis y Modelado del Sistema de Gestión de Incidencias en [DOMAIN_NA…" at bounding box center [494, 270] width 751 height 366
click at [1098, 34] on button "Present" at bounding box center [1105, 24] width 80 height 32
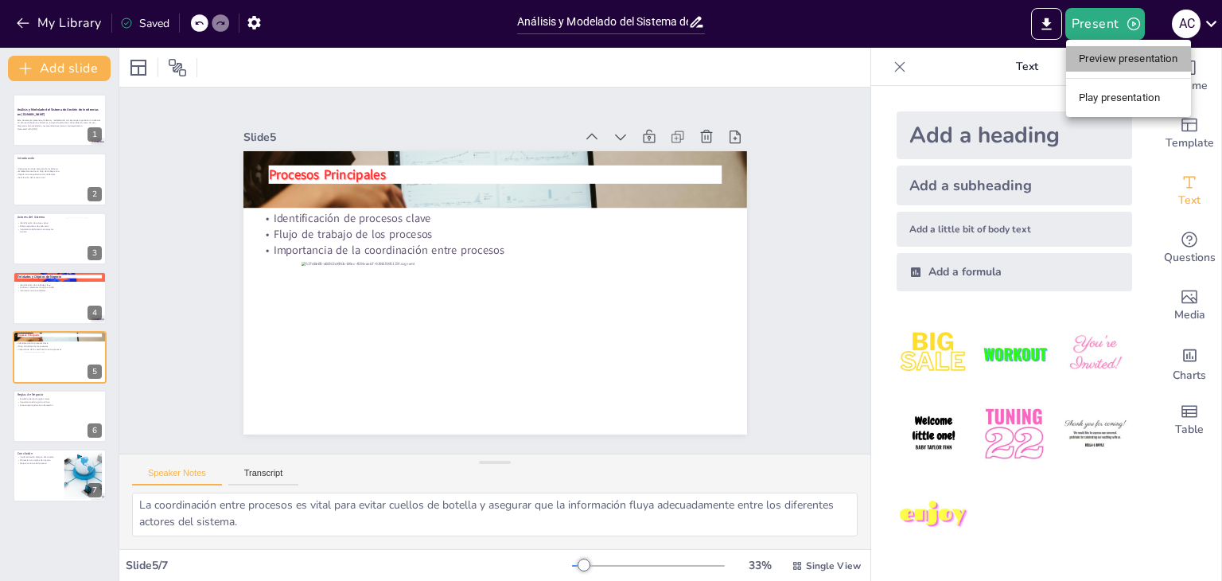
click at [1129, 64] on li "Preview presentation" at bounding box center [1128, 58] width 125 height 25
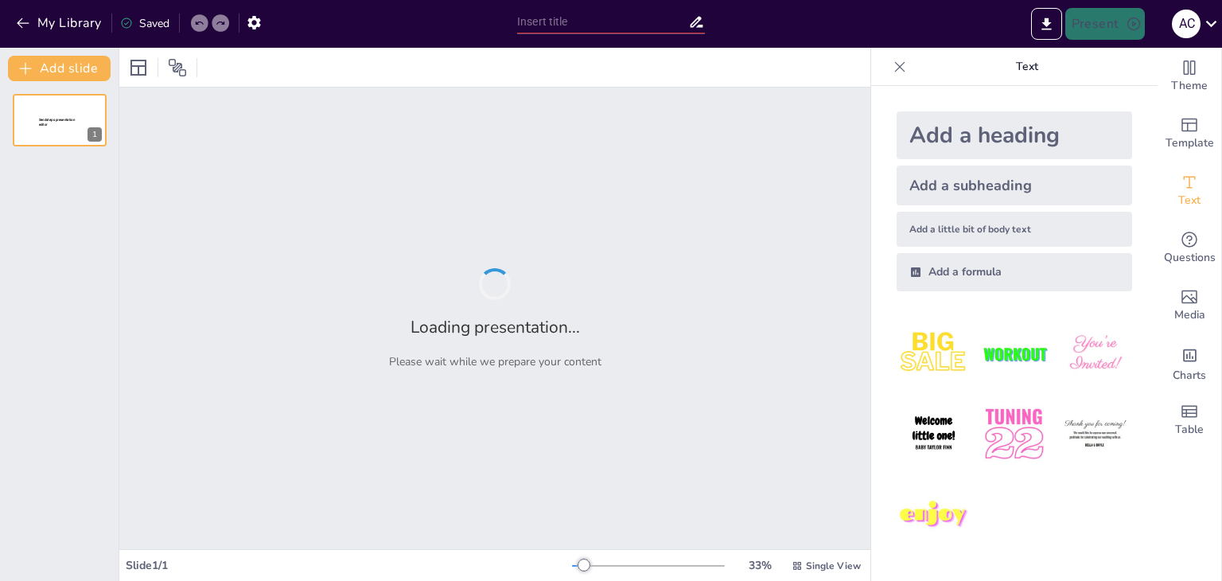
type input "Análisis y Modelado del Sistema de Gestión de Incidencias en [DOMAIN_NAME]"
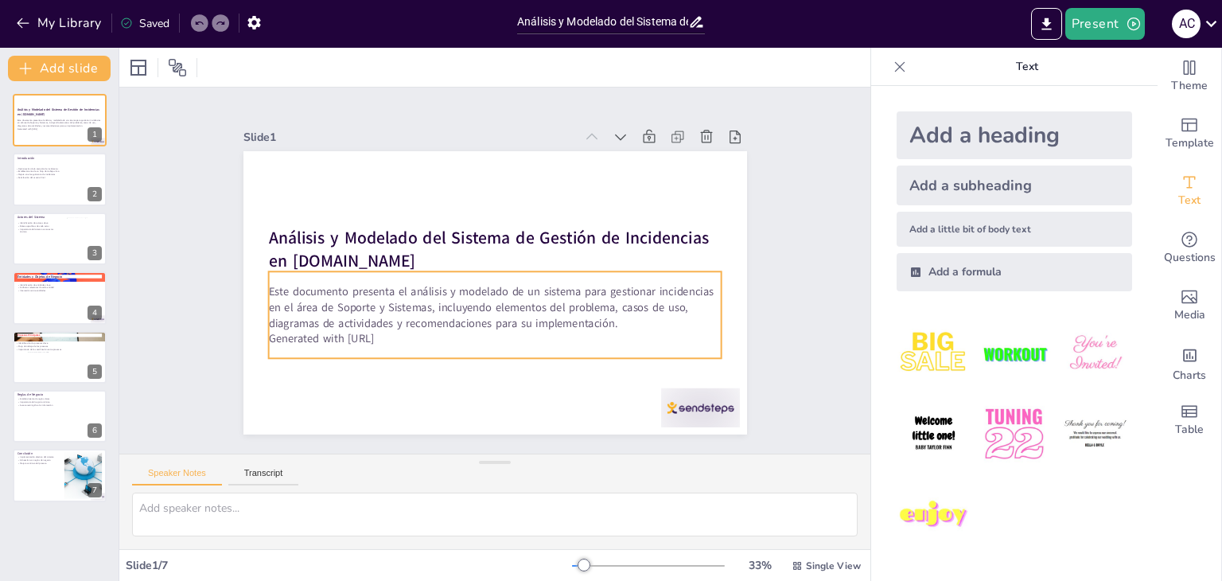
click at [546, 286] on p "Este documento presenta el análisis y modelado de un sistema para gestionar inc…" at bounding box center [491, 307] width 456 height 94
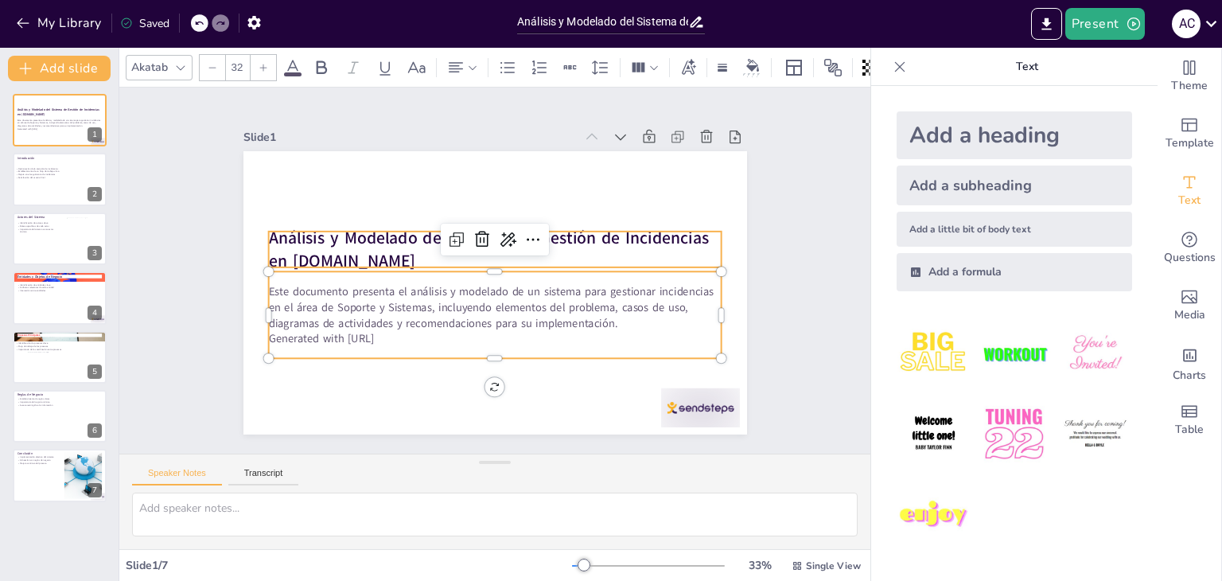
click at [367, 240] on strong "Análisis y Modelado del Sistema de Gestión de Incidencias en [DOMAIN_NAME]" at bounding box center [488, 249] width 440 height 46
type input "48"
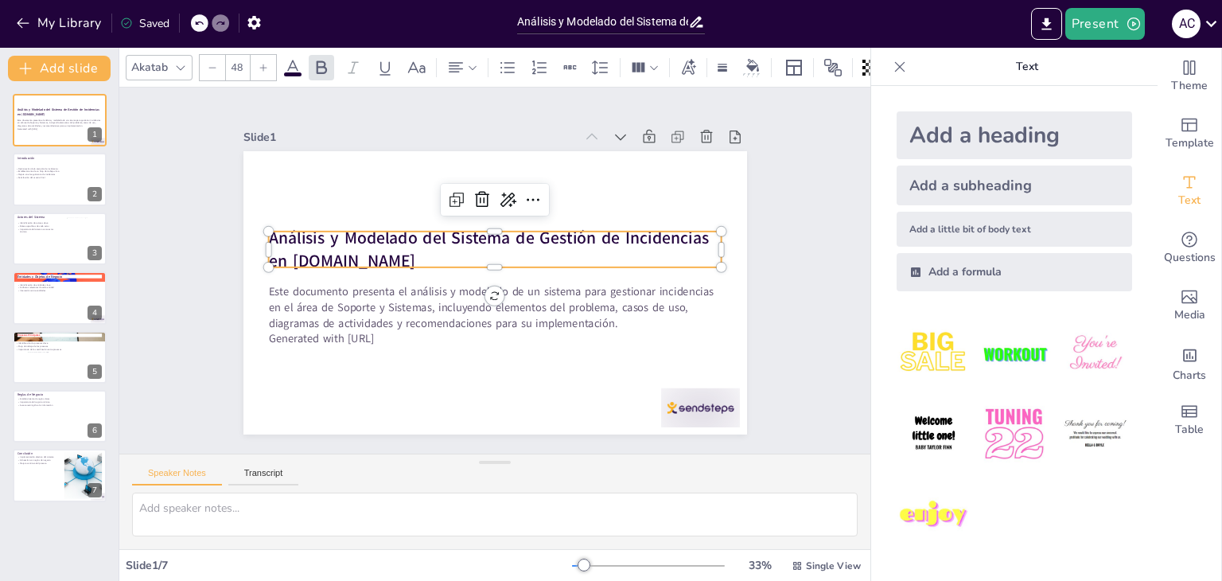
click at [367, 240] on strong "Análisis y Modelado del Sistema de Gestión de Incidencias en [DOMAIN_NAME]" at bounding box center [488, 249] width 440 height 46
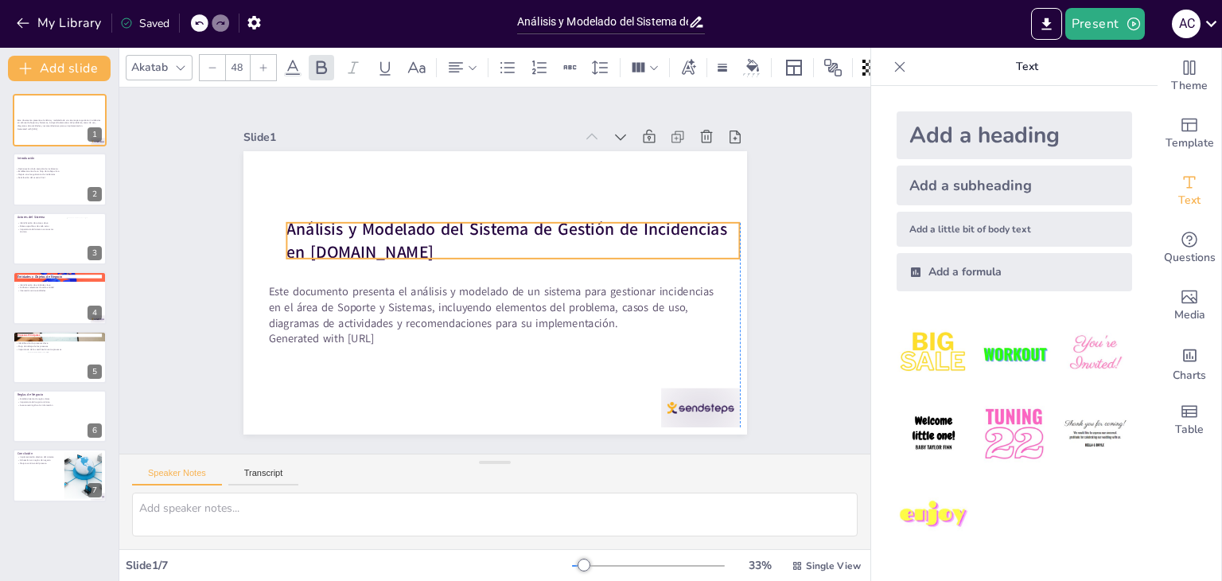
drag, startPoint x: 261, startPoint y: 232, endPoint x: 277, endPoint y: 223, distance: 18.2
click at [286, 223] on strong "Análisis y Modelado del Sistema de Gestión de Incidencias en [DOMAIN_NAME]" at bounding box center [506, 240] width 440 height 46
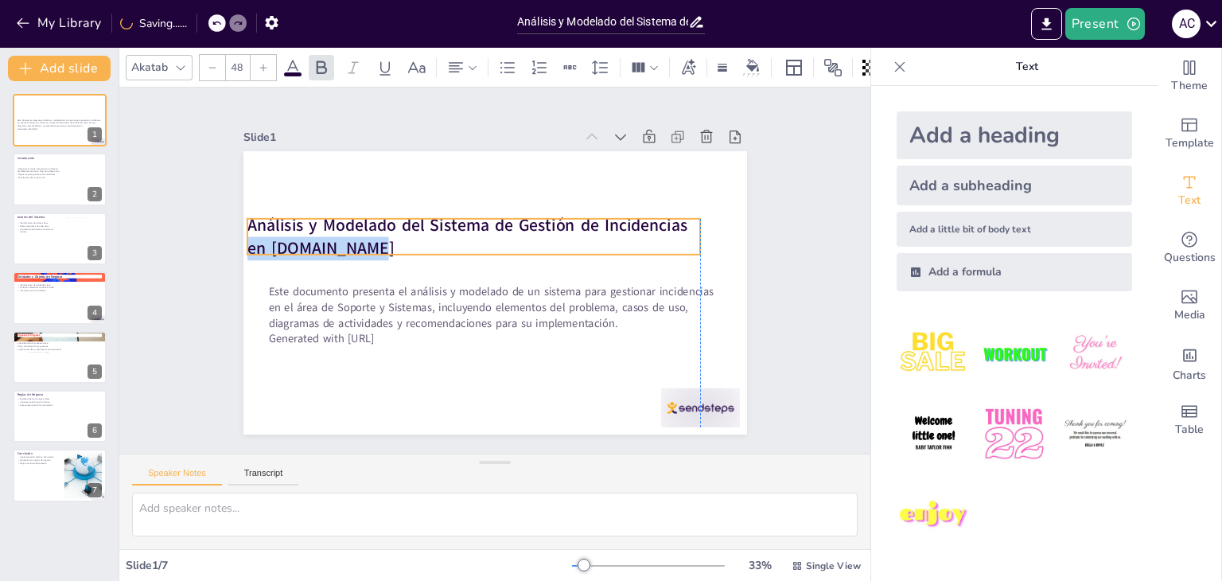
drag, startPoint x: 709, startPoint y: 224, endPoint x: 671, endPoint y: 220, distance: 37.6
click at [671, 220] on strong "Análisis y Modelado del Sistema de Gestión de Incidencias en [DOMAIN_NAME]" at bounding box center [467, 236] width 440 height 46
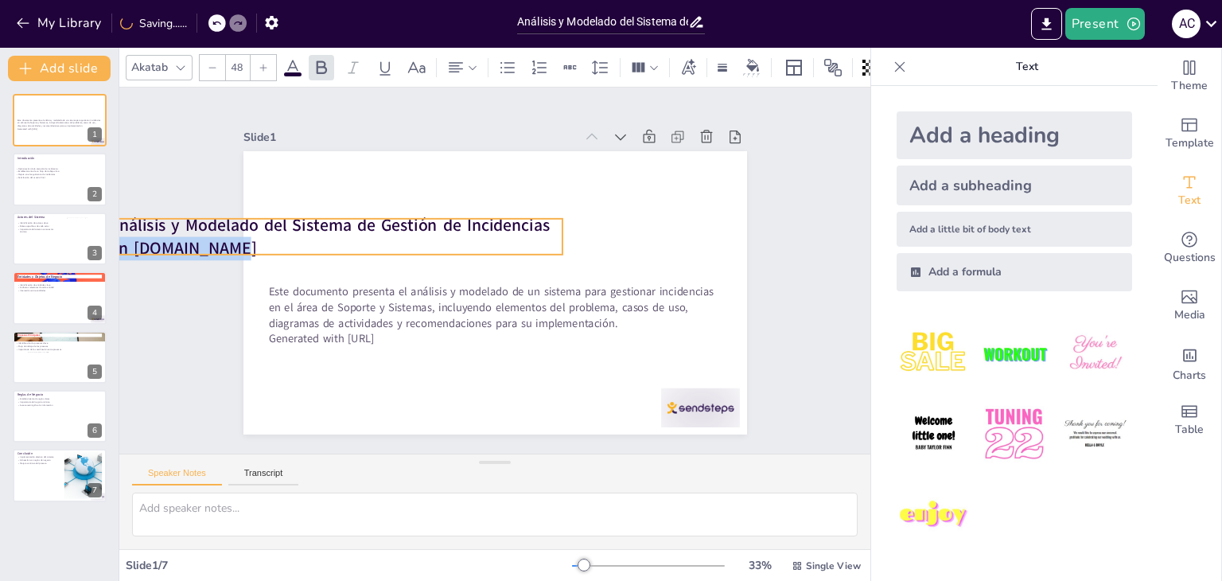
click at [535, 220] on p "Análisis y Modelado del Sistema de Gestión de Incidencias en [DOMAIN_NAME]" at bounding box center [336, 236] width 453 height 47
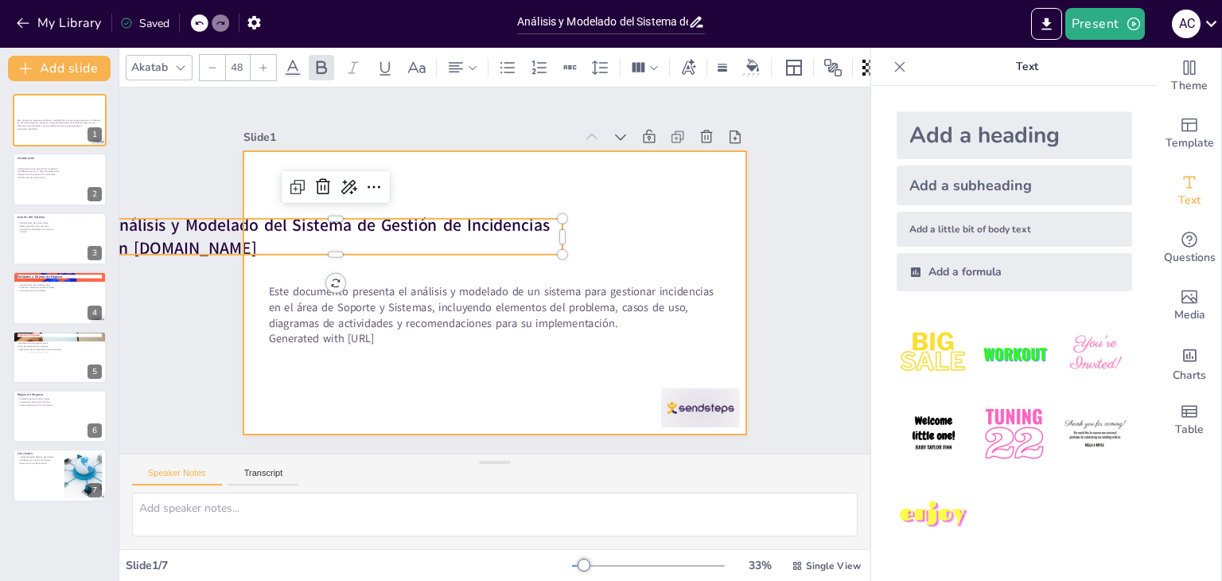
click at [450, 188] on div at bounding box center [492, 293] width 530 height 334
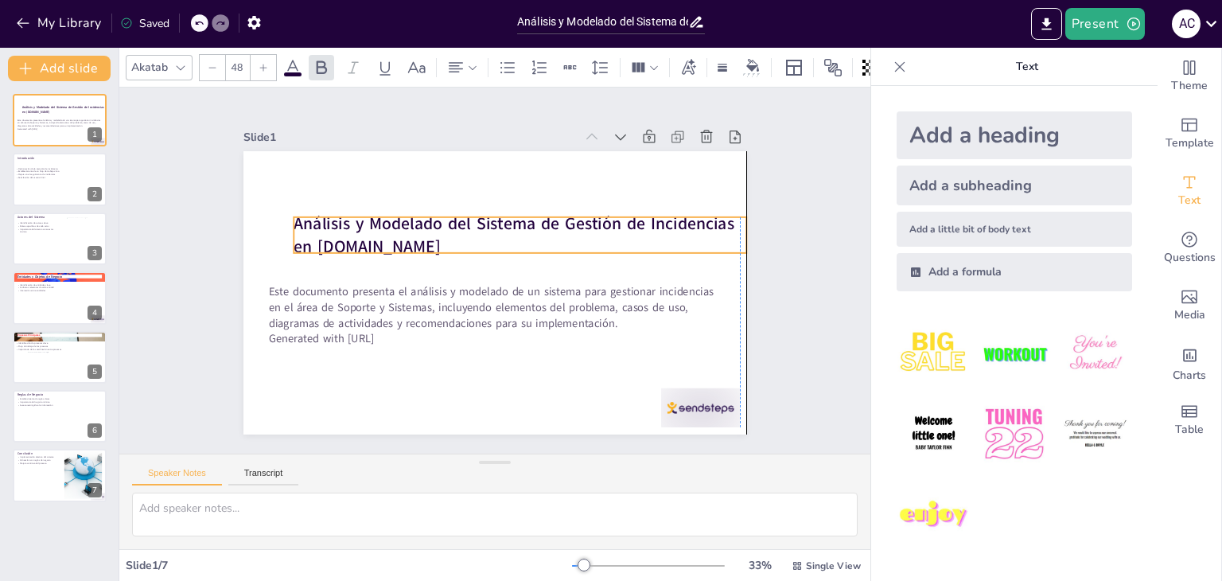
drag, startPoint x: 430, startPoint y: 218, endPoint x: 612, endPoint y: 216, distance: 182.1
click at [612, 216] on strong "Análisis y Modelado del Sistema de Gestión de Incidencias en [DOMAIN_NAME]" at bounding box center [530, 243] width 383 height 277
click at [461, 235] on p "Análisis y Modelado del Sistema de Gestión de Incidencias en [DOMAIN_NAME]" at bounding box center [519, 235] width 453 height 47
click at [469, 222] on strong "Análisis y Modelado del Sistema de Gestión de Incidencias en [DOMAIN_NAME]" at bounding box center [513, 235] width 440 height 46
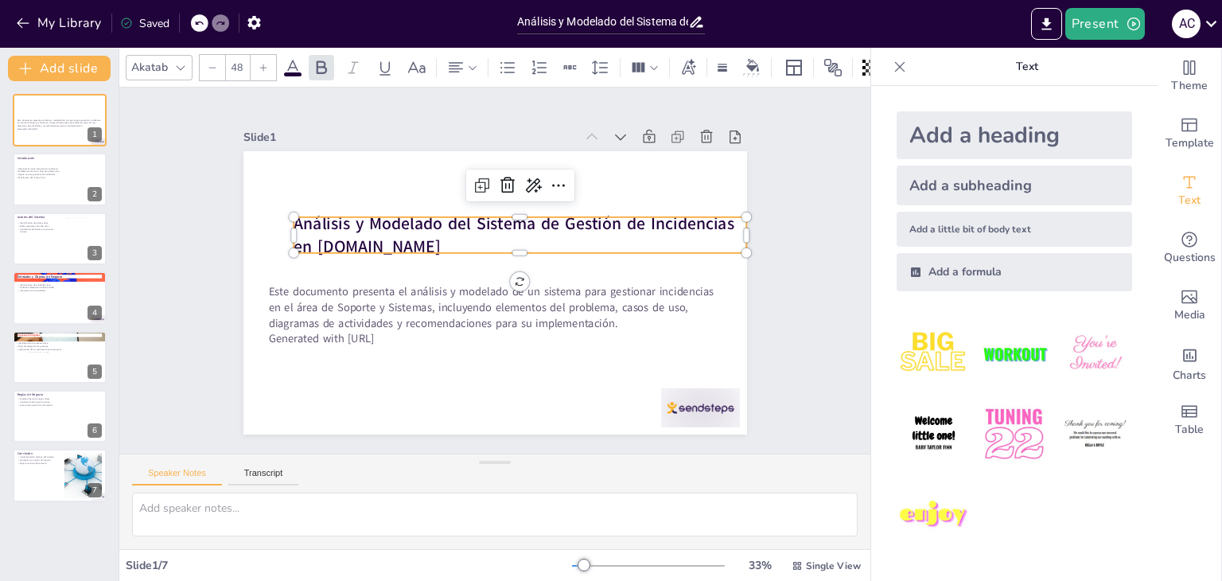
click at [469, 222] on strong "Análisis y Modelado del Sistema de Gestión de Incidencias en [DOMAIN_NAME]" at bounding box center [513, 235] width 440 height 46
click at [428, 224] on strong "Análisis y Modelado del Sistema de Gestión de Incidencias en [DOMAIN_NAME]" at bounding box center [513, 235] width 440 height 46
click at [418, 231] on strong "Análisis y Modelado del Sistema de Gestión de Incidencias en [DOMAIN_NAME]" at bounding box center [513, 235] width 440 height 46
click at [426, 231] on p "Análisis y Modelado del Sistema de Gestión de Incidencias en [DOMAIN_NAME]" at bounding box center [529, 244] width 445 height 185
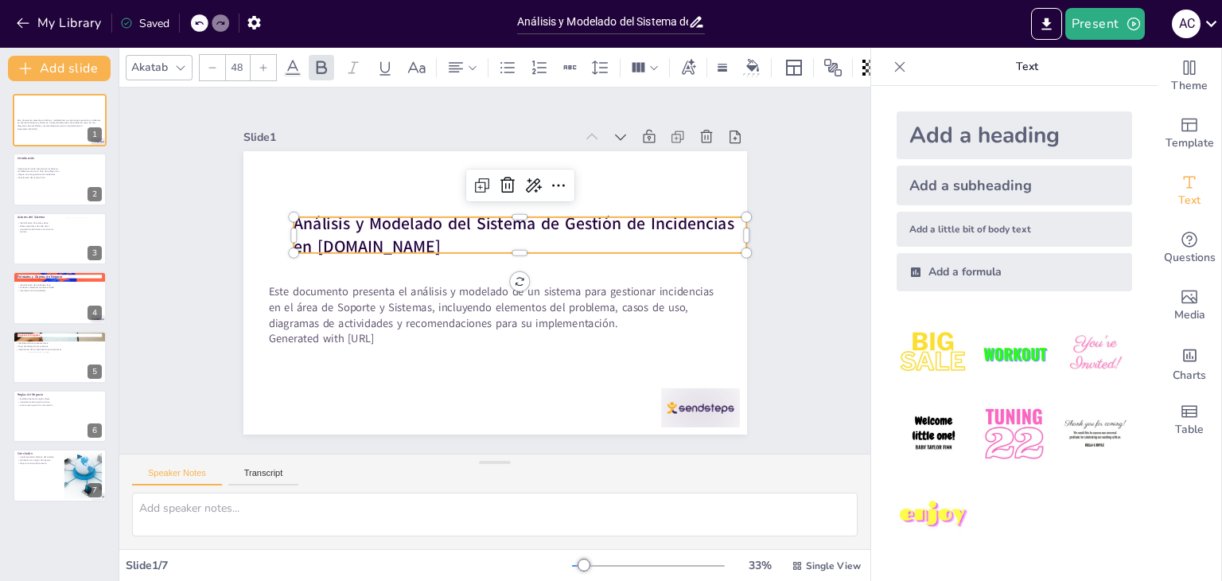
click at [462, 231] on p "Análisis y Modelado del Sistema de Gestión de Incidencias en [DOMAIN_NAME]" at bounding box center [527, 241] width 453 height 140
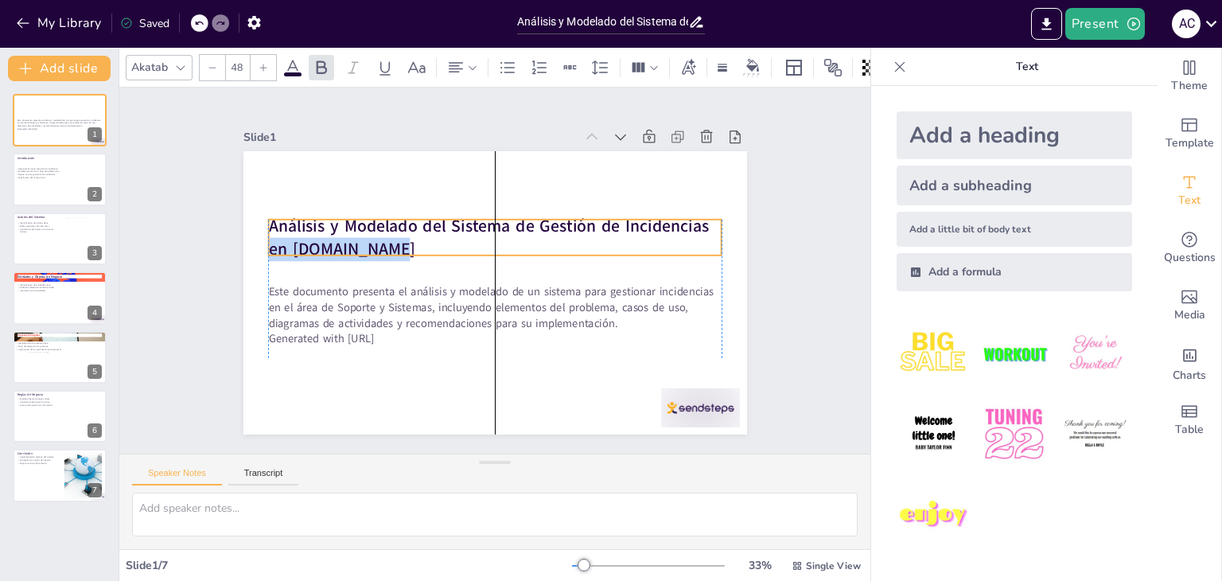
drag, startPoint x: 719, startPoint y: 218, endPoint x: 699, endPoint y: 220, distance: 20.0
click at [699, 220] on p "Análisis y Modelado del Sistema de Gestión de Incidencias en [DOMAIN_NAME]" at bounding box center [501, 238] width 453 height 140
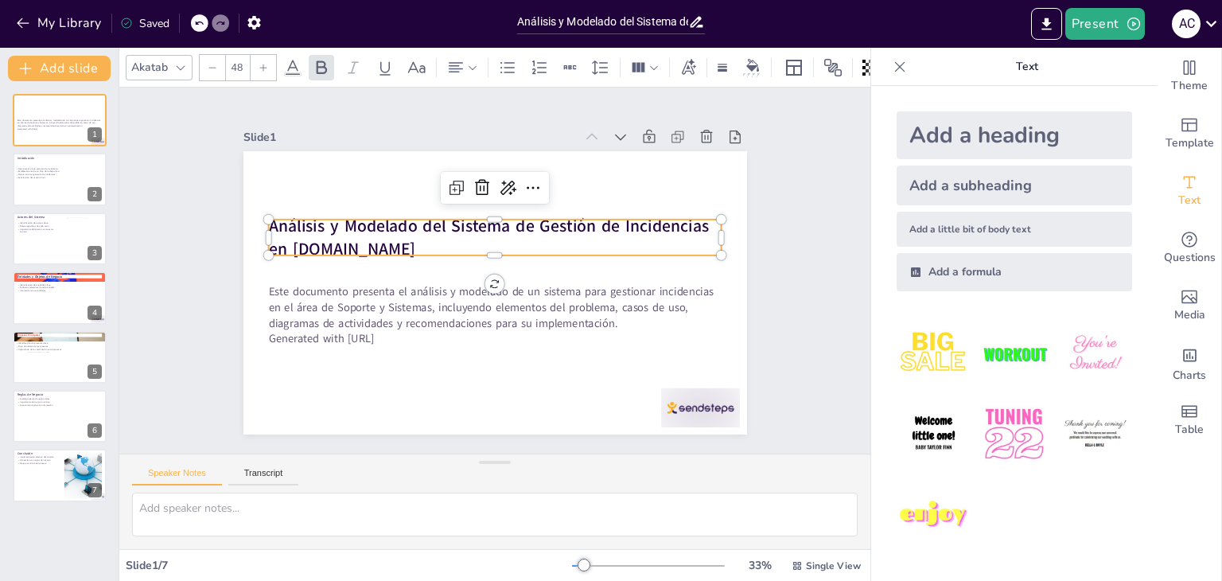
click at [666, 220] on strong "Análisis y Modelado del Sistema de Gestión de Incidencias en [DOMAIN_NAME]" at bounding box center [518, 239] width 296 height 370
click at [668, 220] on strong "Análisis y Modelado del Sistema de Gestión de Incidencias en [DOMAIN_NAME]" at bounding box center [491, 225] width 443 height 68
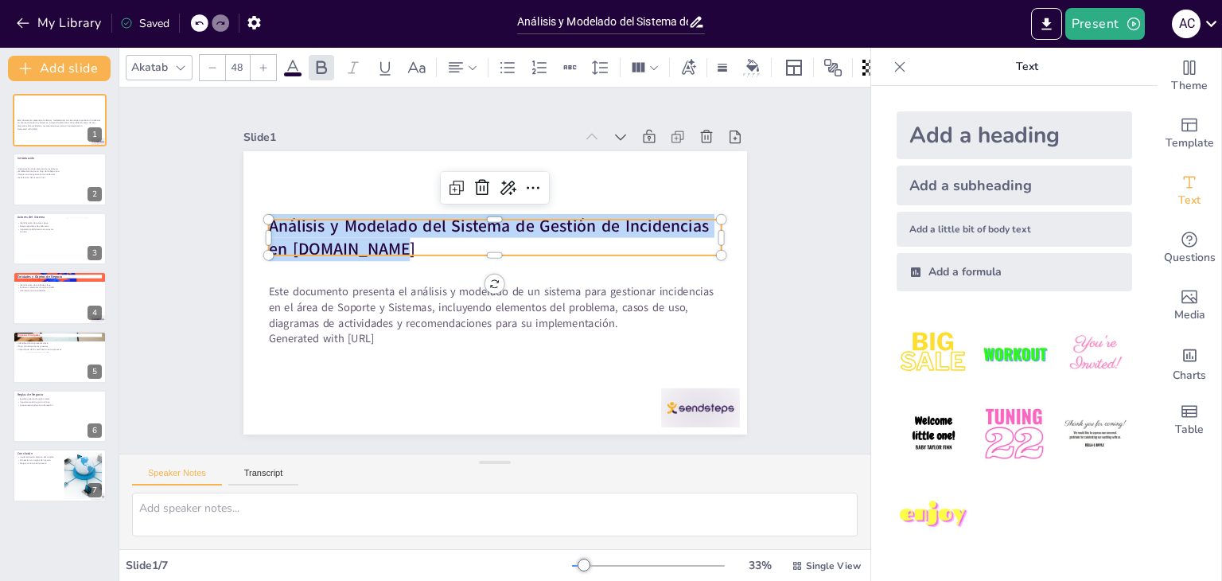
click at [668, 220] on strong "Análisis y Modelado del Sistema de Gestión de Incidencias en [DOMAIN_NAME]" at bounding box center [488, 237] width 440 height 46
copy strong "Análisis y Modelado del Sistema de Gestión de Incidencias en [DOMAIN_NAME]"
click at [573, 255] on div at bounding box center [494, 261] width 453 height 13
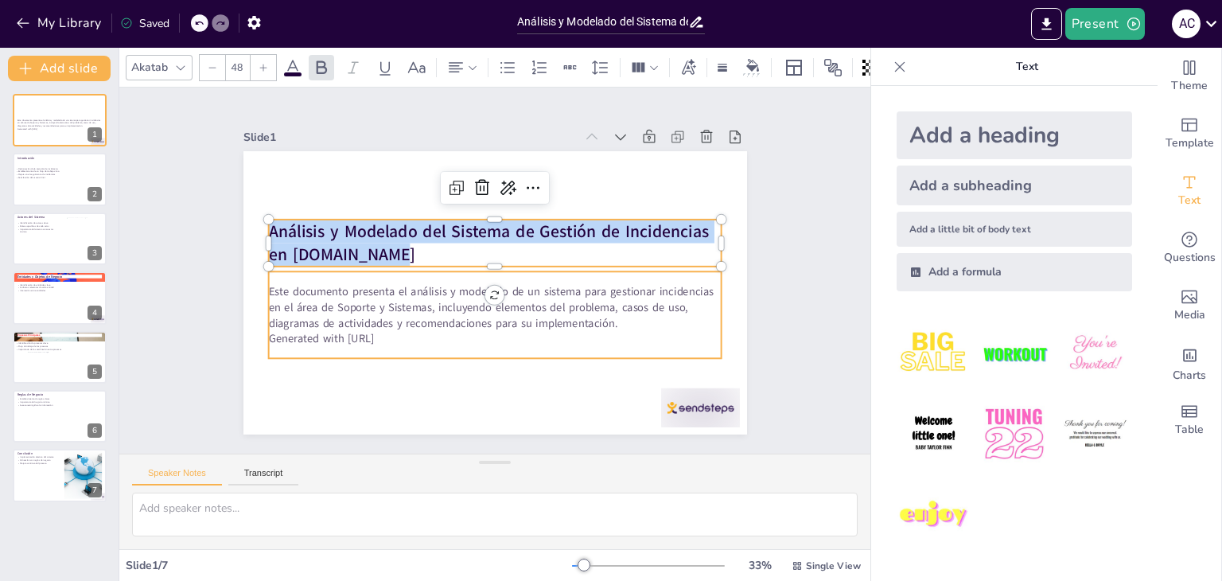
click at [535, 287] on p "Este documento presenta el análisis y modelado de un sistema para gestionar inc…" at bounding box center [494, 306] width 453 height 47
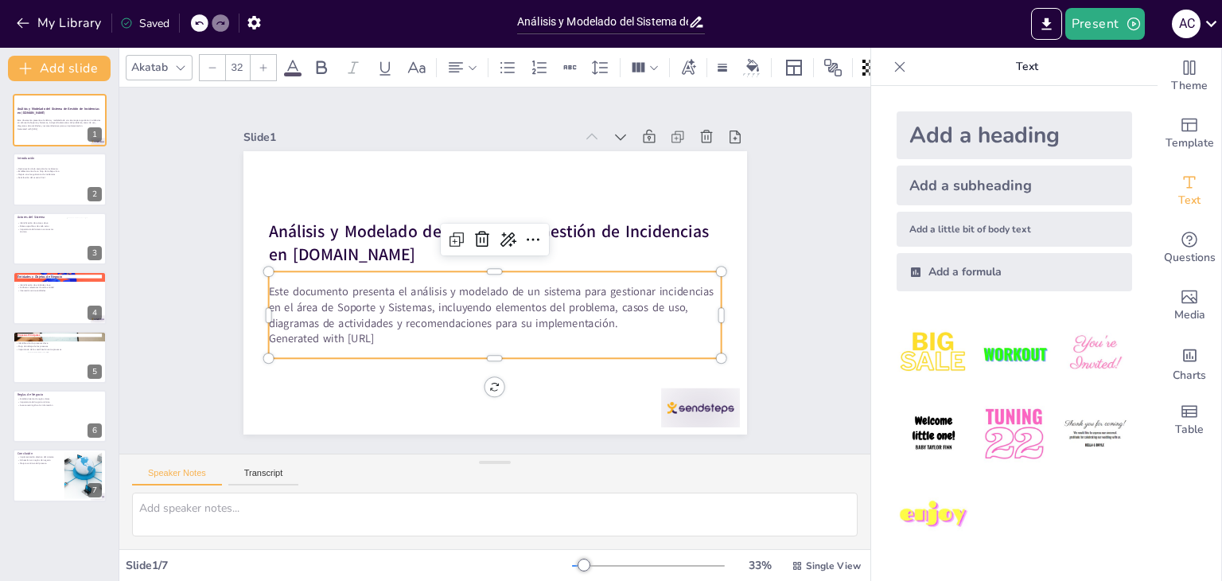
copy strong "Análisis y Modelado del Sistema de Gestión de Incidencias en [DOMAIN_NAME]"
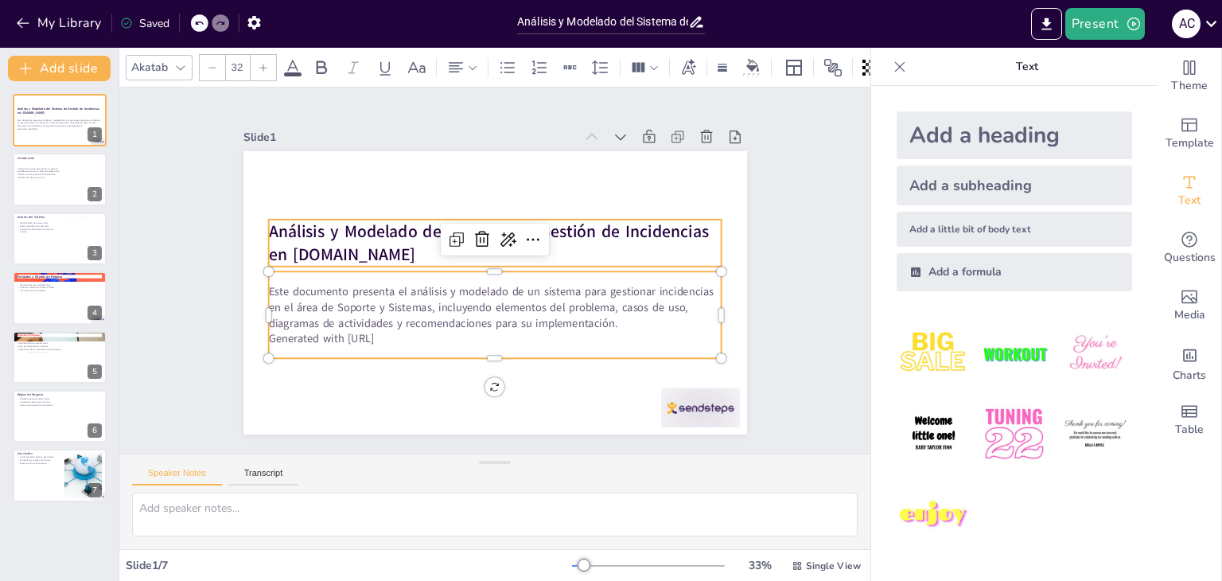
click at [403, 252] on p "Análisis y Modelado del Sistema de Gestión de Incidencias en [DOMAIN_NAME]" at bounding box center [494, 243] width 453 height 47
type input "48"
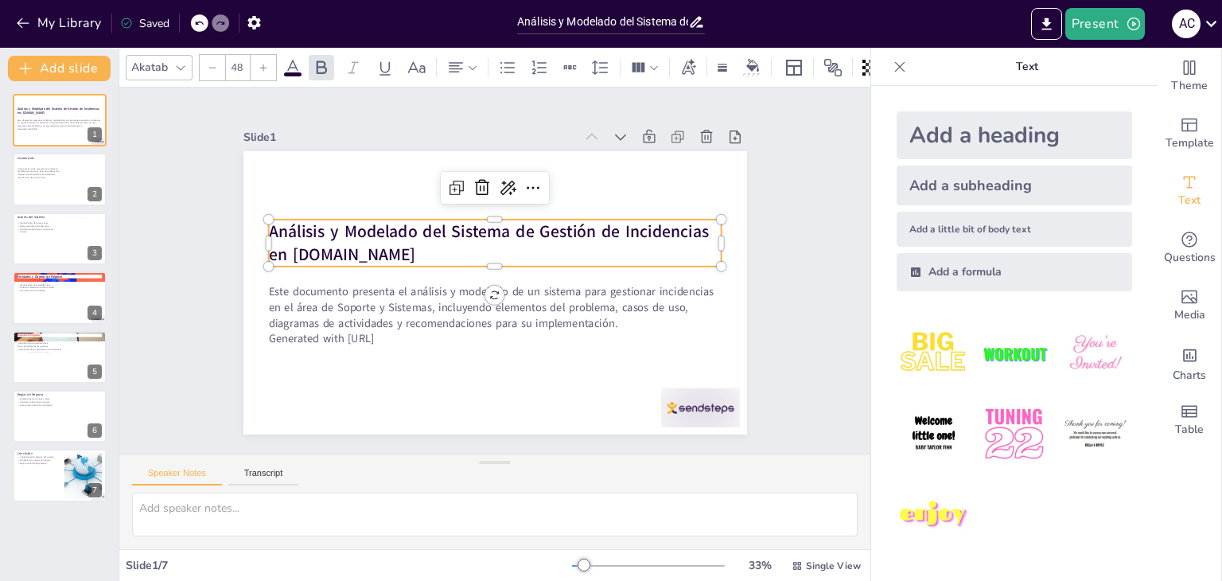
copy strong "Análisis y Modelado del Sistema de Gestión de Incidencias en [DOMAIN_NAME]"
click at [69, 177] on div at bounding box center [59, 180] width 95 height 54
type textarea "La optimización de la atención de incidencias es crucial para mejorar la satisf…"
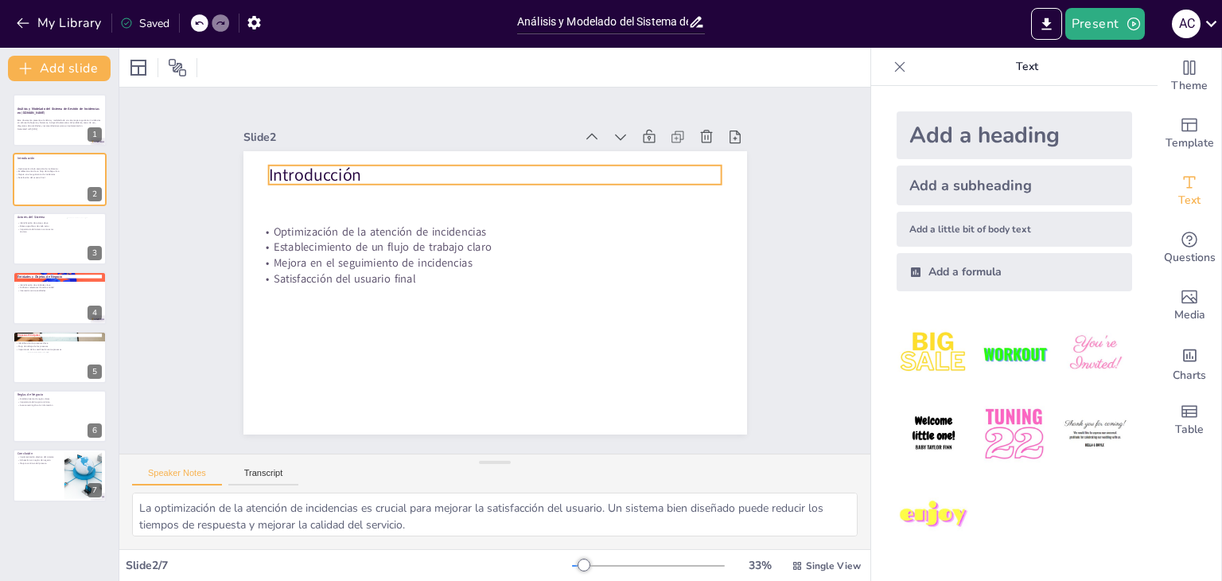
click at [284, 177] on div "Introducción Optimización de la atención de incidencias Establecimiento de un f…" at bounding box center [494, 292] width 503 height 283
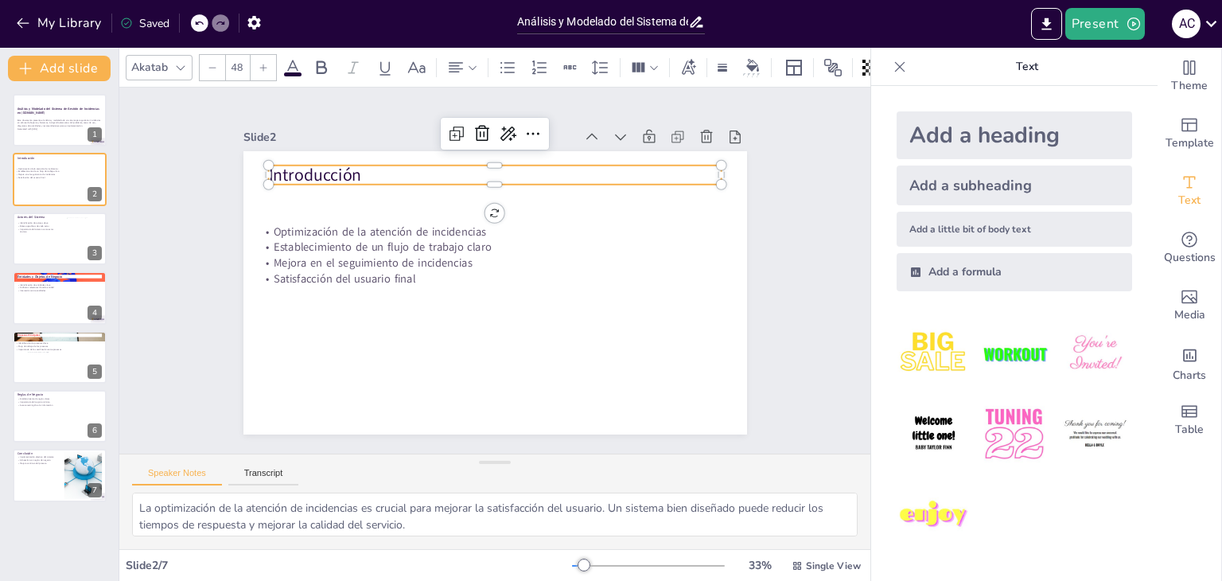
click at [284, 177] on div at bounding box center [503, 191] width 452 height 60
click at [301, 174] on p "Introducción" at bounding box center [494, 177] width 453 height 24
click at [301, 174] on p "Introducción" at bounding box center [504, 177] width 453 height 71
copy p "Introducción"
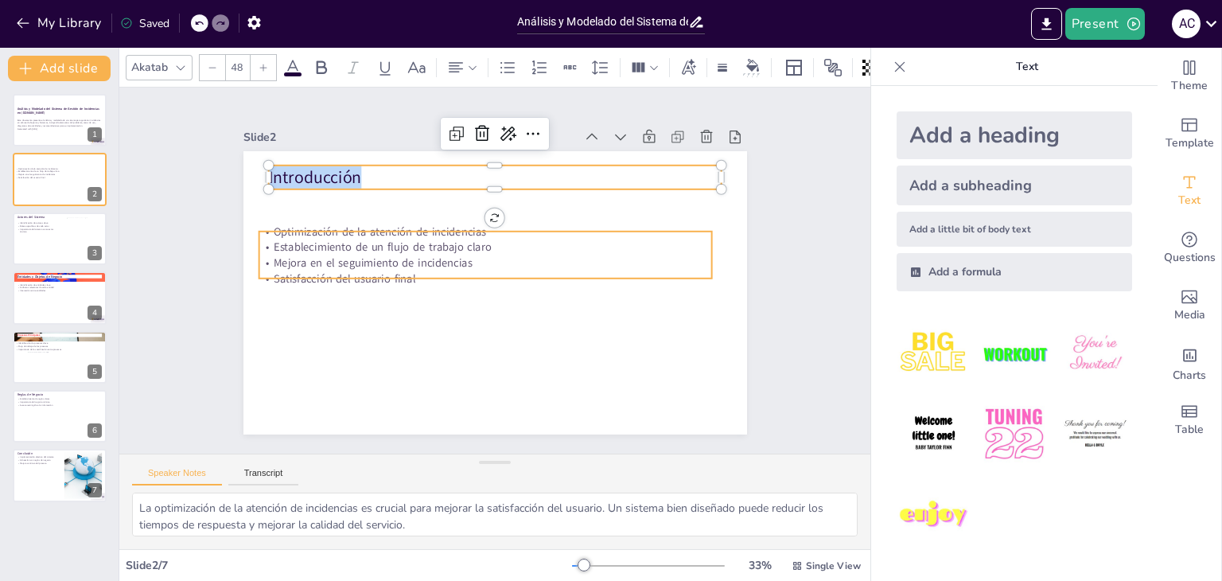
click at [397, 239] on p "Establecimiento de un flujo de trabajo claro" at bounding box center [484, 247] width 453 height 16
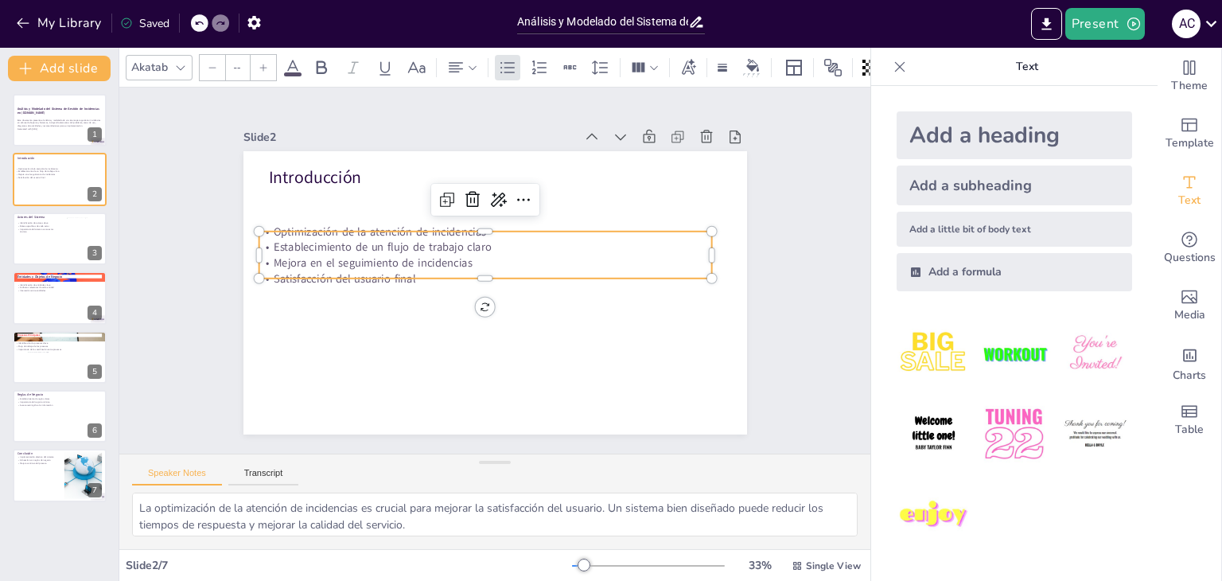
type input "32"
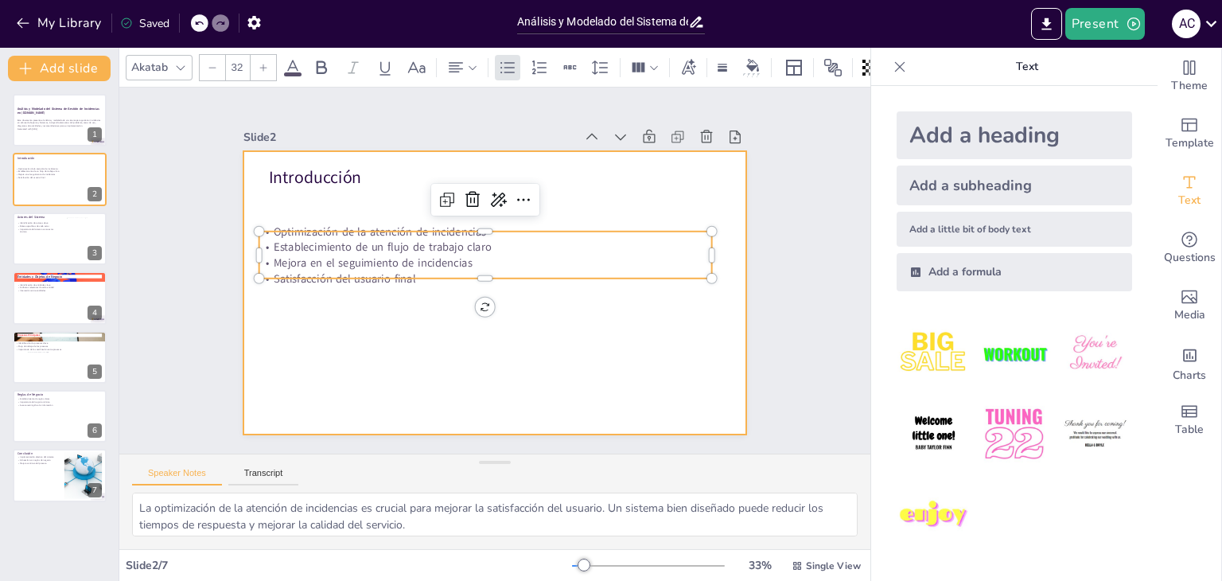
copy p "Introducción"
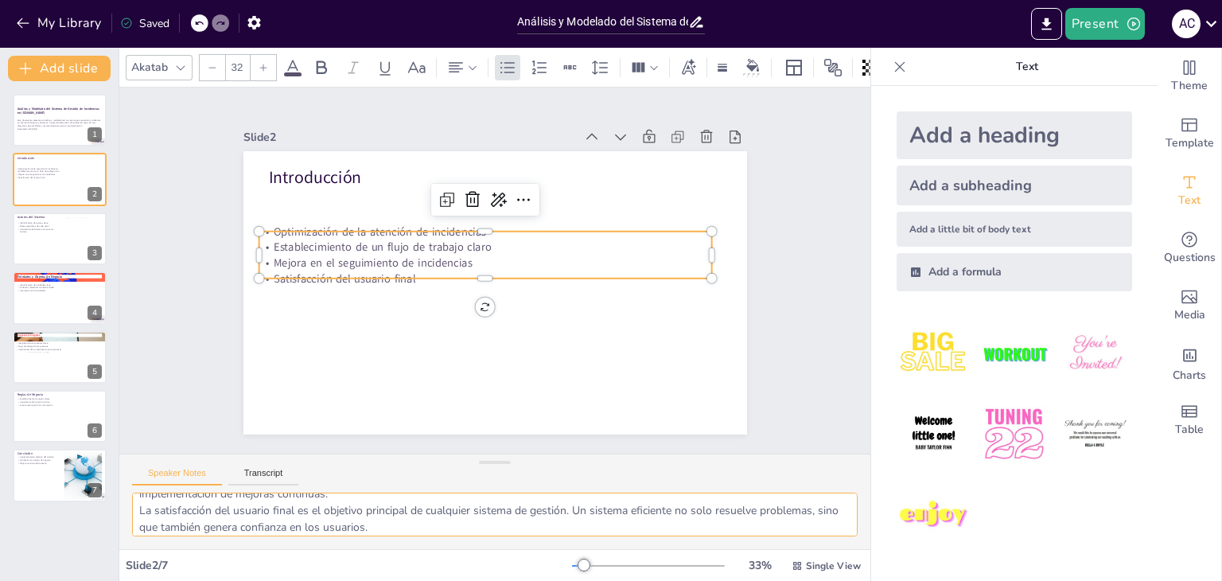
scroll to position [103, 0]
click at [255, 478] on button "Transcript" at bounding box center [263, 476] width 71 height 17
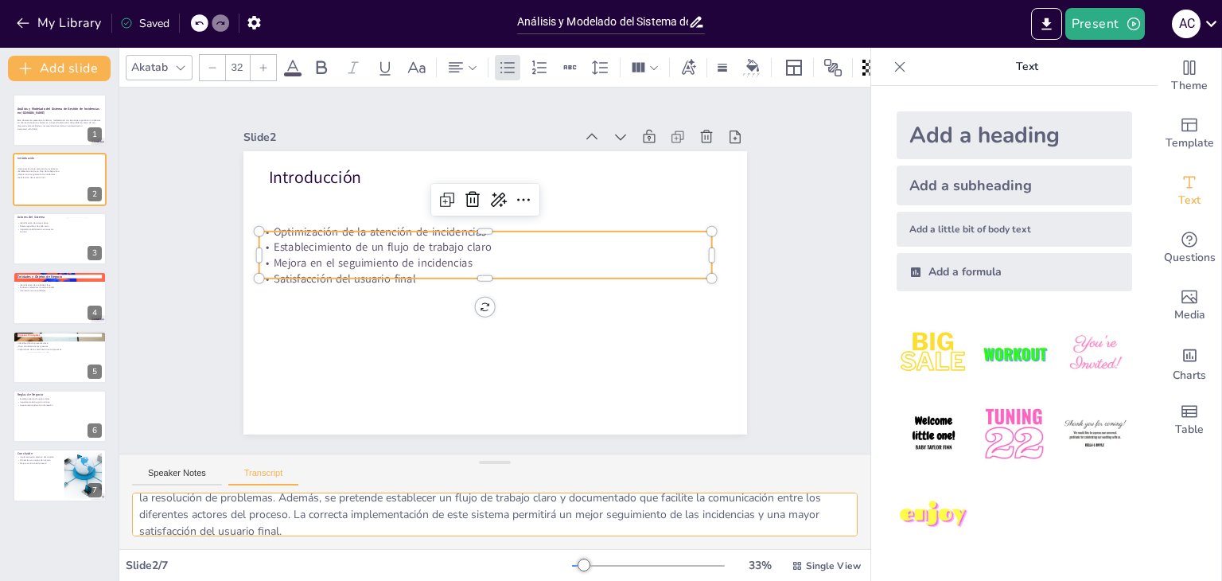
scroll to position [53, 0]
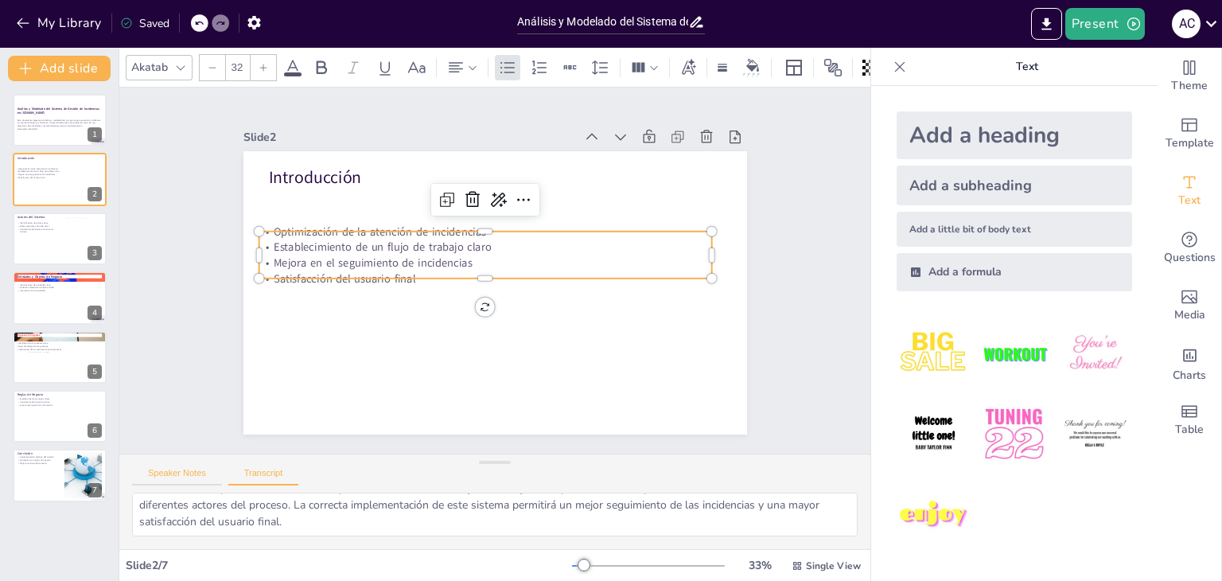
click at [178, 476] on button "Speaker Notes" at bounding box center [177, 476] width 90 height 17
